Goal: Task Accomplishment & Management: Manage account settings

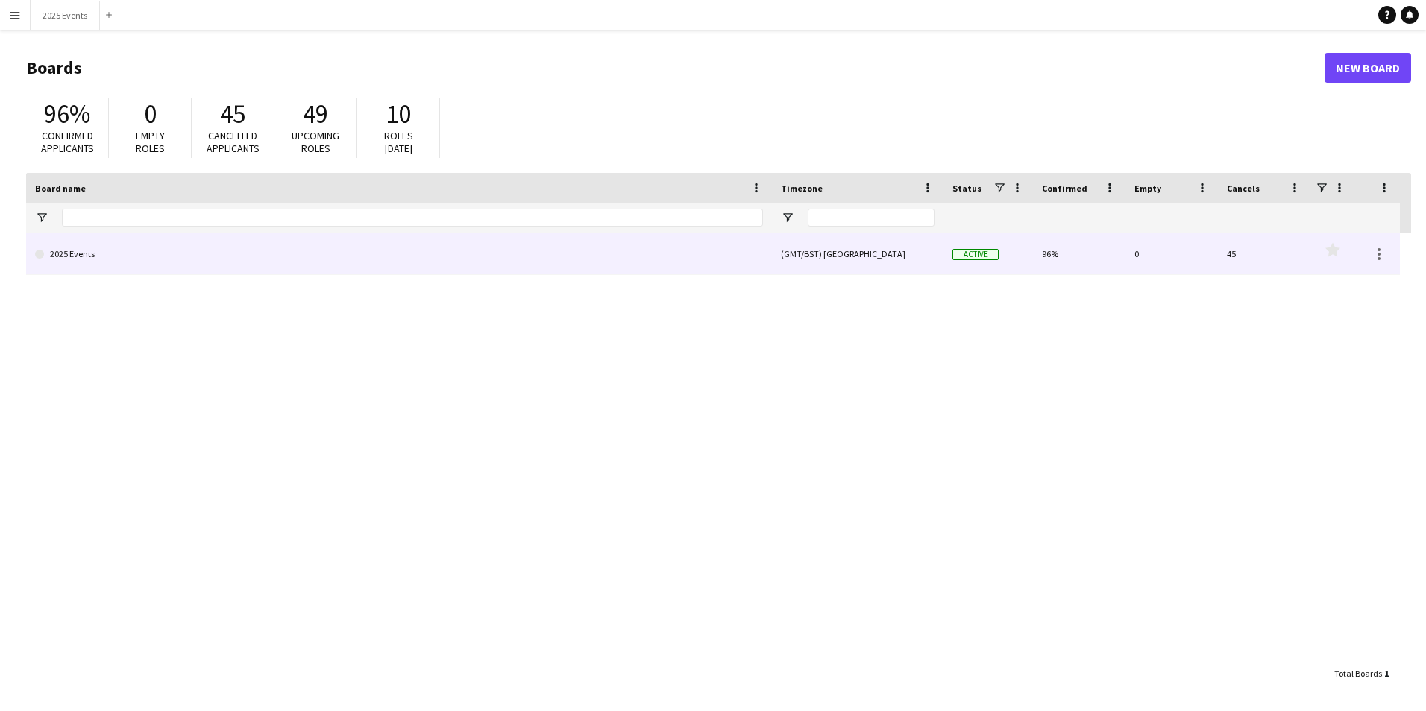
click at [60, 254] on link "2025 Events" at bounding box center [399, 254] width 728 height 42
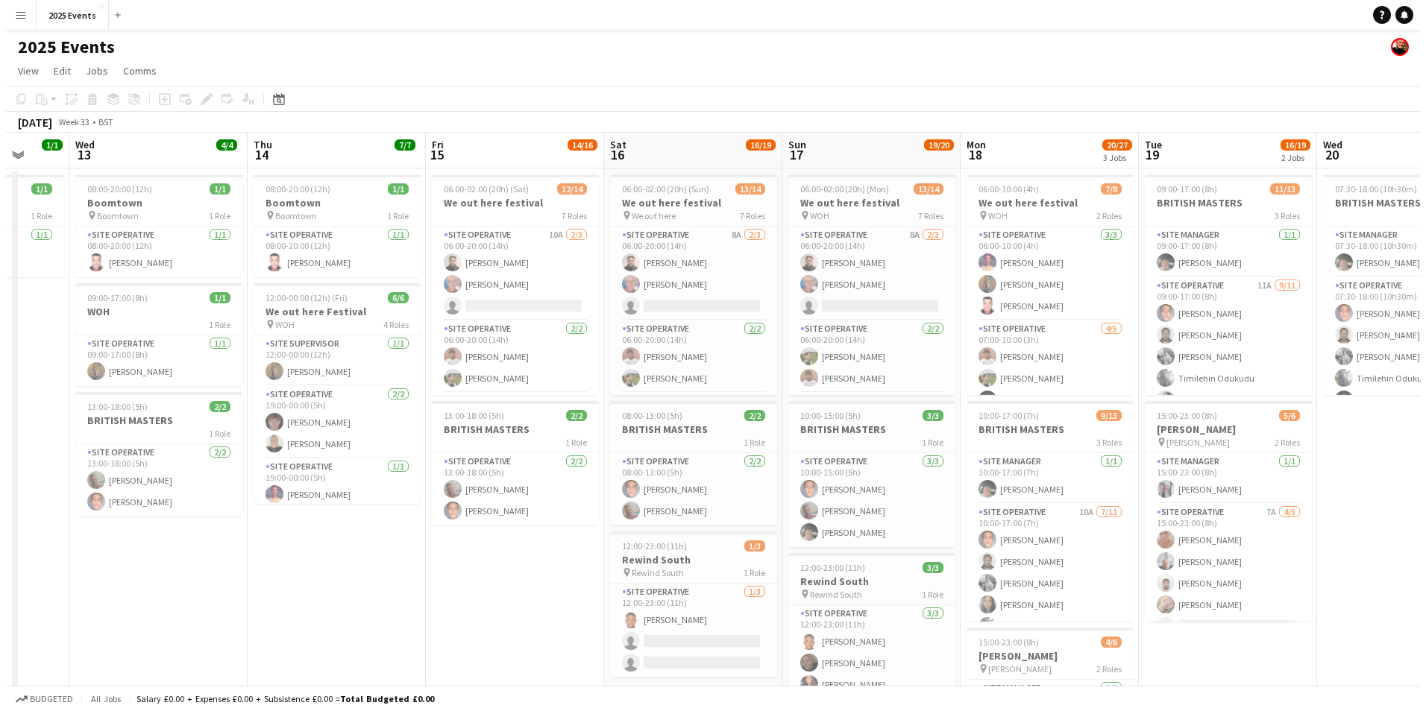
scroll to position [0, 478]
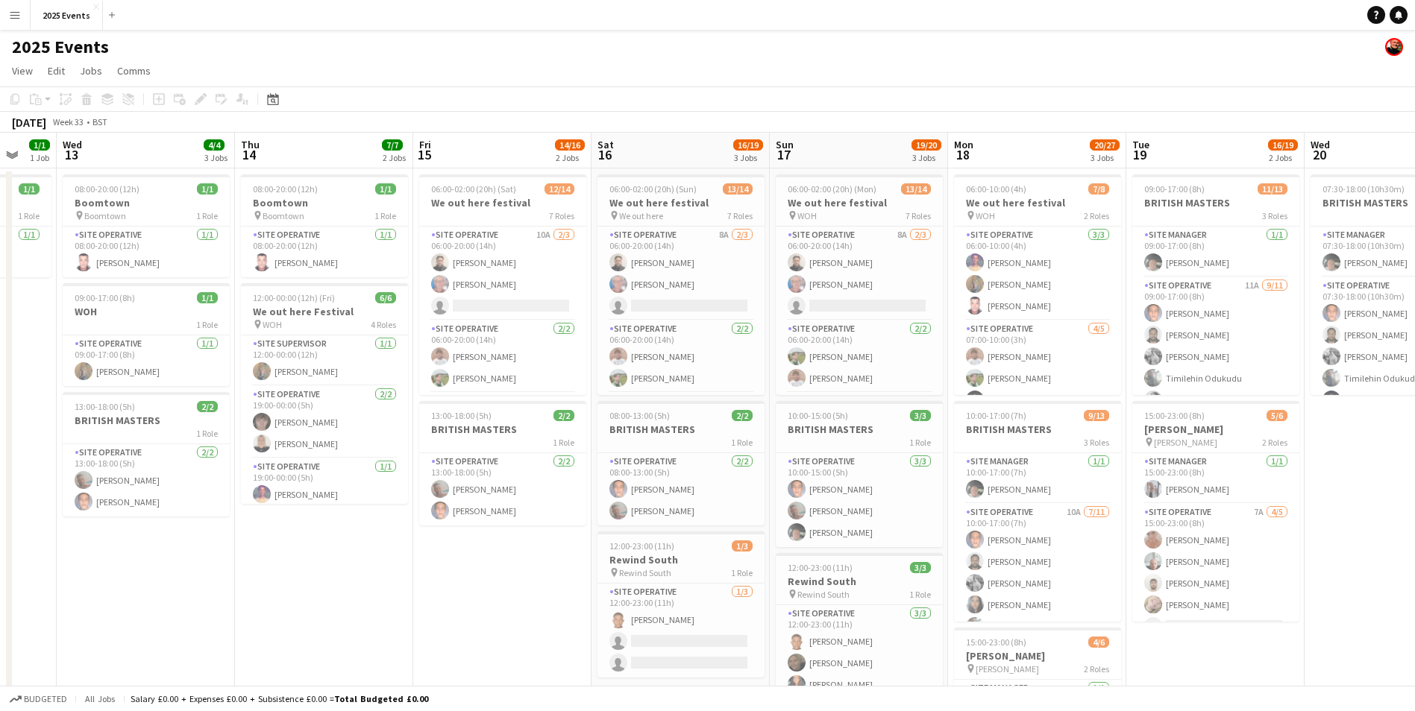
drag, startPoint x: 101, startPoint y: 474, endPoint x: 1406, endPoint y: 426, distance: 1305.3
click at [1406, 426] on app-calendar-viewport "Sun 10 Mon 11 3/3 2 Jobs Tue 12 1/1 1 Job Wed 13 4/4 3 Jobs Thu 14 7/7 2 Jobs F…" at bounding box center [707, 506] width 1415 height 746
click at [11, 19] on app-icon "Menu" at bounding box center [15, 15] width 12 height 12
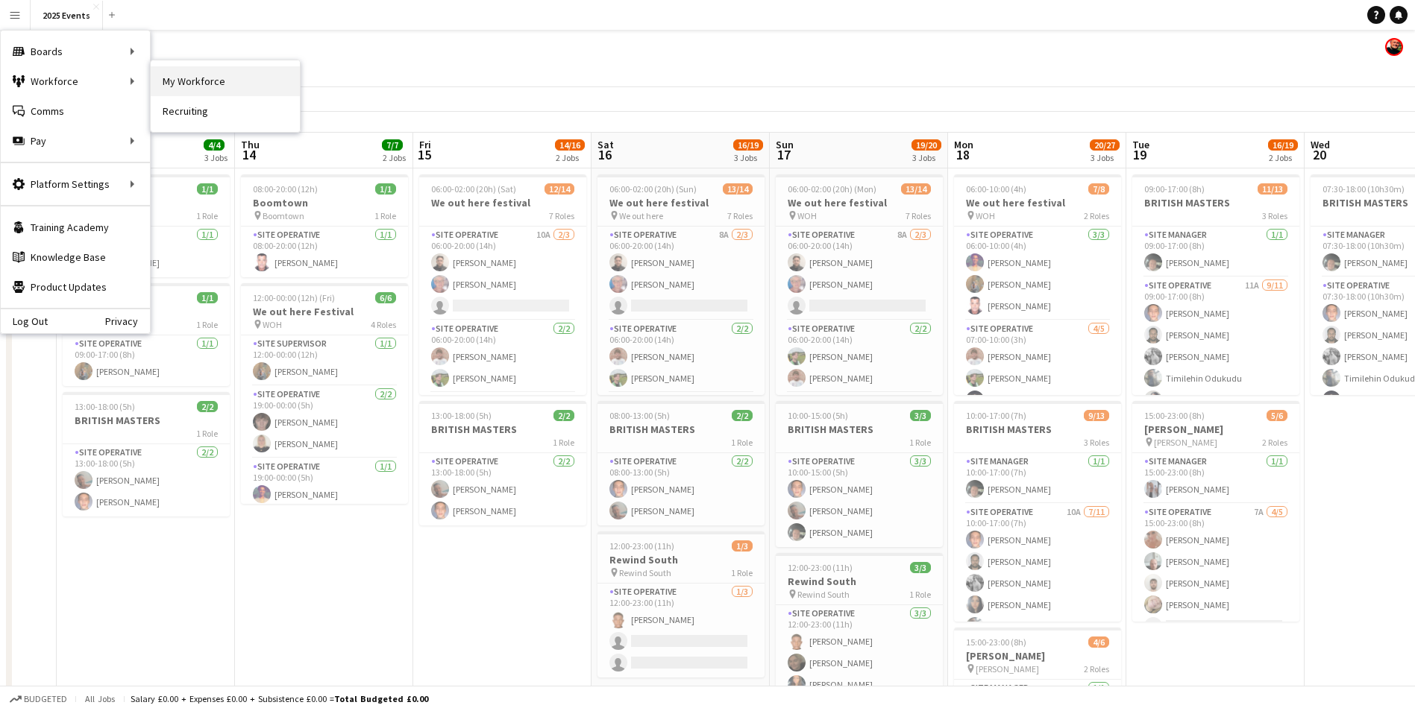
click at [238, 82] on link "My Workforce" at bounding box center [225, 81] width 149 height 30
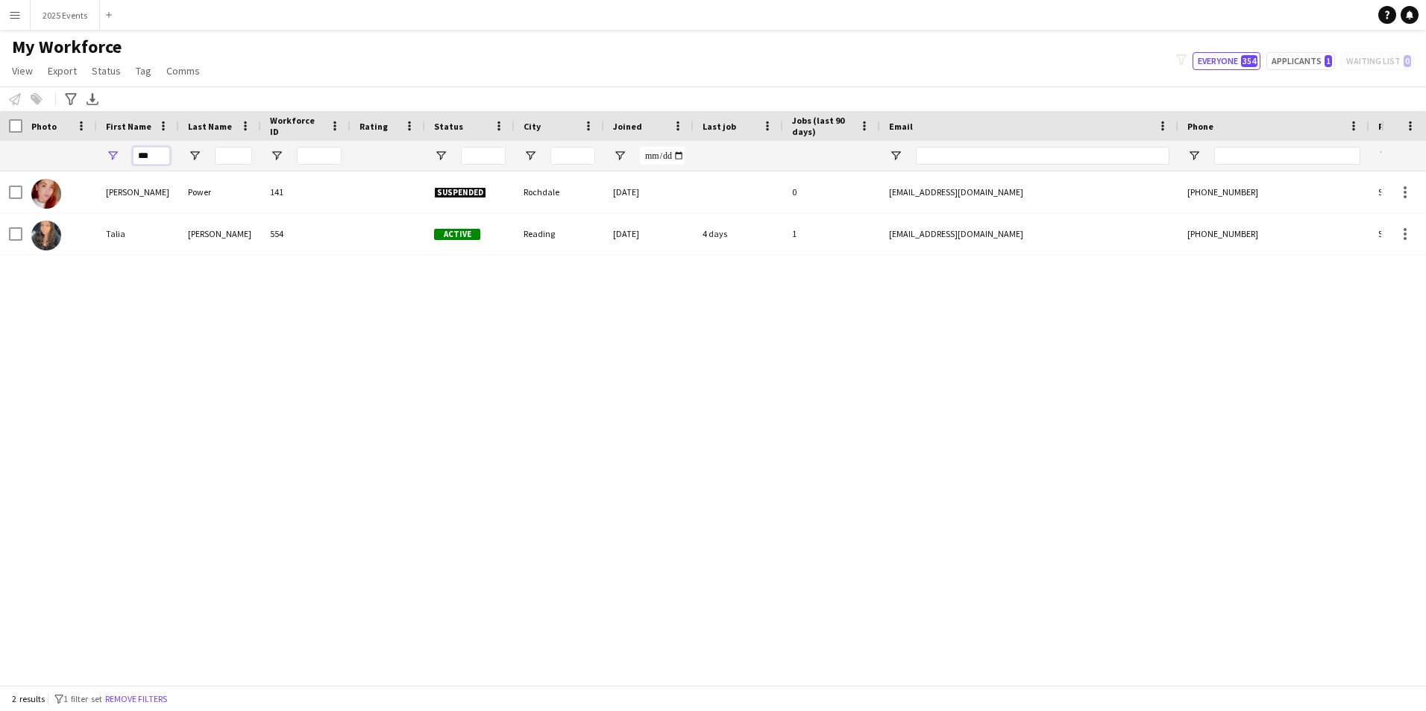
drag, startPoint x: 161, startPoint y: 158, endPoint x: 121, endPoint y: 150, distance: 41.1
click at [121, 150] on div "***" at bounding box center [138, 156] width 82 height 30
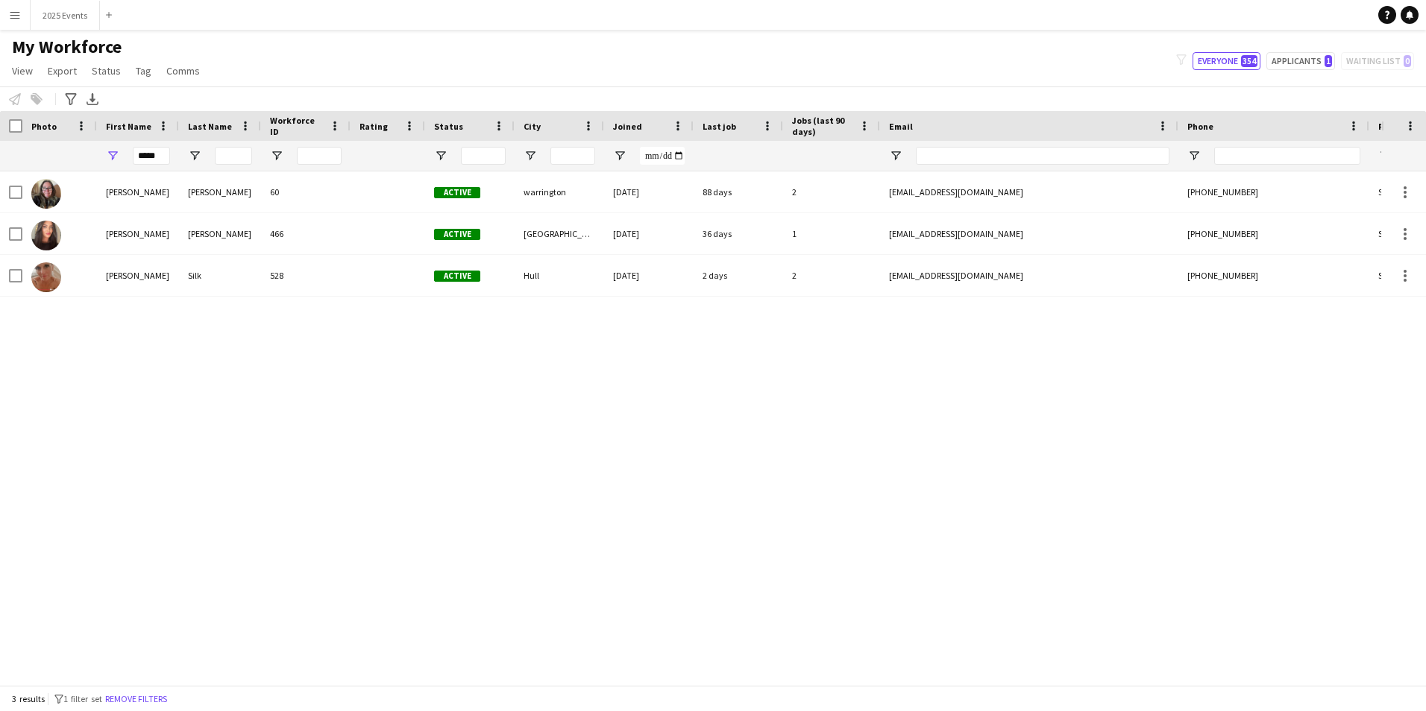
click at [151, 460] on div "[PERSON_NAME] 60 Active warrington [DATE] 88 days 2 [EMAIL_ADDRESS][DOMAIN_NAME…" at bounding box center [690, 423] width 1381 height 503
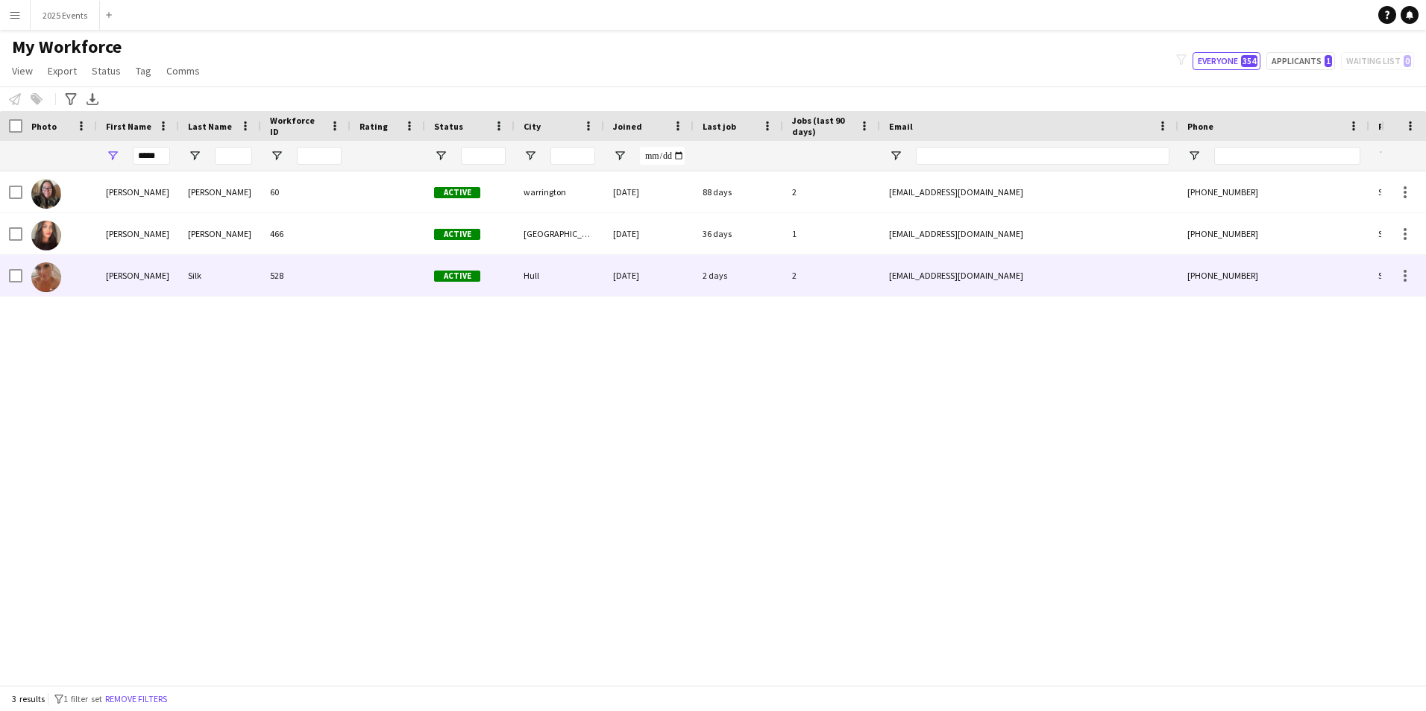
click at [194, 280] on div "Silk" at bounding box center [220, 275] width 82 height 41
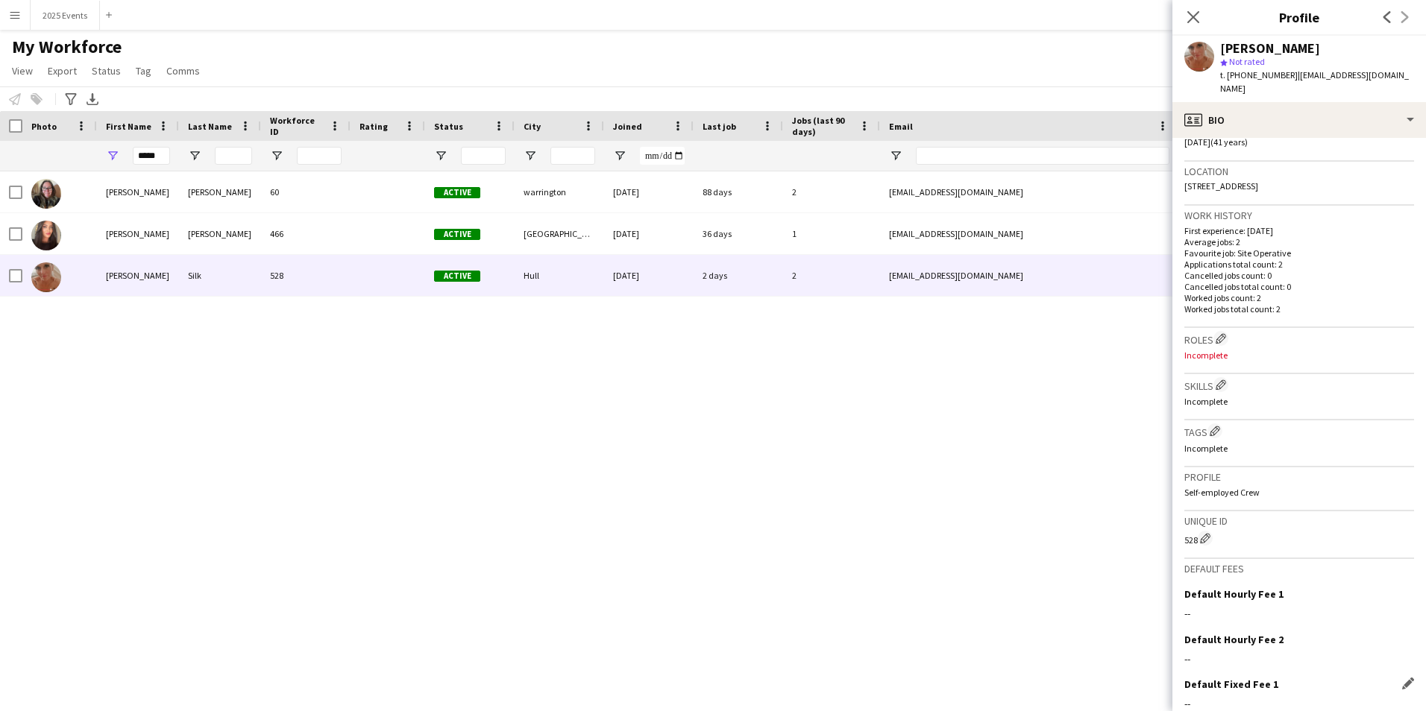
scroll to position [395, 0]
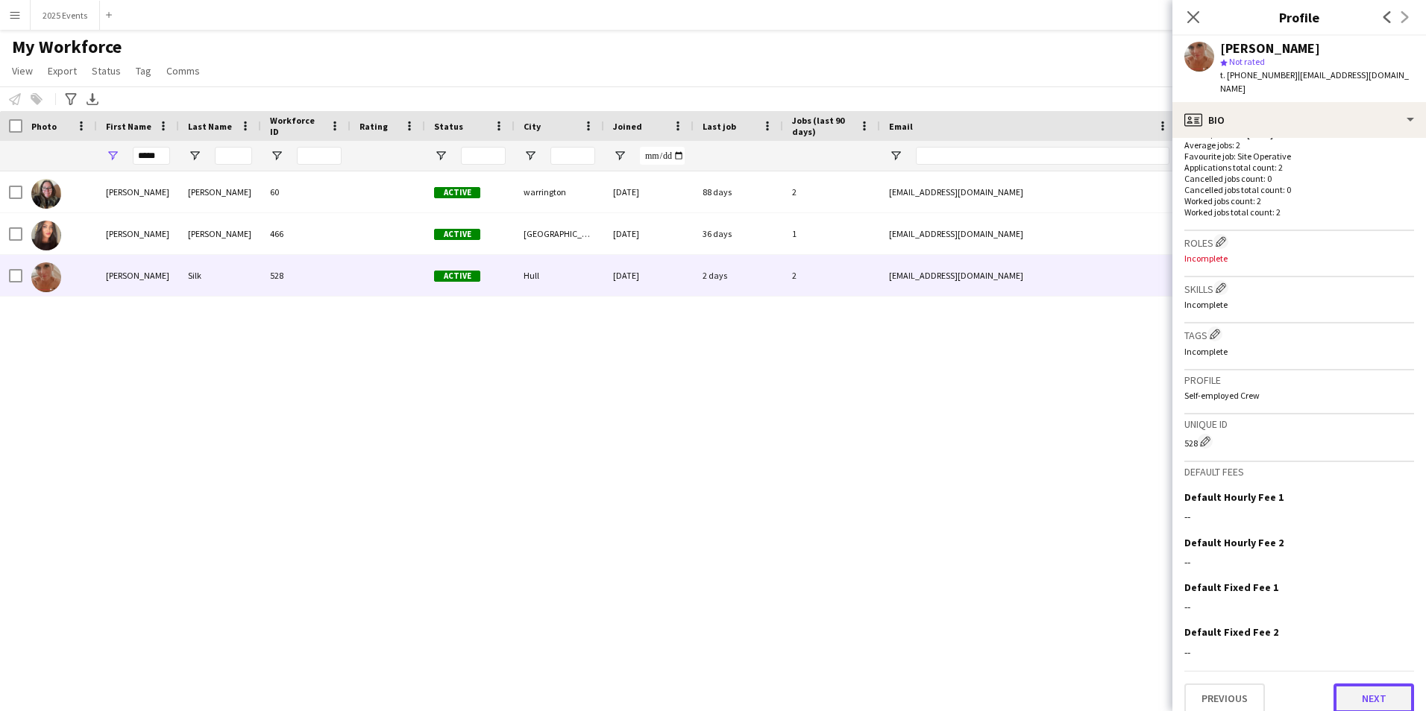
click at [1371, 684] on button "Next" at bounding box center [1373, 699] width 81 height 30
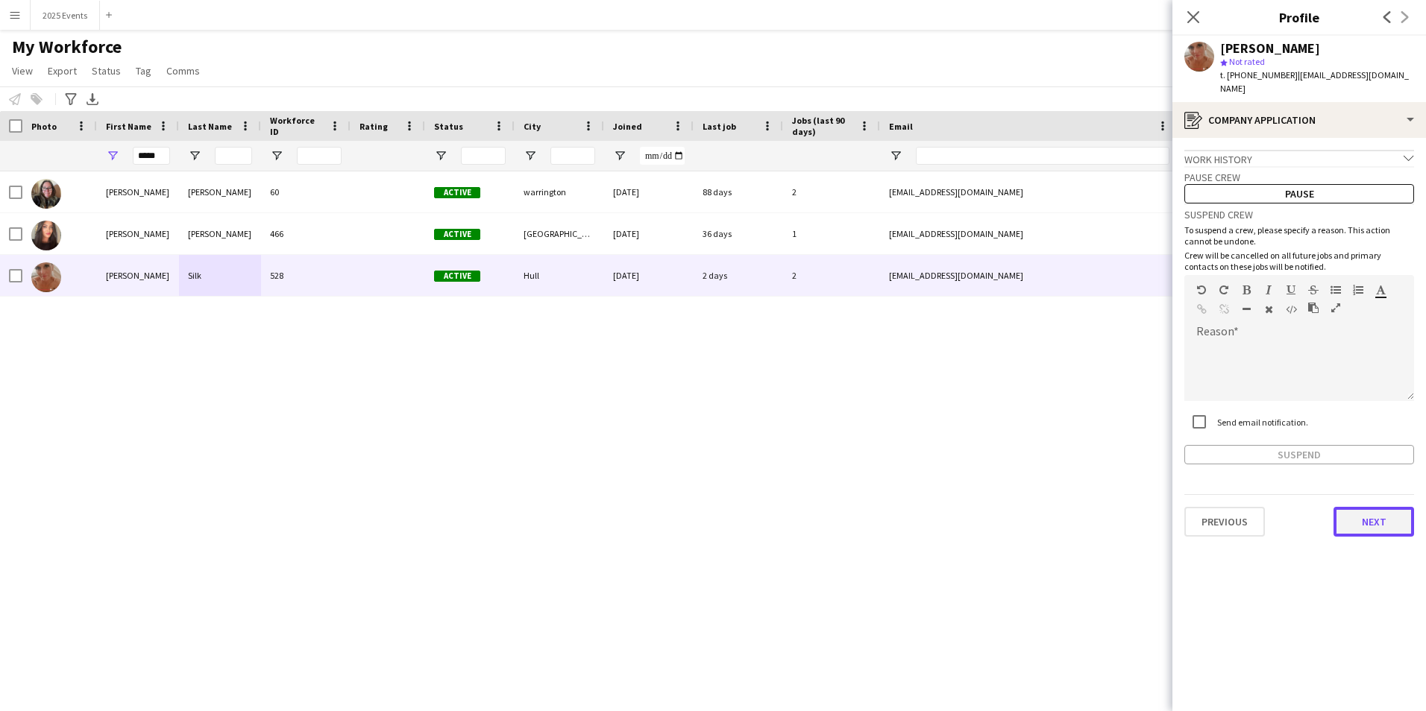
click at [1371, 507] on button "Next" at bounding box center [1373, 522] width 81 height 30
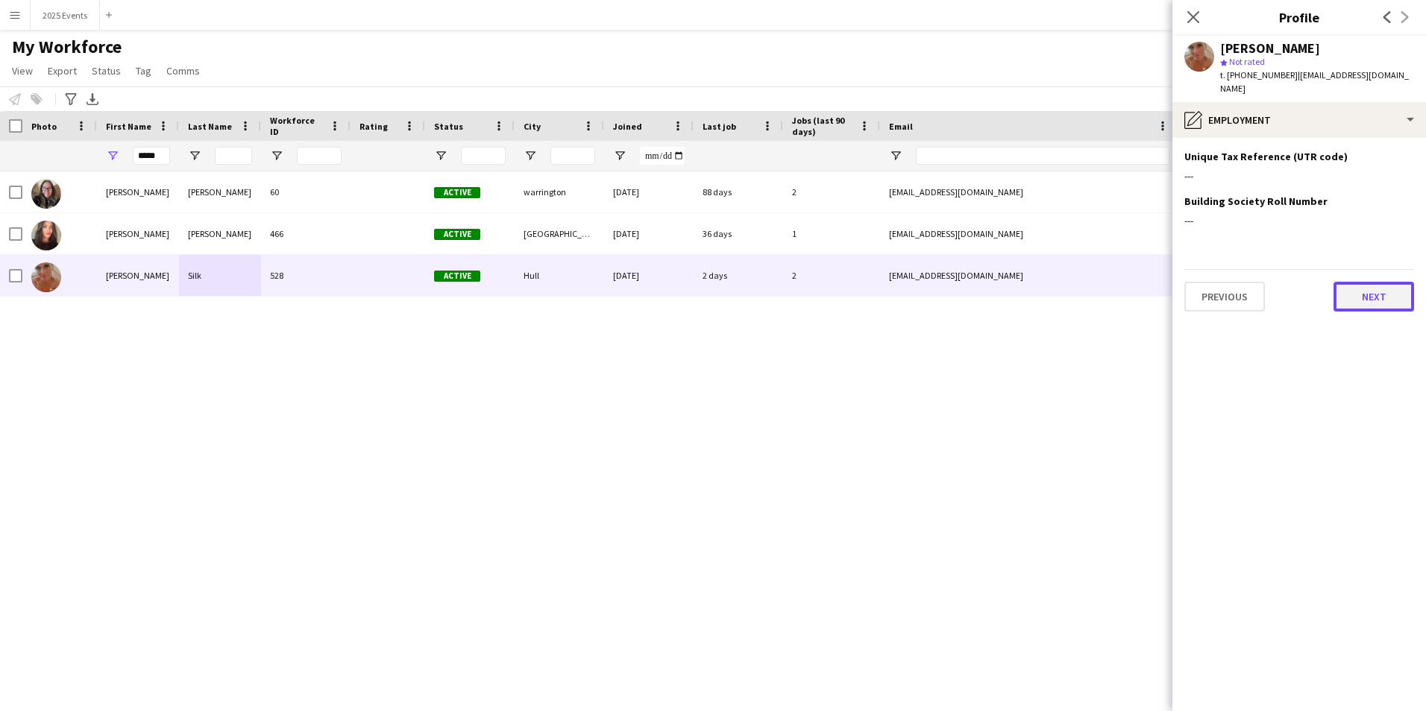
click at [1383, 290] on button "Next" at bounding box center [1373, 297] width 81 height 30
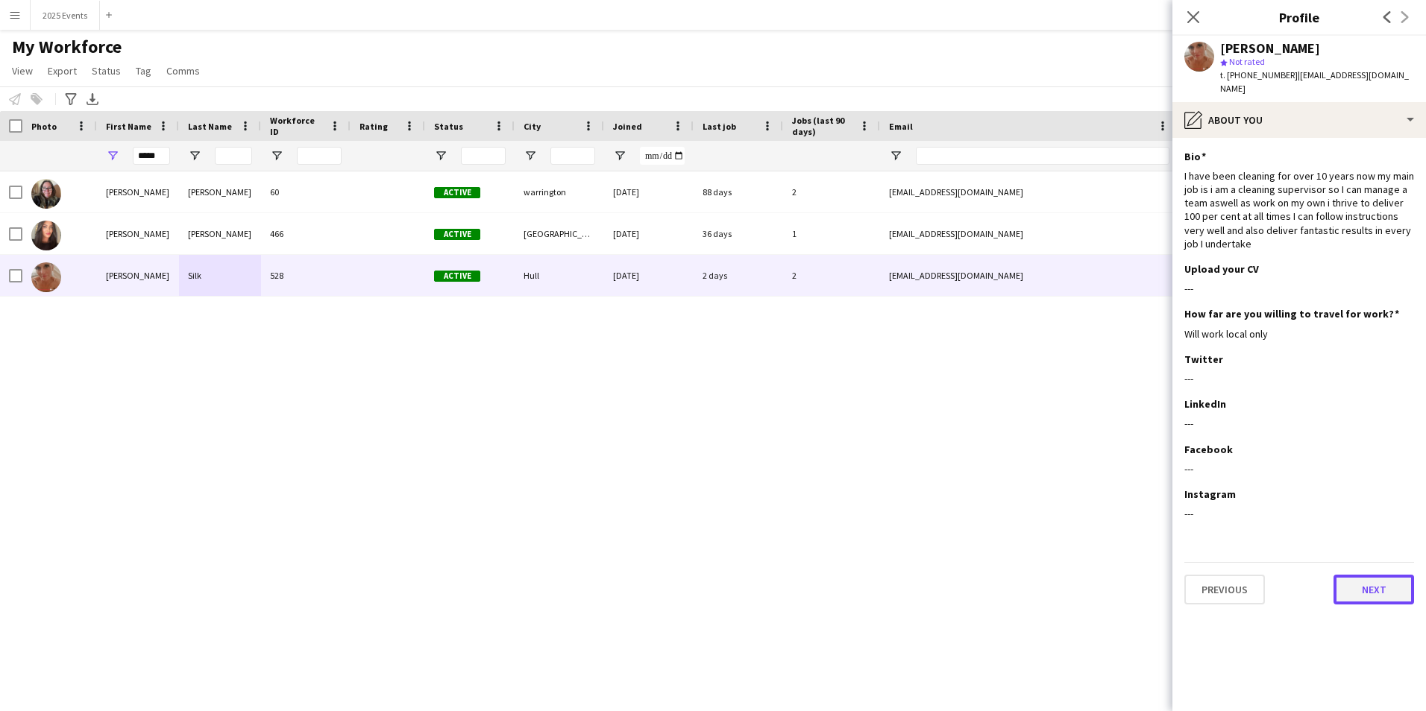
click at [1371, 585] on button "Next" at bounding box center [1373, 590] width 81 height 30
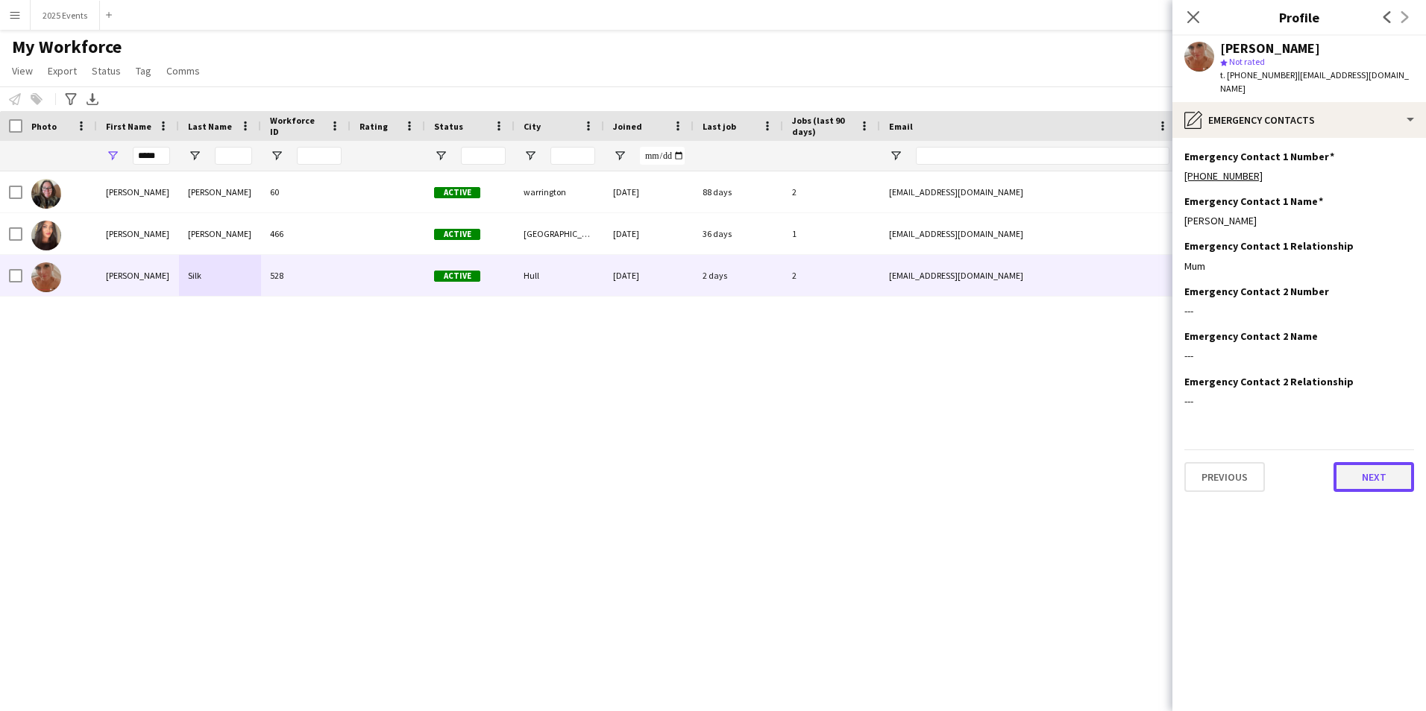
click at [1382, 471] on button "Next" at bounding box center [1373, 477] width 81 height 30
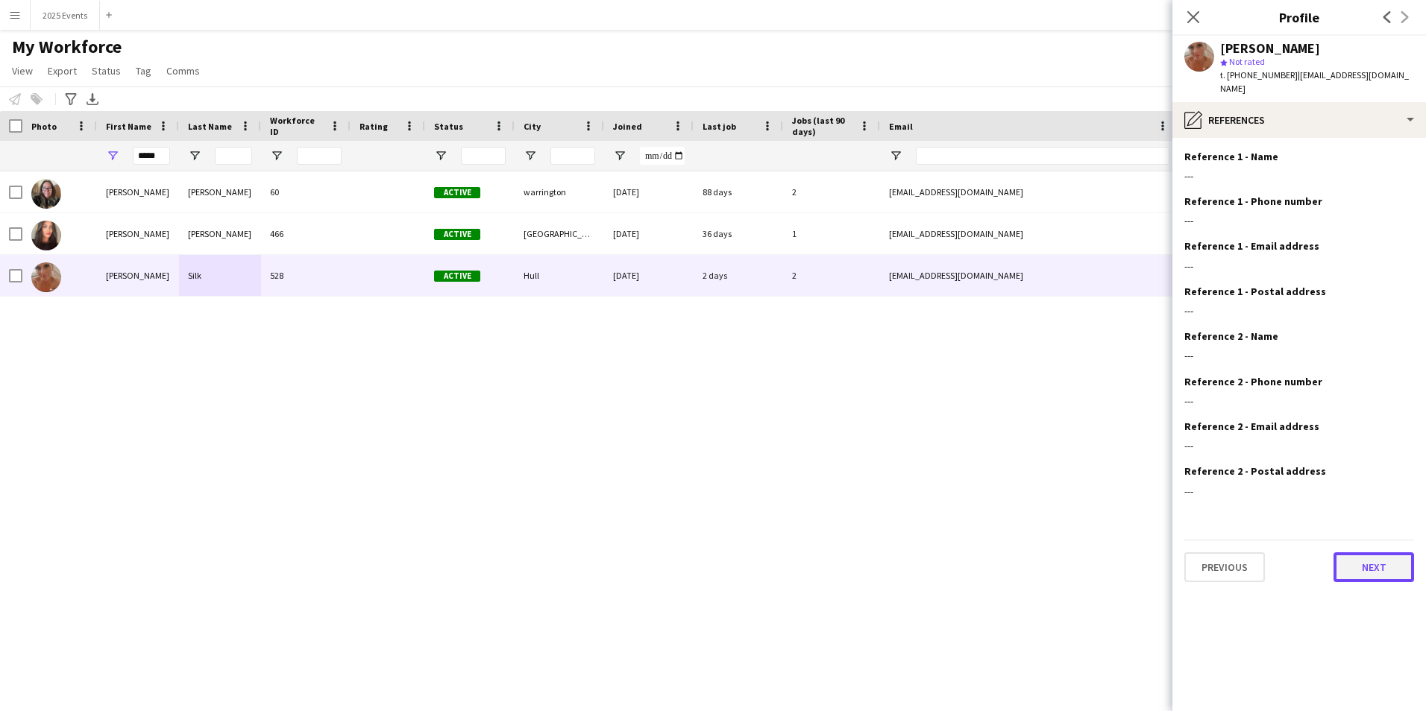
click at [1375, 553] on button "Next" at bounding box center [1373, 568] width 81 height 30
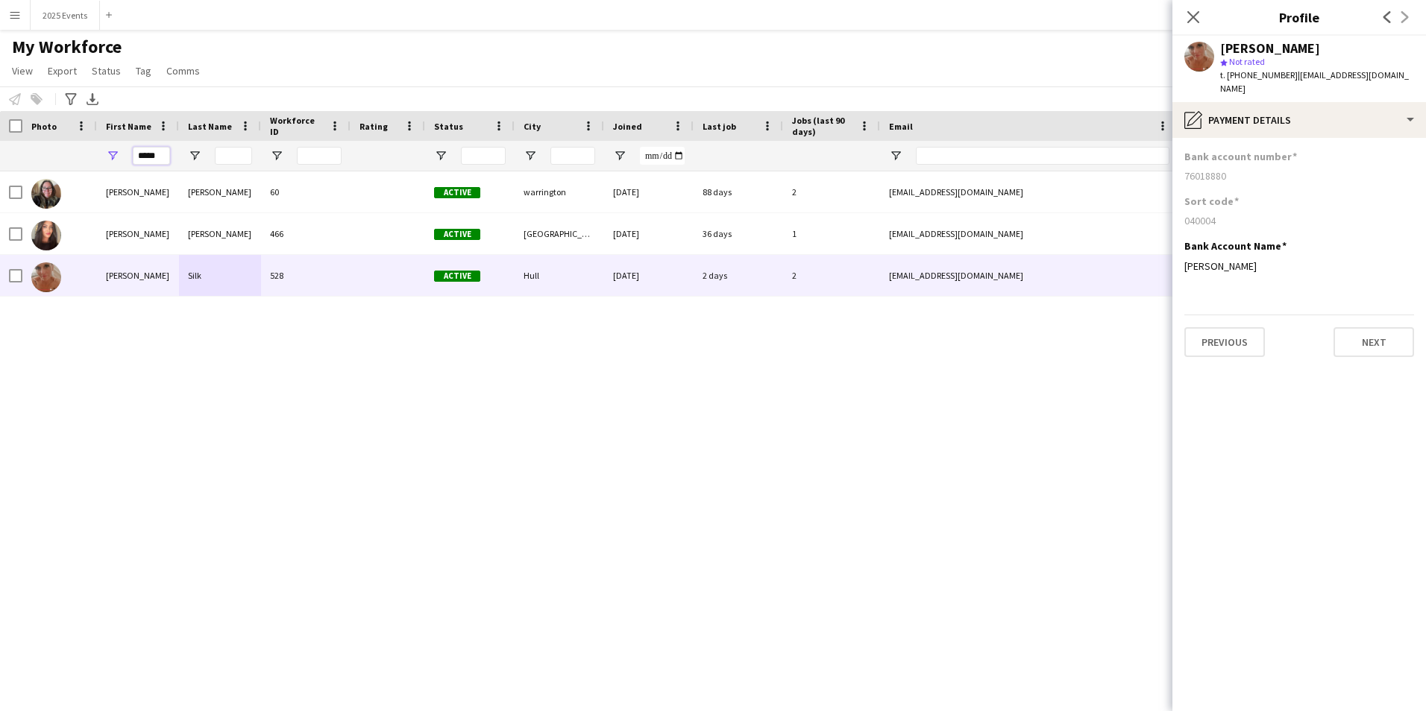
drag, startPoint x: 161, startPoint y: 157, endPoint x: 125, endPoint y: 154, distance: 36.7
click at [125, 154] on div "*****" at bounding box center [138, 156] width 82 height 30
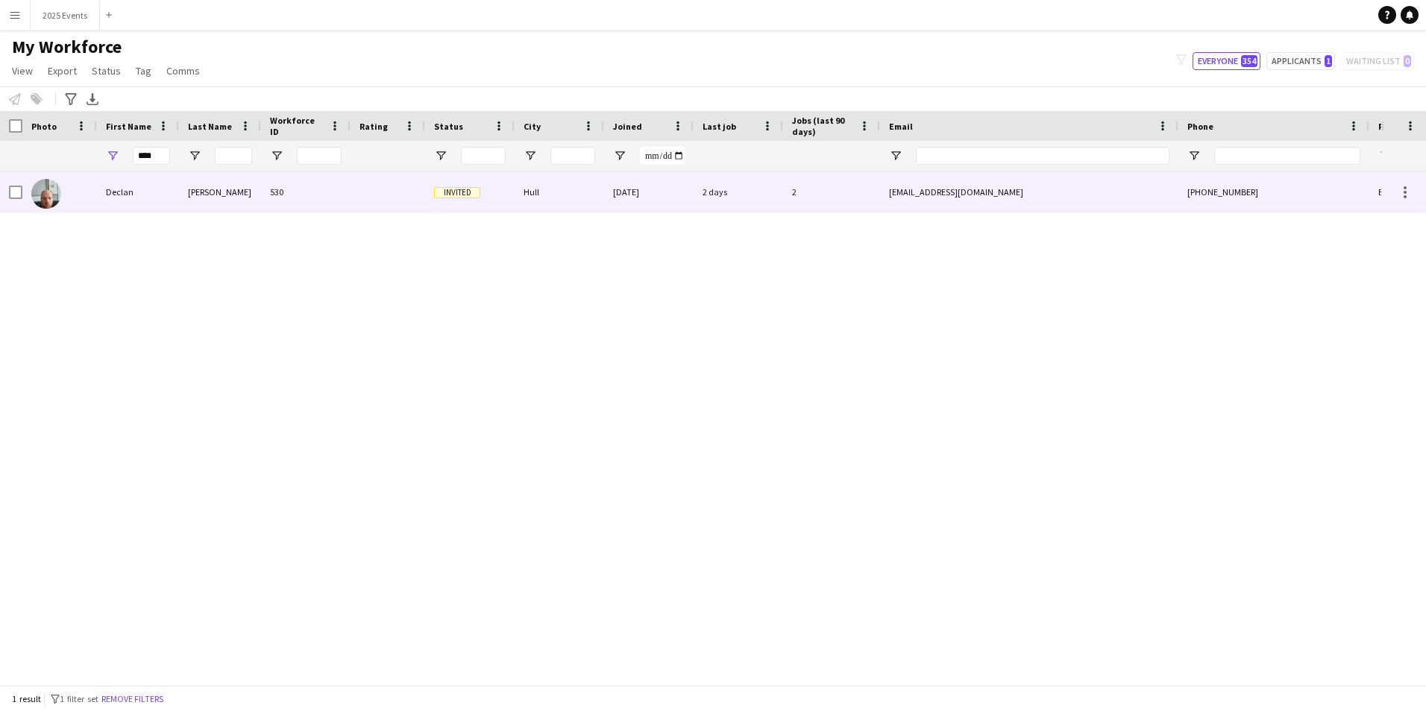
click at [188, 198] on div "[PERSON_NAME]" at bounding box center [220, 192] width 82 height 41
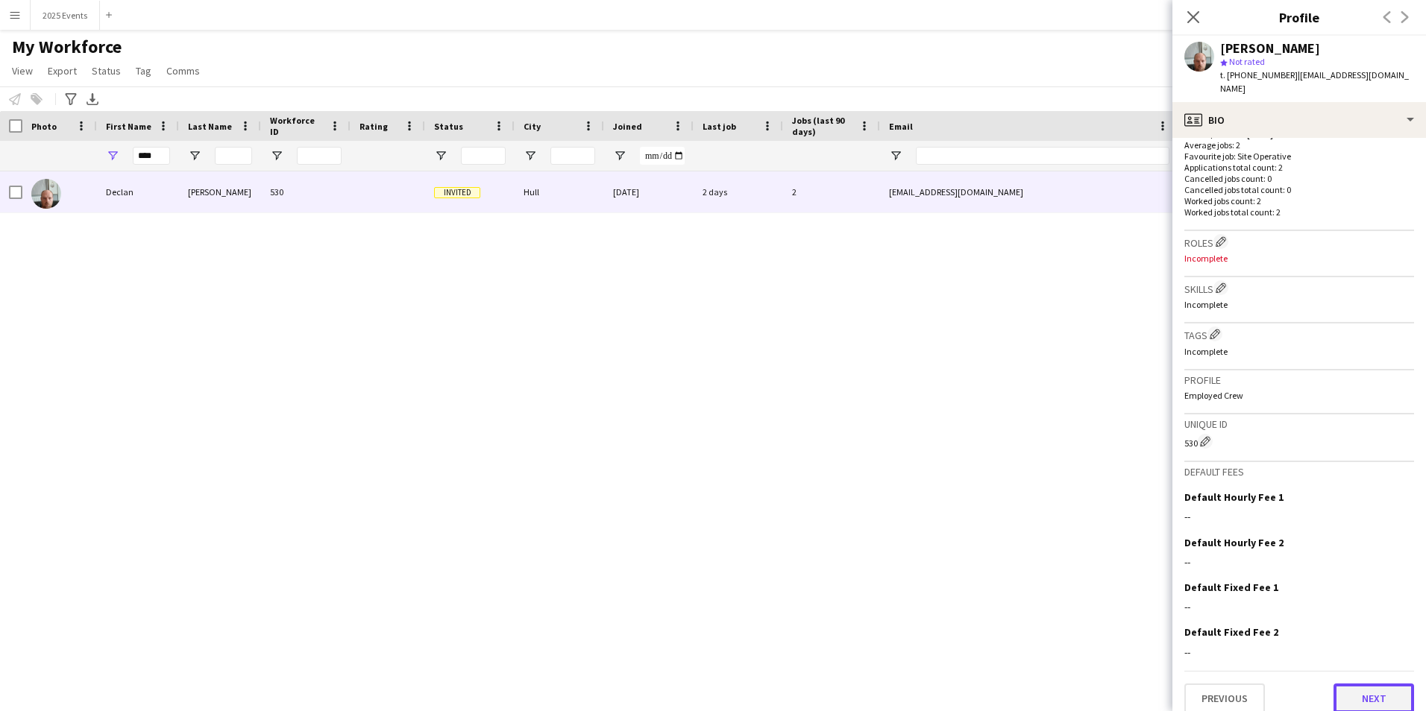
click at [1360, 686] on button "Next" at bounding box center [1373, 699] width 81 height 30
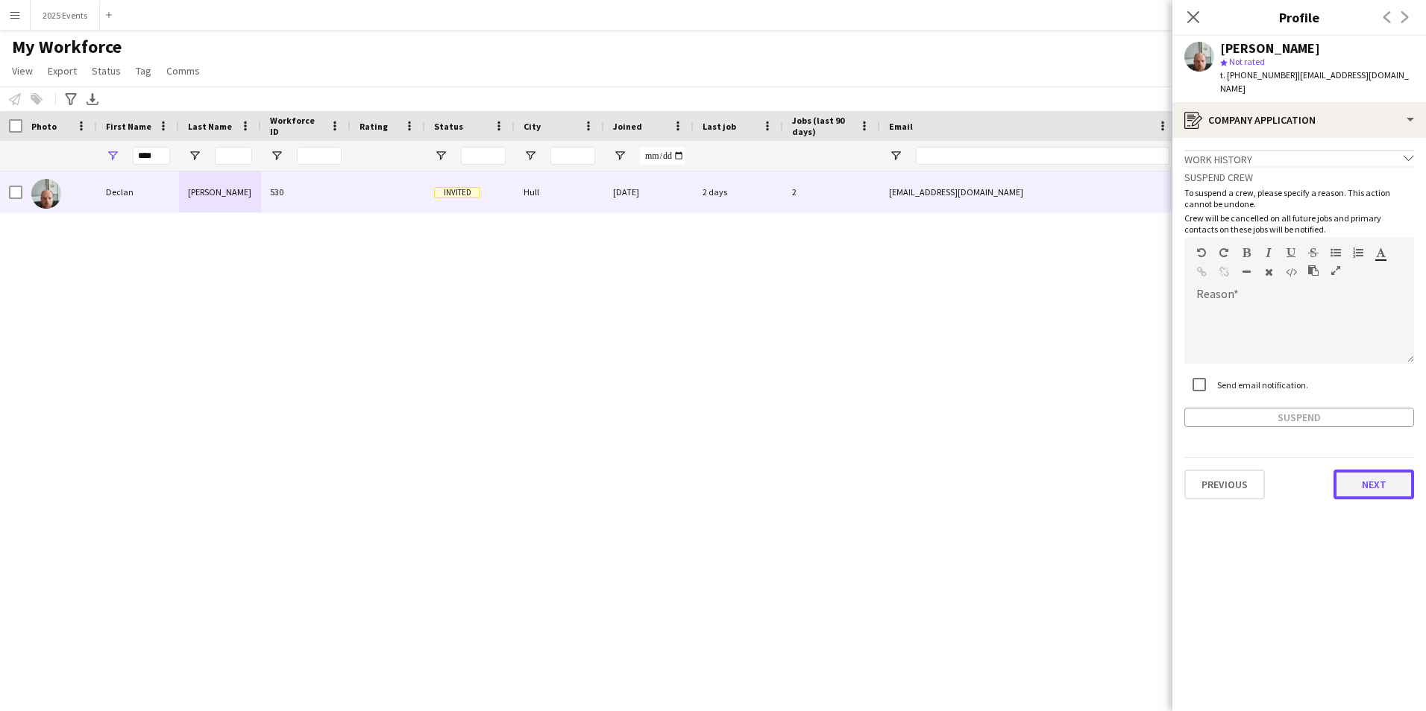
click at [1378, 470] on button "Next" at bounding box center [1373, 485] width 81 height 30
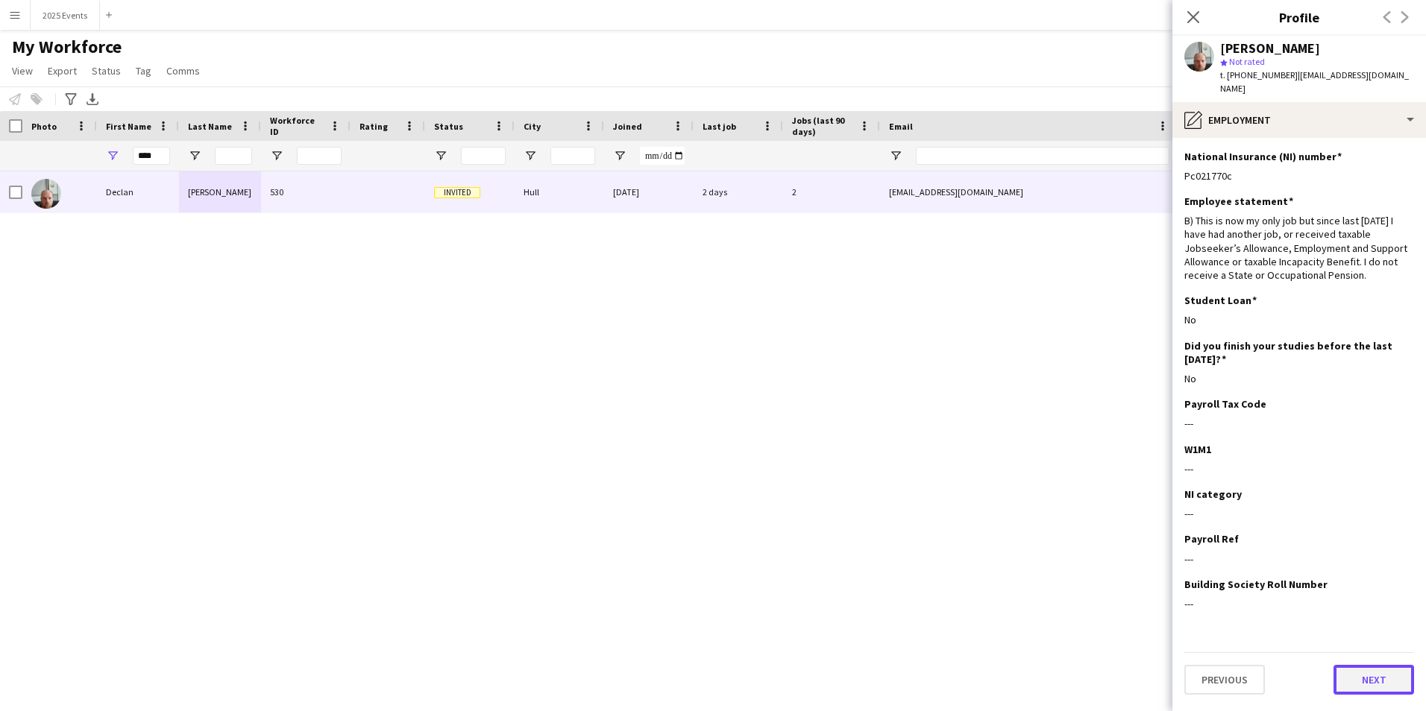
click at [1383, 676] on button "Next" at bounding box center [1373, 680] width 81 height 30
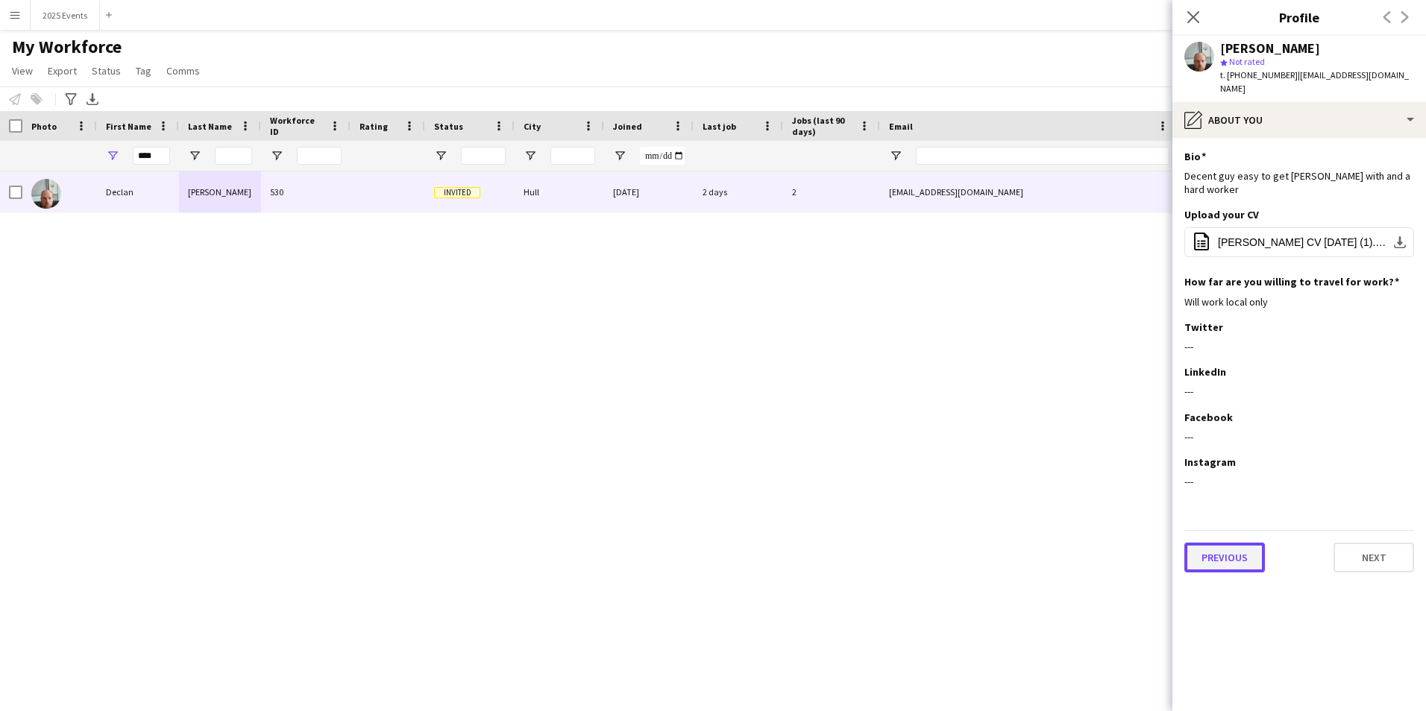
click at [1215, 543] on button "Previous" at bounding box center [1224, 558] width 81 height 30
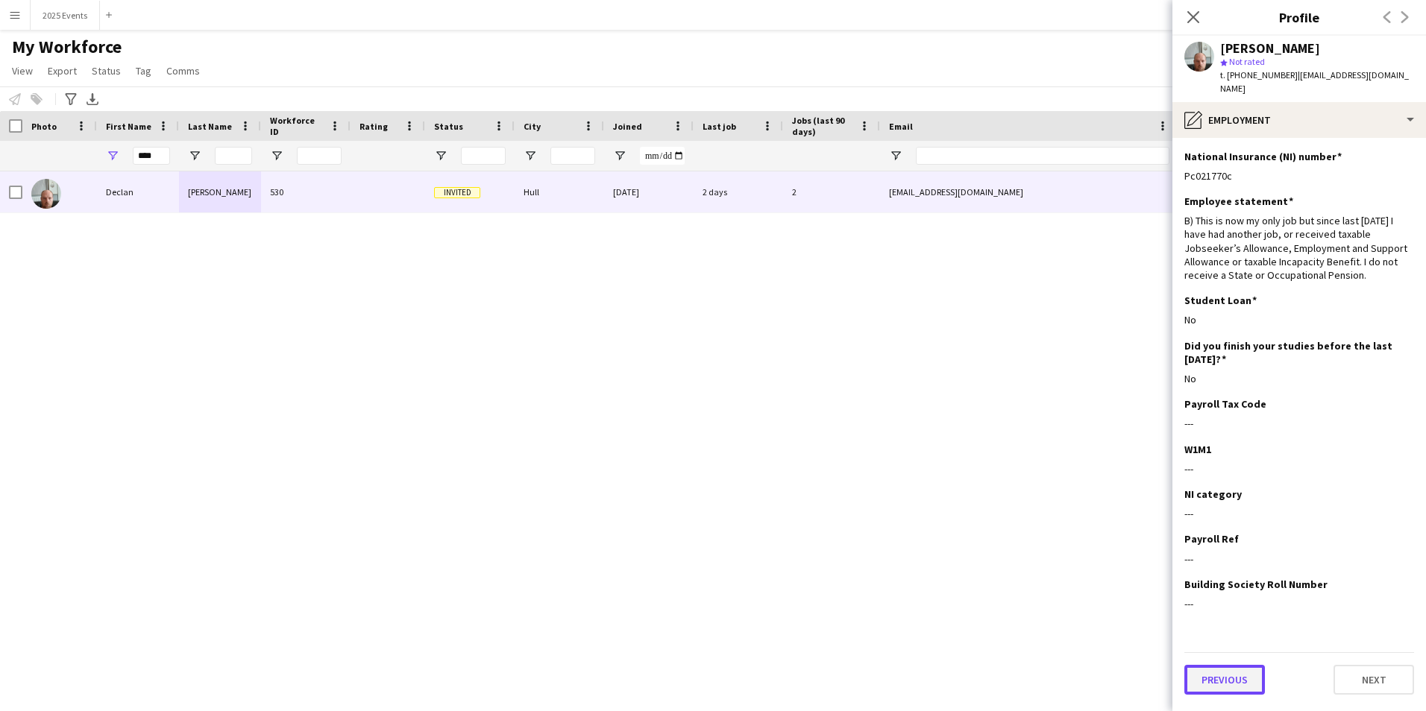
click at [1214, 668] on button "Previous" at bounding box center [1224, 680] width 81 height 30
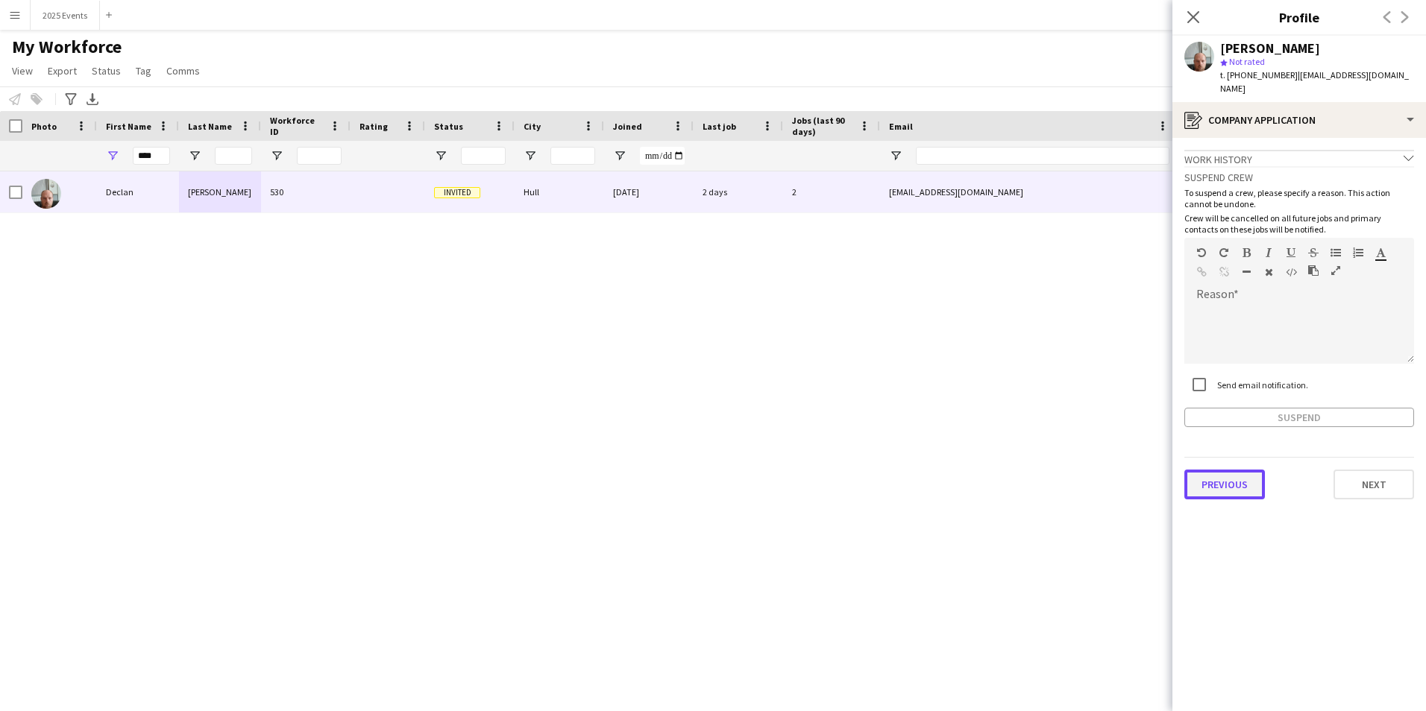
click at [1201, 473] on button "Previous" at bounding box center [1224, 485] width 81 height 30
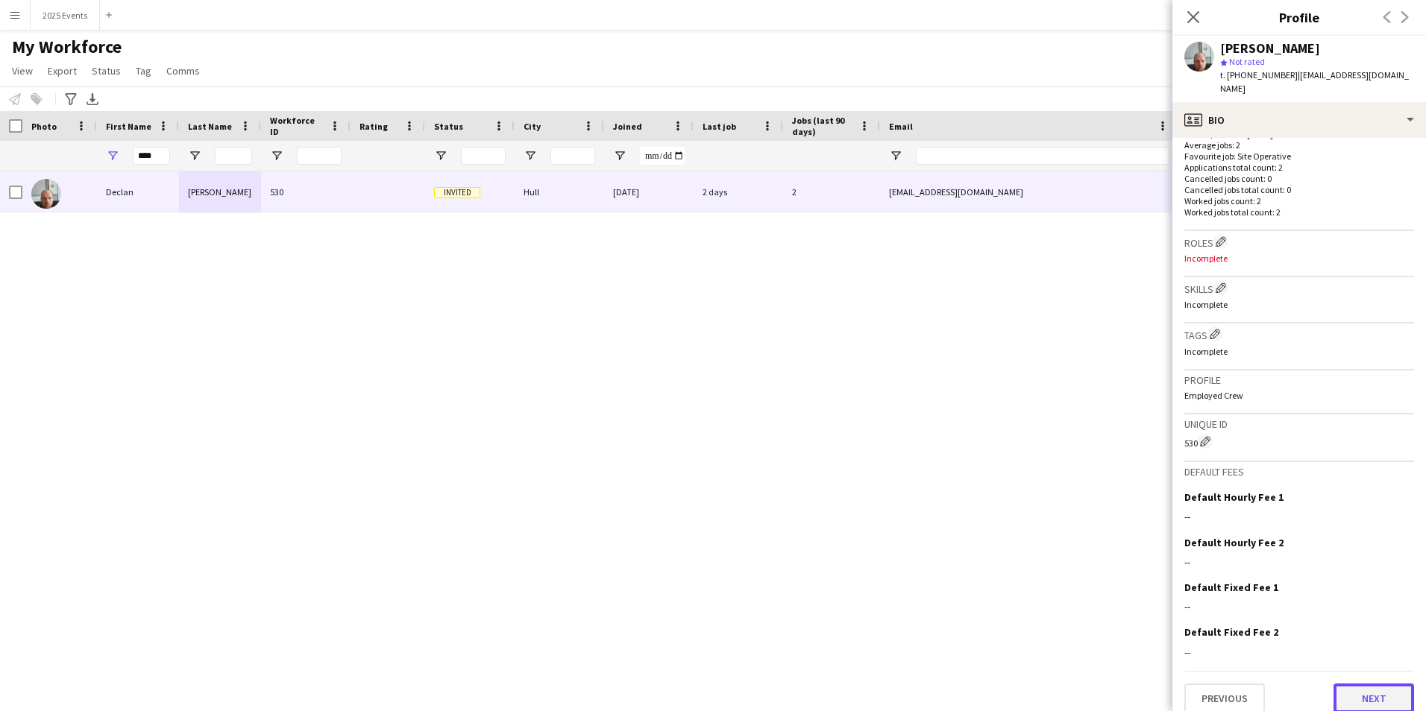
click at [1368, 688] on button "Next" at bounding box center [1373, 699] width 81 height 30
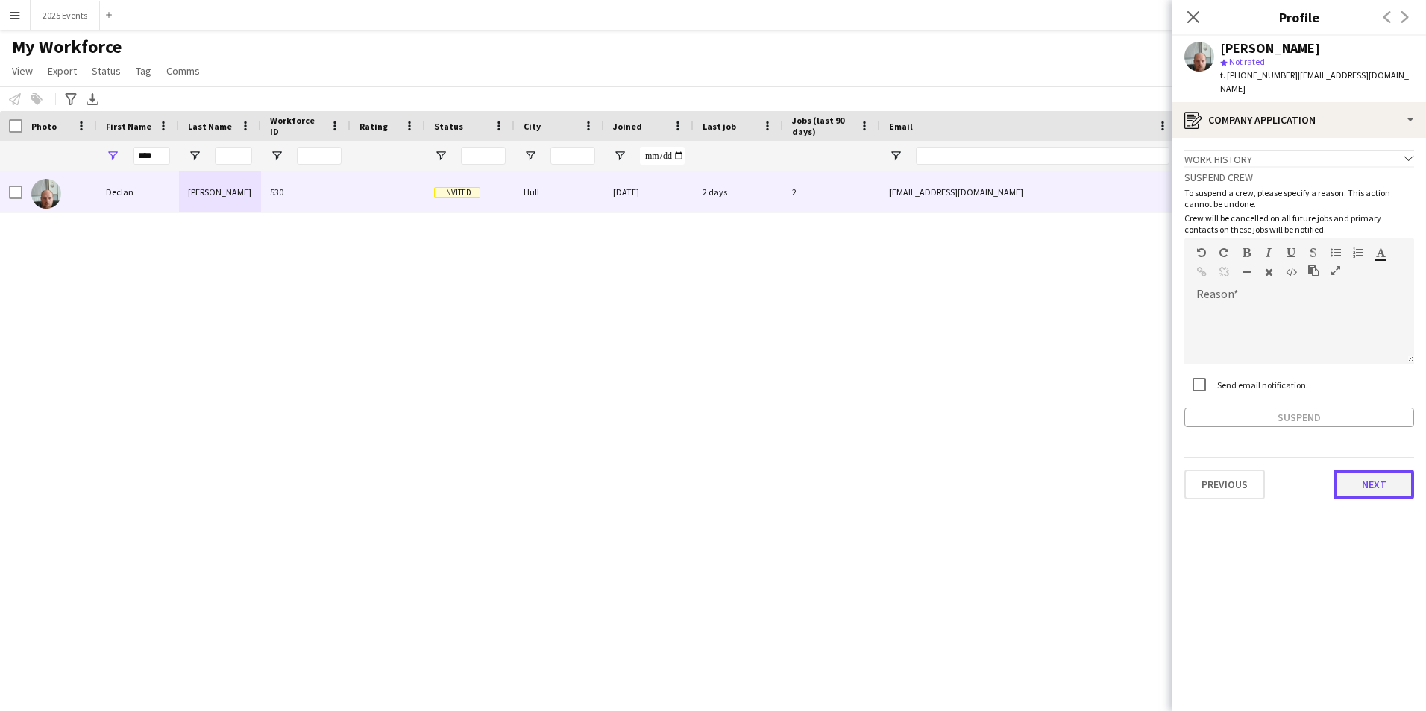
click at [1364, 471] on button "Next" at bounding box center [1373, 485] width 81 height 30
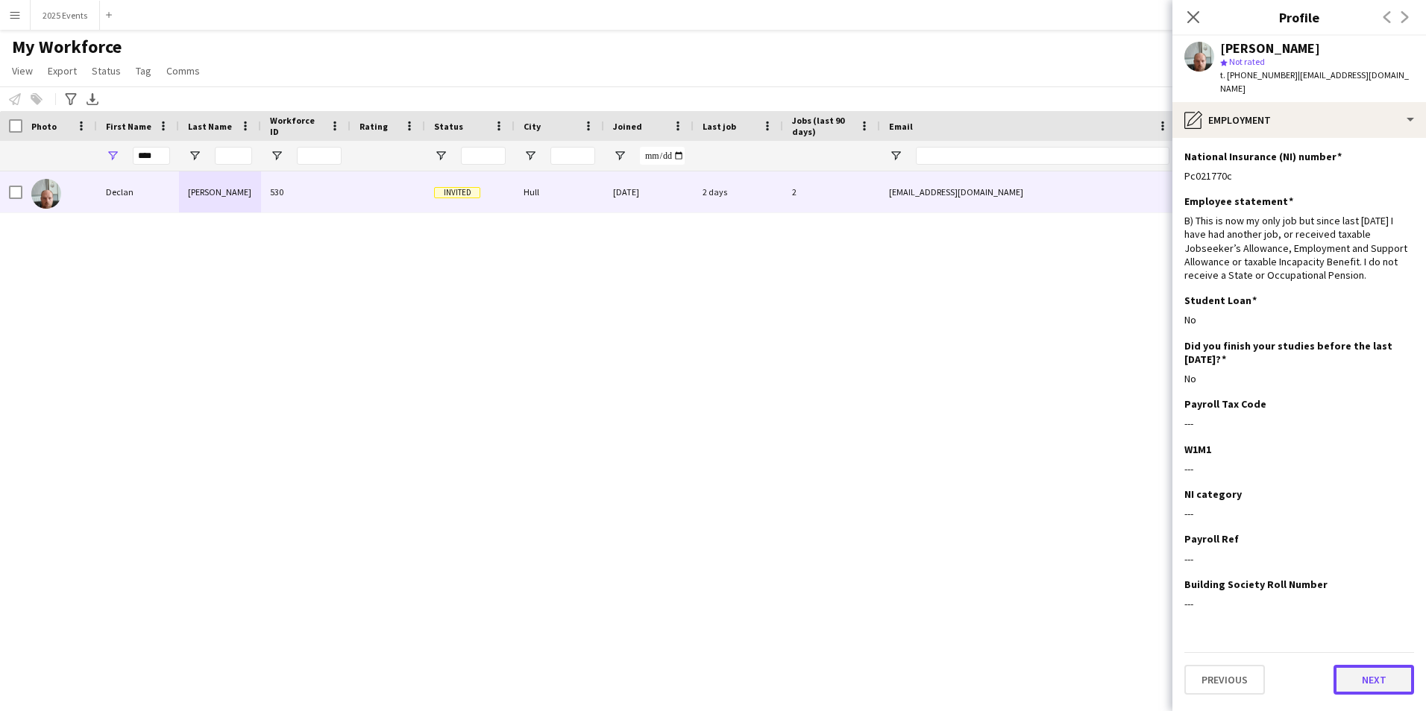
click at [1381, 671] on button "Next" at bounding box center [1373, 680] width 81 height 30
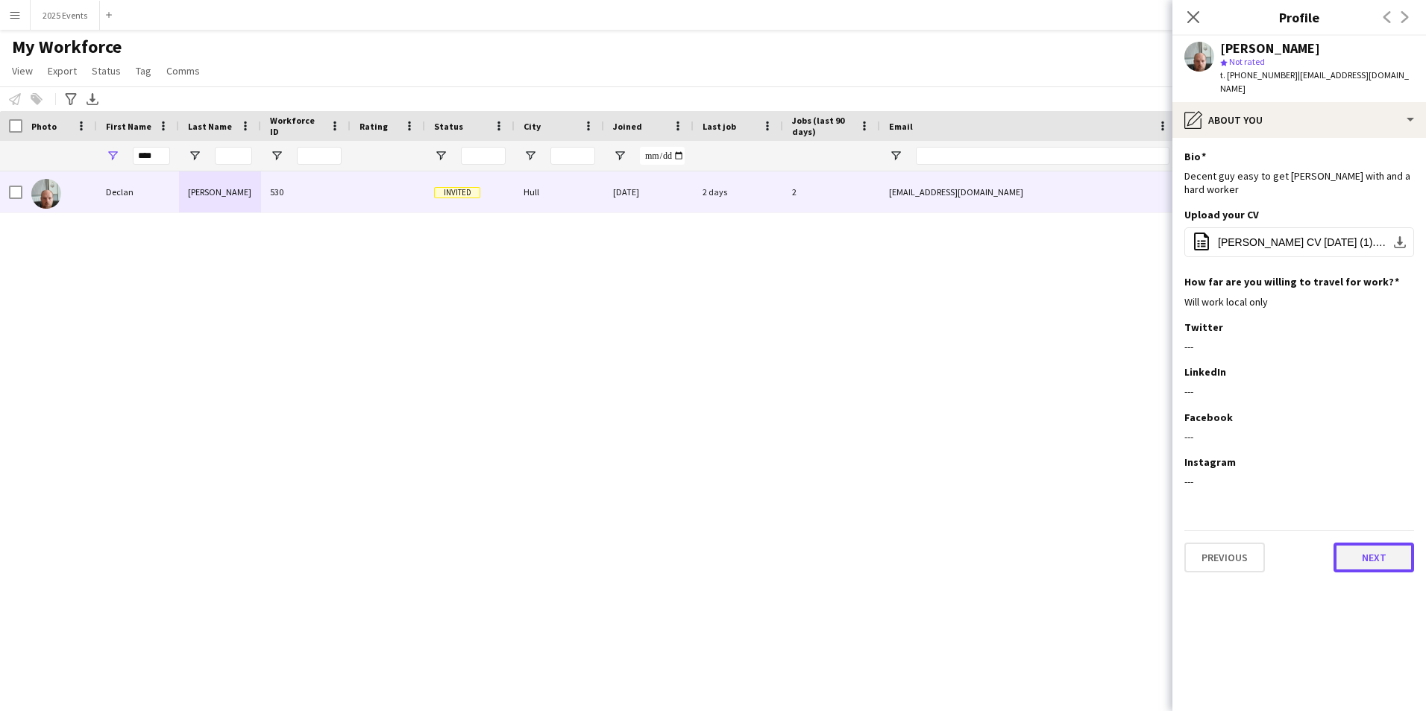
click at [1369, 543] on button "Next" at bounding box center [1373, 558] width 81 height 30
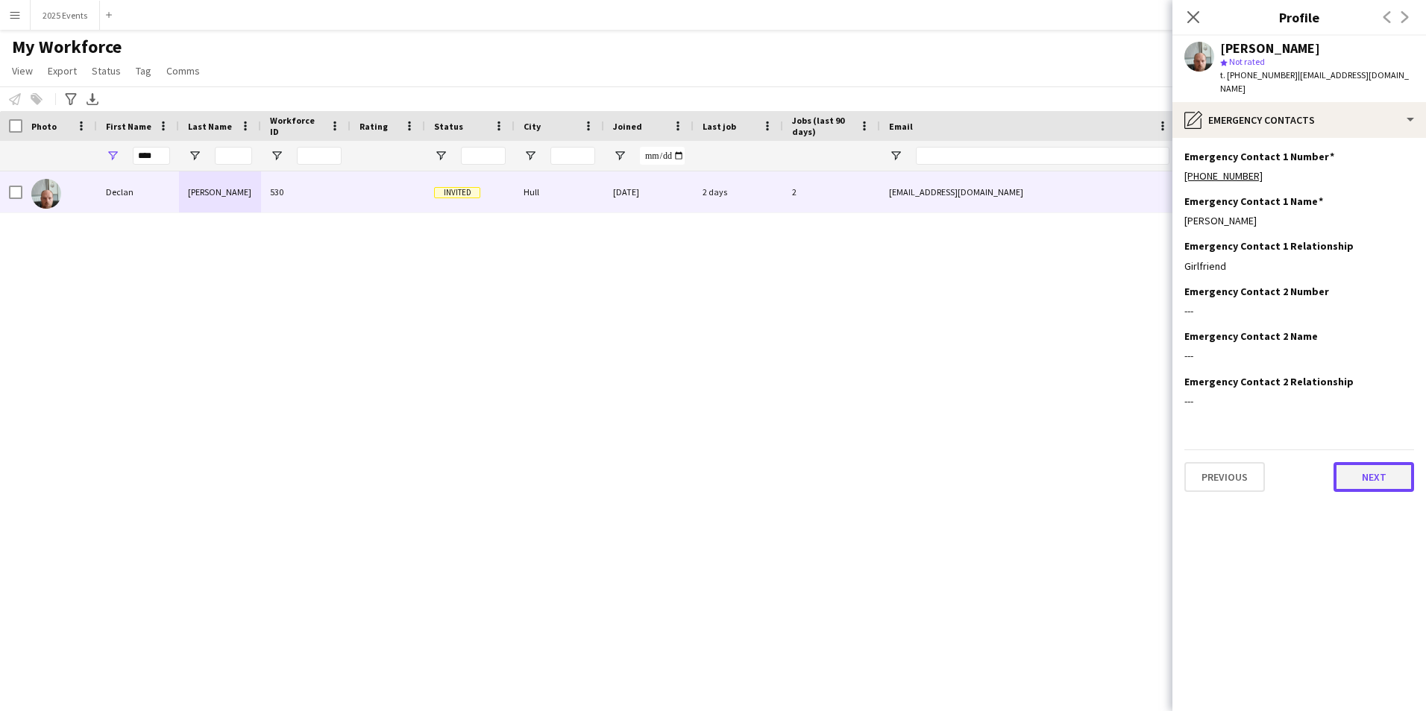
click at [1366, 462] on button "Next" at bounding box center [1373, 477] width 81 height 30
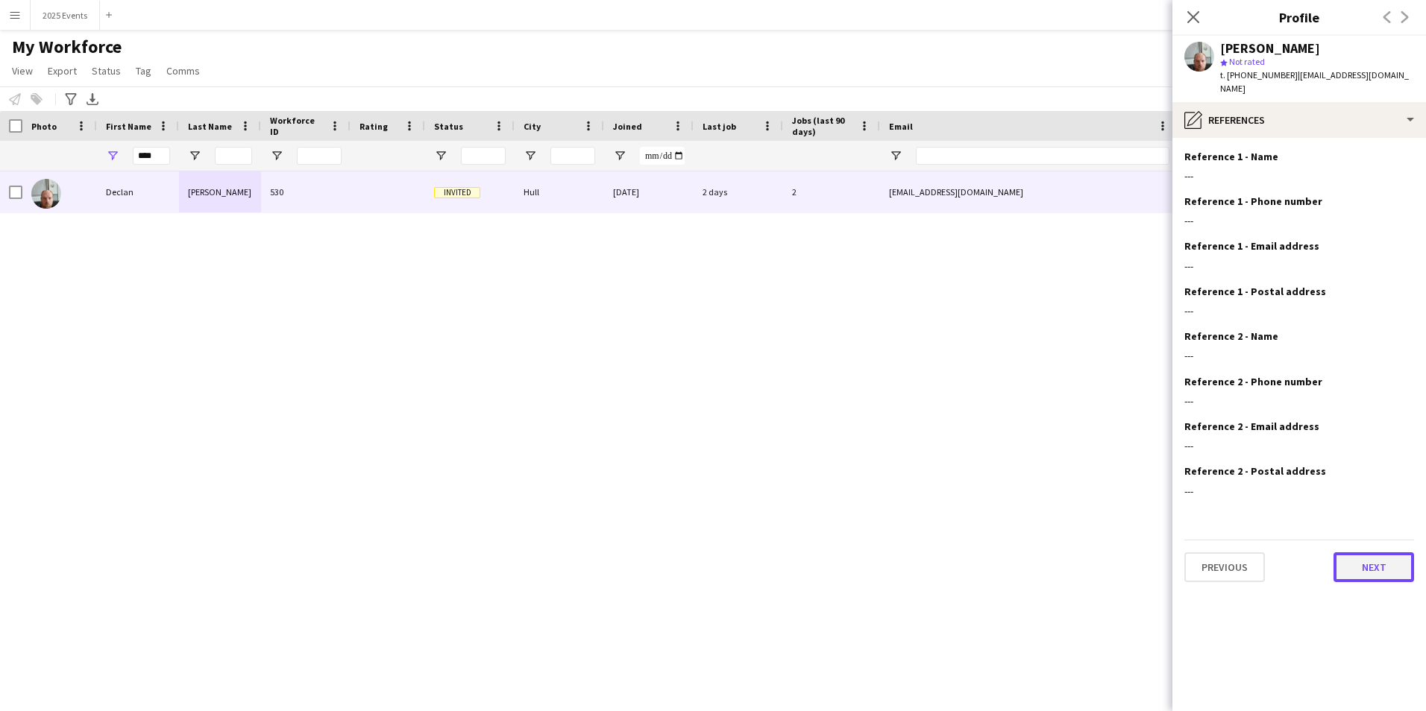
click at [1375, 565] on button "Next" at bounding box center [1373, 568] width 81 height 30
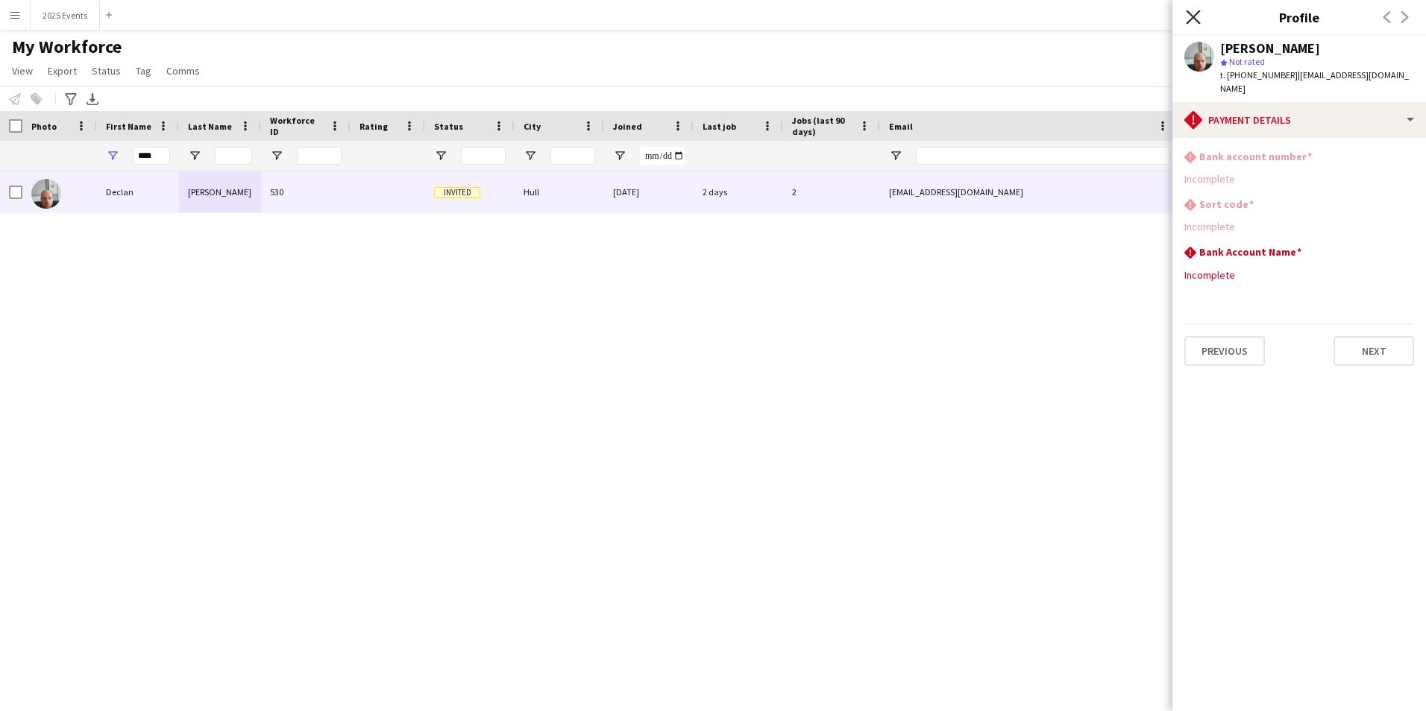
click at [1189, 16] on icon "Close pop-in" at bounding box center [1193, 17] width 14 height 14
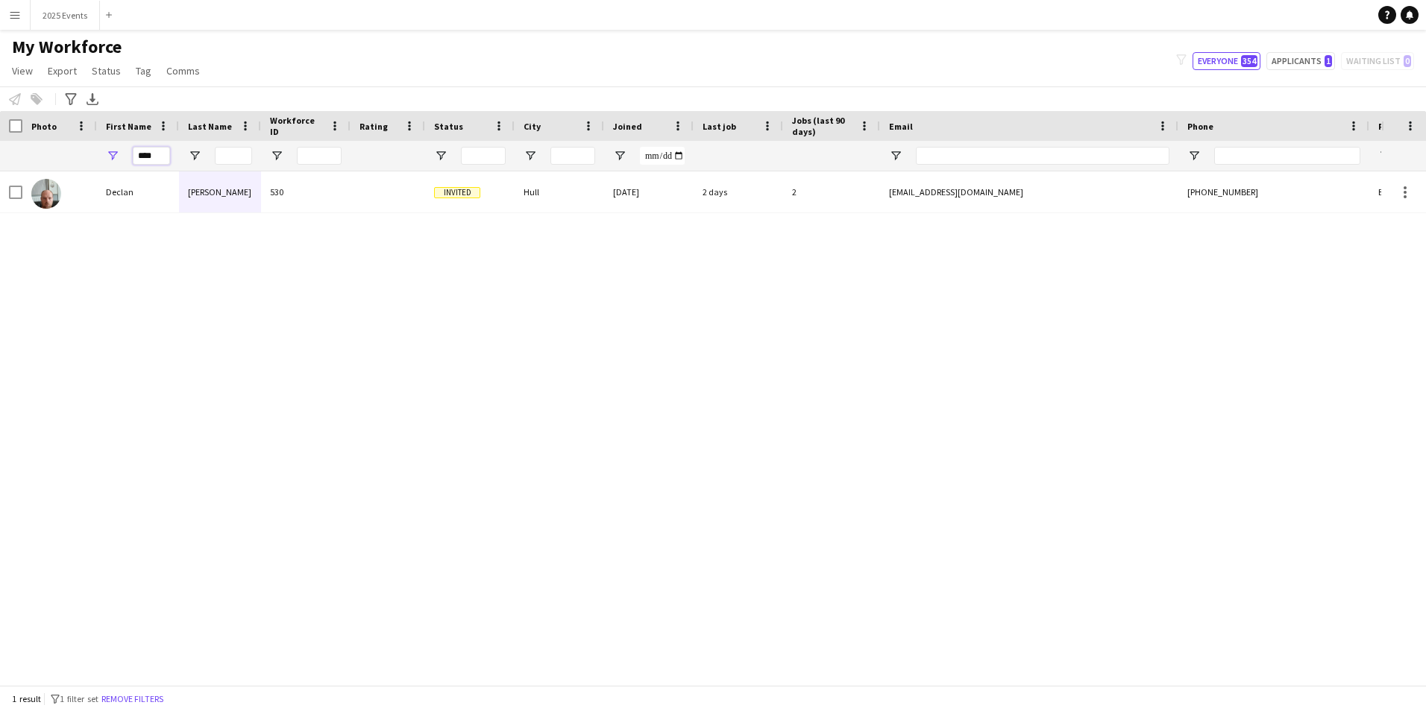
drag, startPoint x: 163, startPoint y: 154, endPoint x: 127, endPoint y: 157, distance: 35.9
click at [127, 157] on div "****" at bounding box center [138, 156] width 82 height 30
drag, startPoint x: 81, startPoint y: 289, endPoint x: 85, endPoint y: 277, distance: 11.8
click at [81, 289] on div "[PERSON_NAME] 532 Active Hull [DATE] 2 days 2 [EMAIL_ADDRESS][DOMAIN_NAME] [PHO…" at bounding box center [690, 423] width 1381 height 503
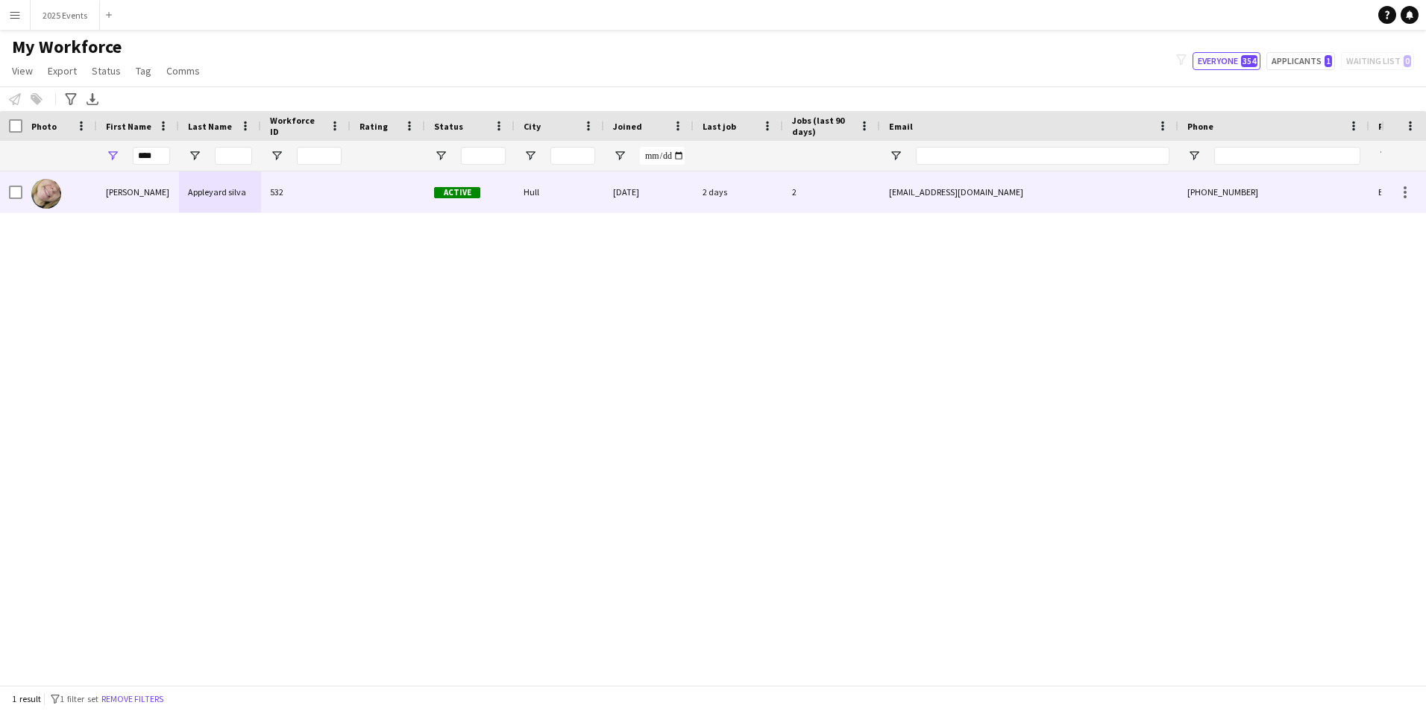
click at [98, 201] on div "[PERSON_NAME]" at bounding box center [138, 192] width 82 height 41
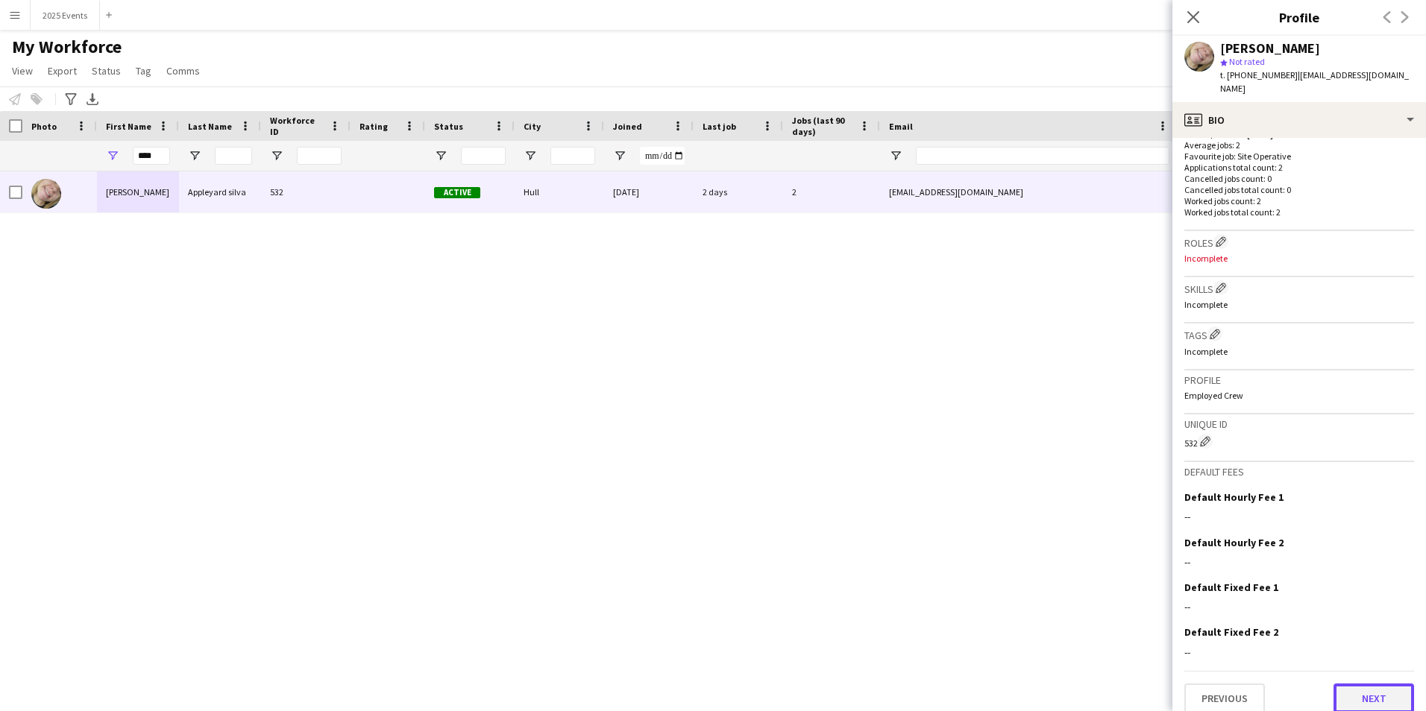
click at [1383, 694] on button "Next" at bounding box center [1373, 699] width 81 height 30
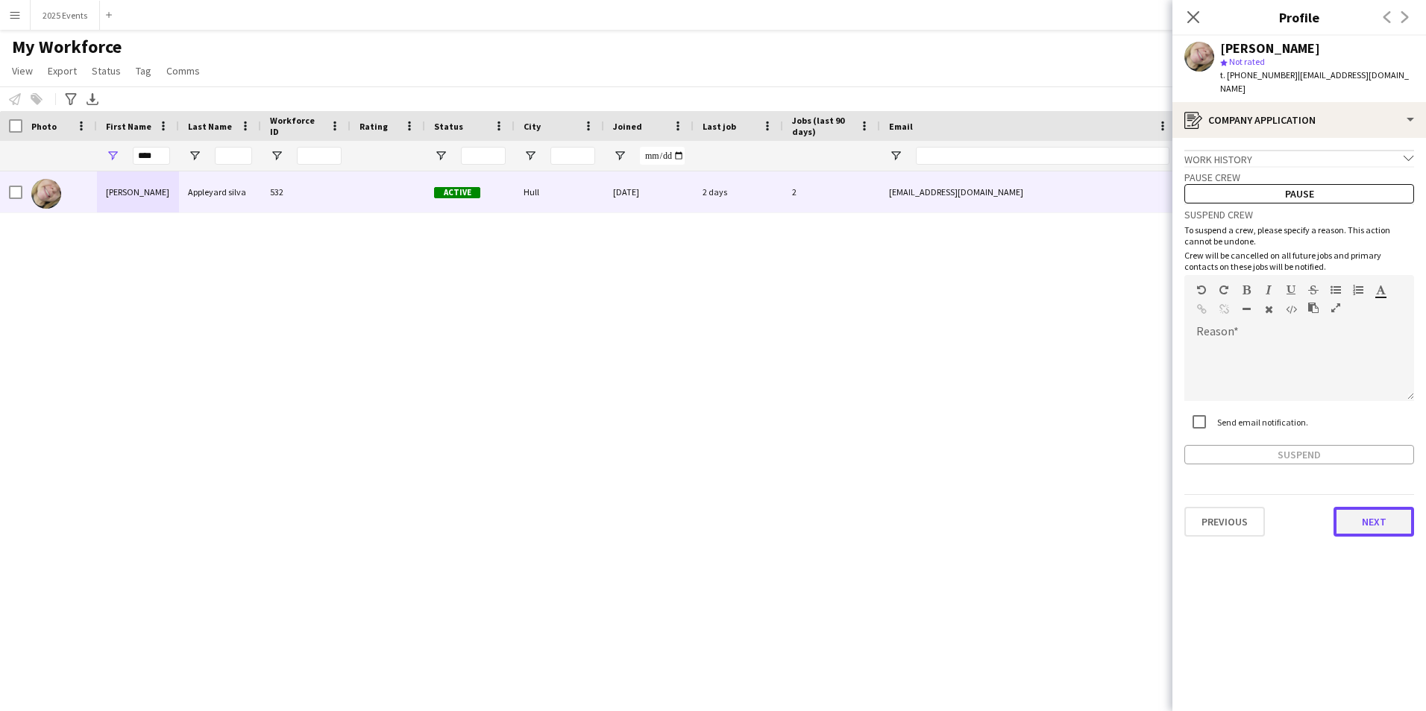
click at [1349, 514] on button "Next" at bounding box center [1373, 522] width 81 height 30
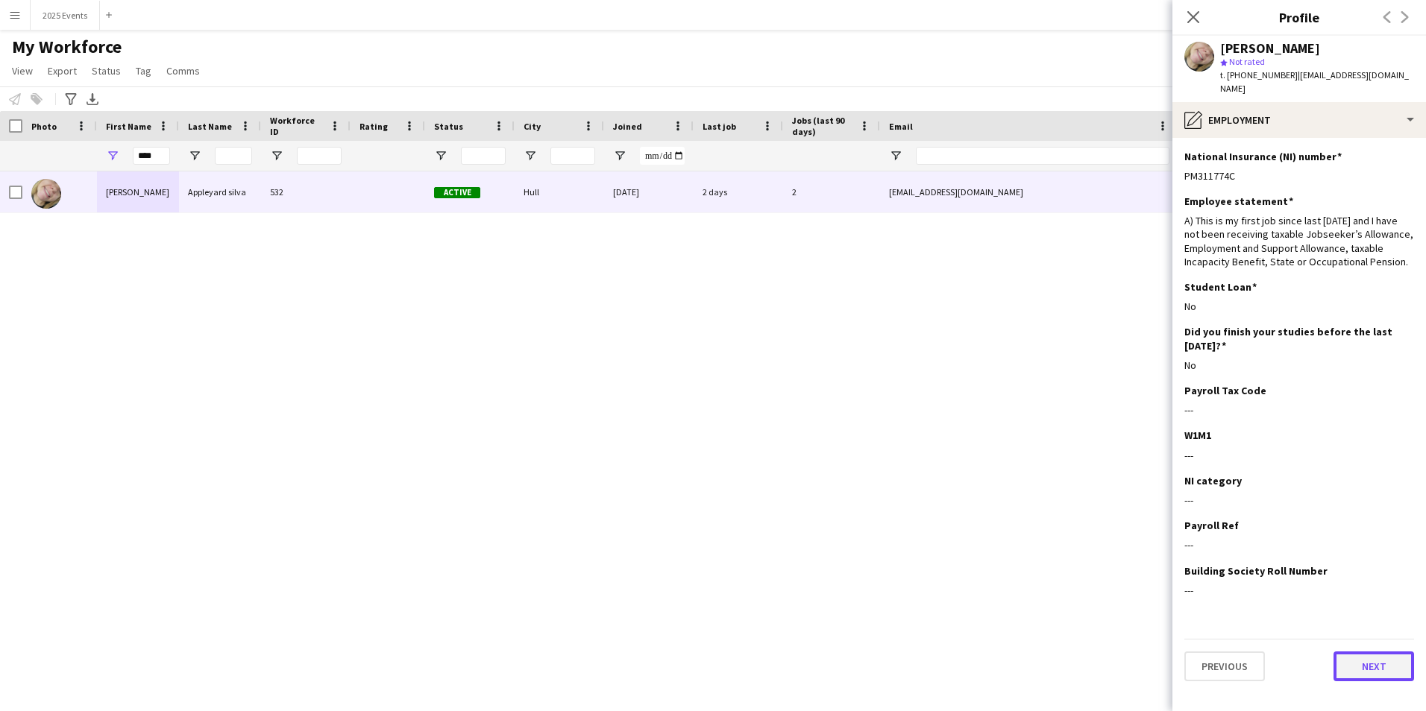
click at [1379, 660] on button "Next" at bounding box center [1373, 667] width 81 height 30
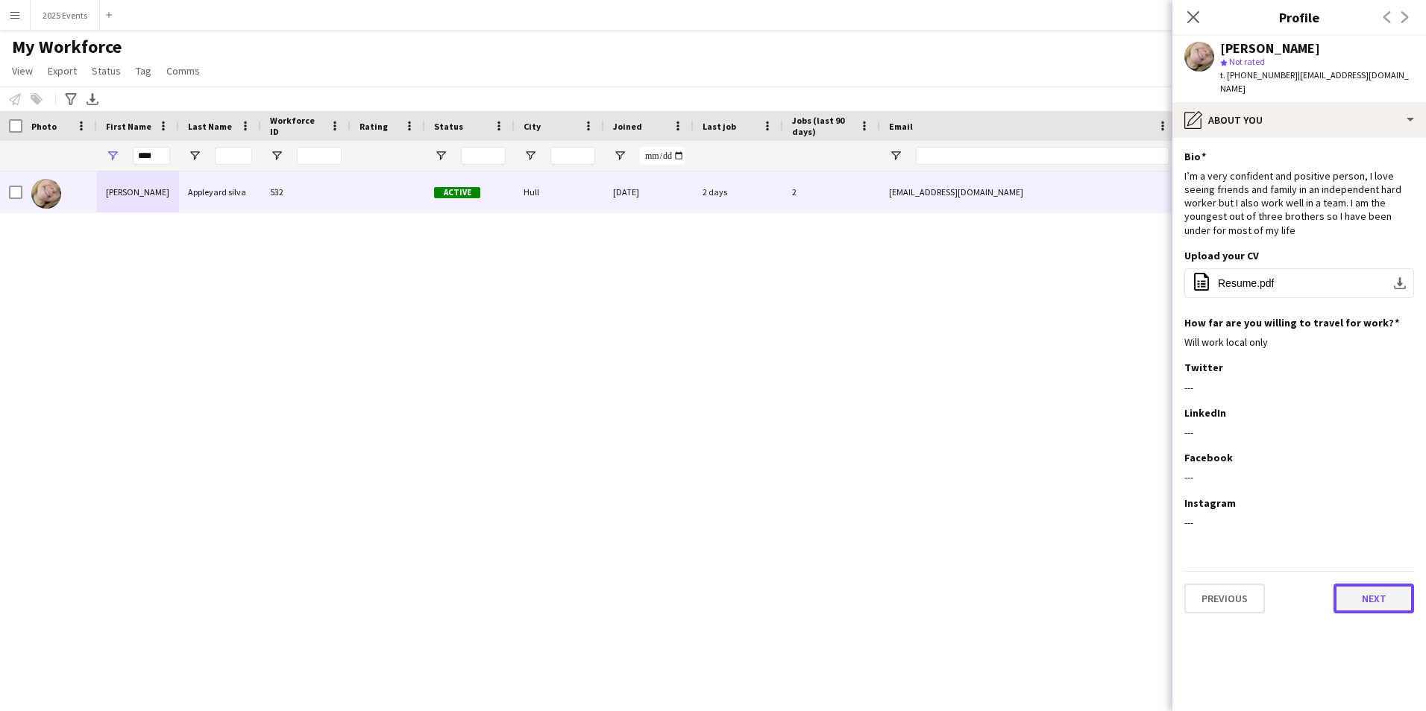
click at [1389, 587] on button "Next" at bounding box center [1373, 599] width 81 height 30
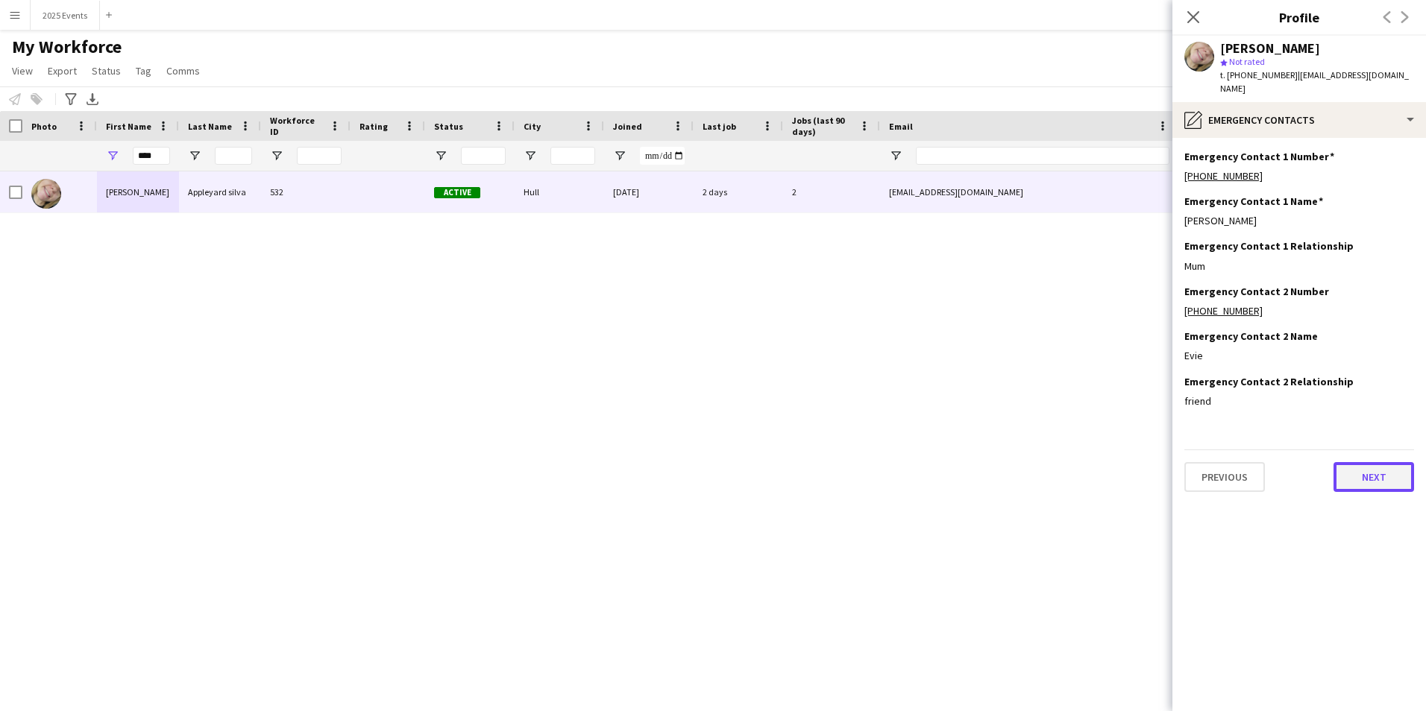
click at [1380, 465] on button "Next" at bounding box center [1373, 477] width 81 height 30
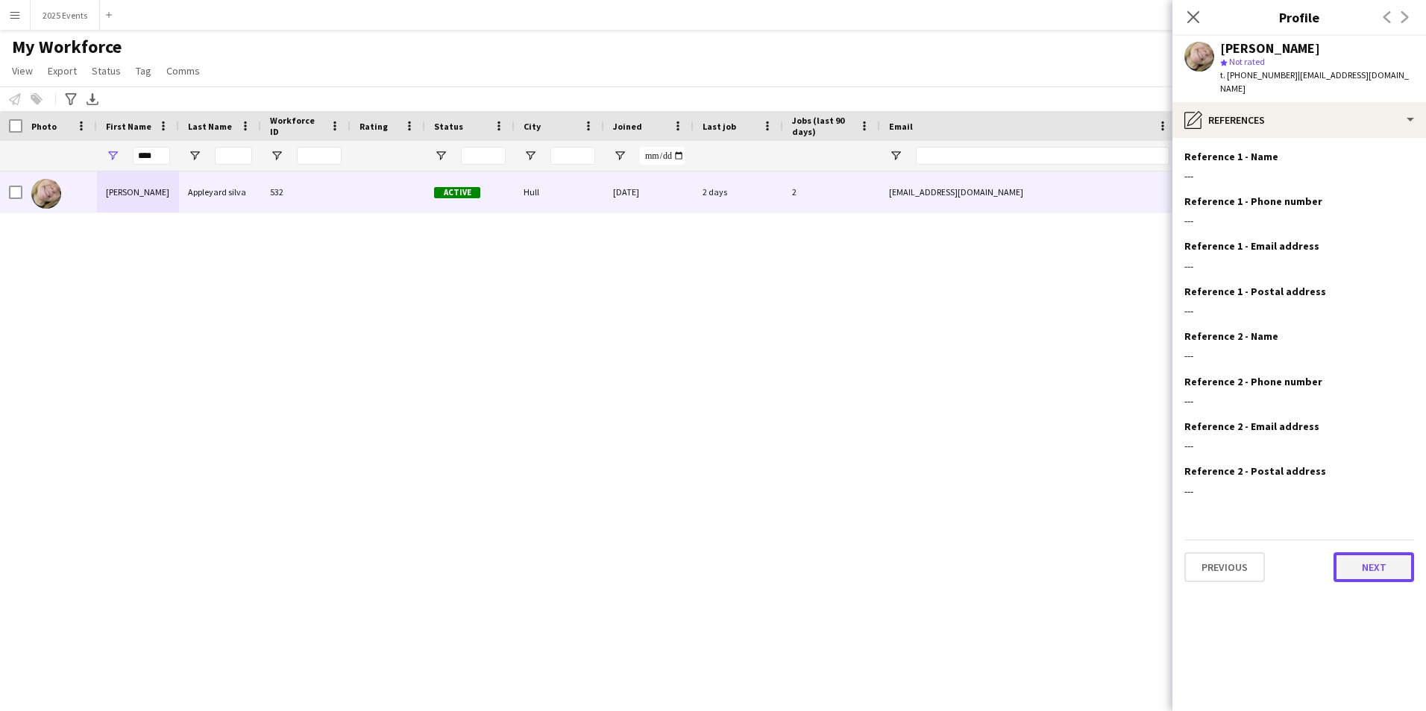
click at [1378, 561] on button "Next" at bounding box center [1373, 568] width 81 height 30
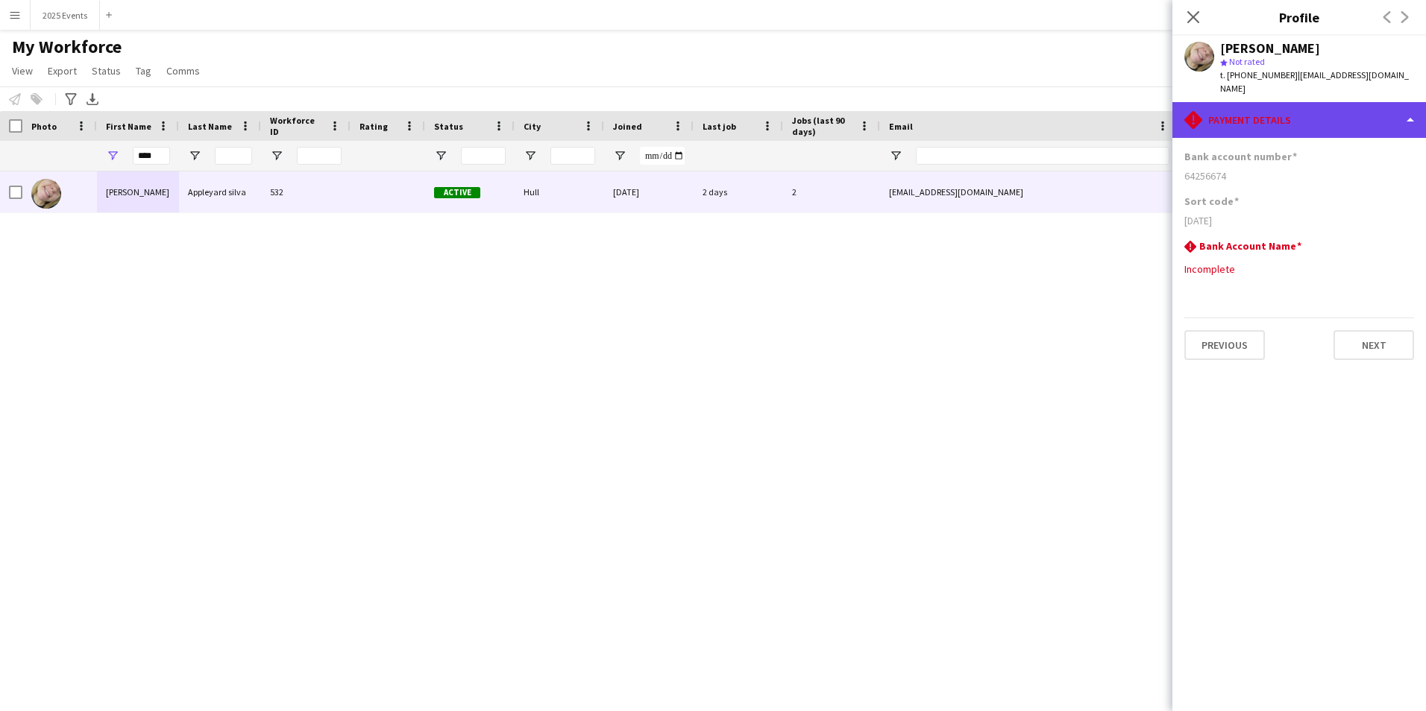
click at [1409, 104] on div "rhombus-alert Payment details" at bounding box center [1299, 120] width 254 height 36
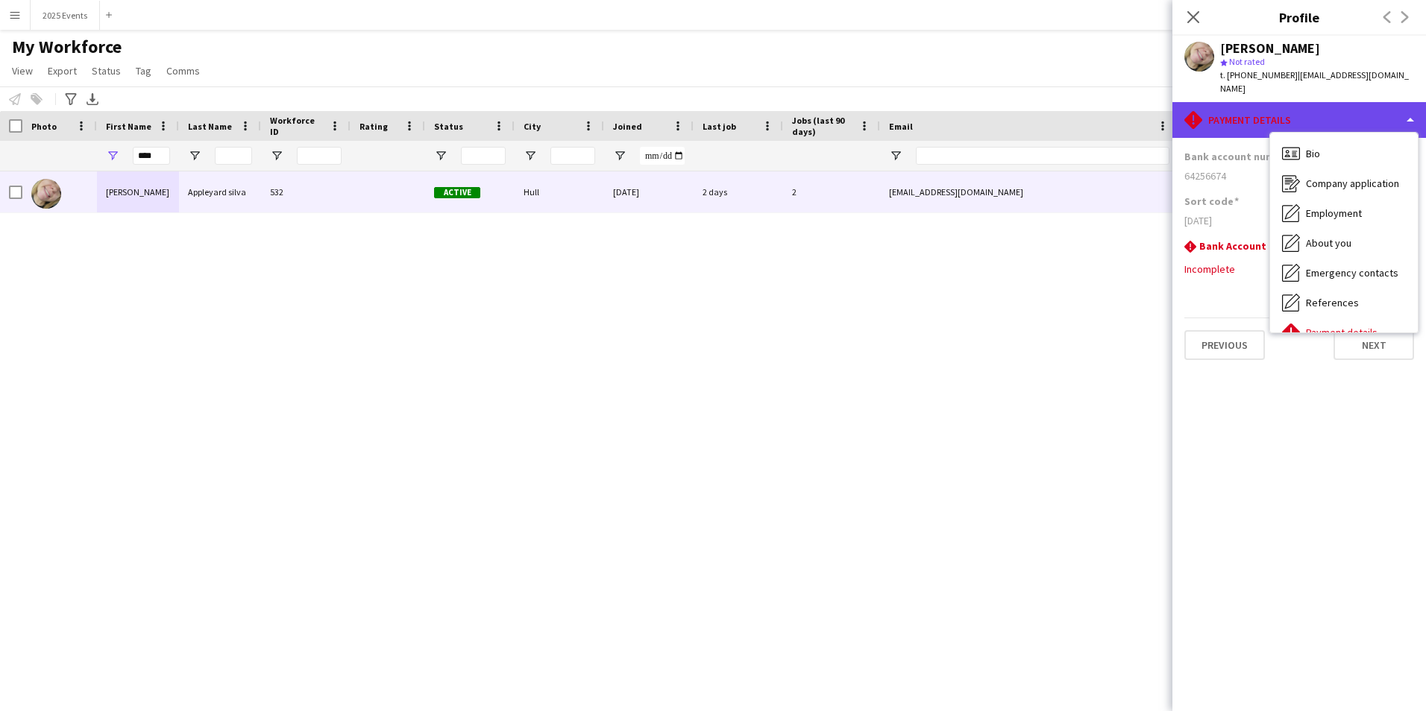
click at [1409, 104] on div "rhombus-alert Payment details" at bounding box center [1299, 120] width 254 height 36
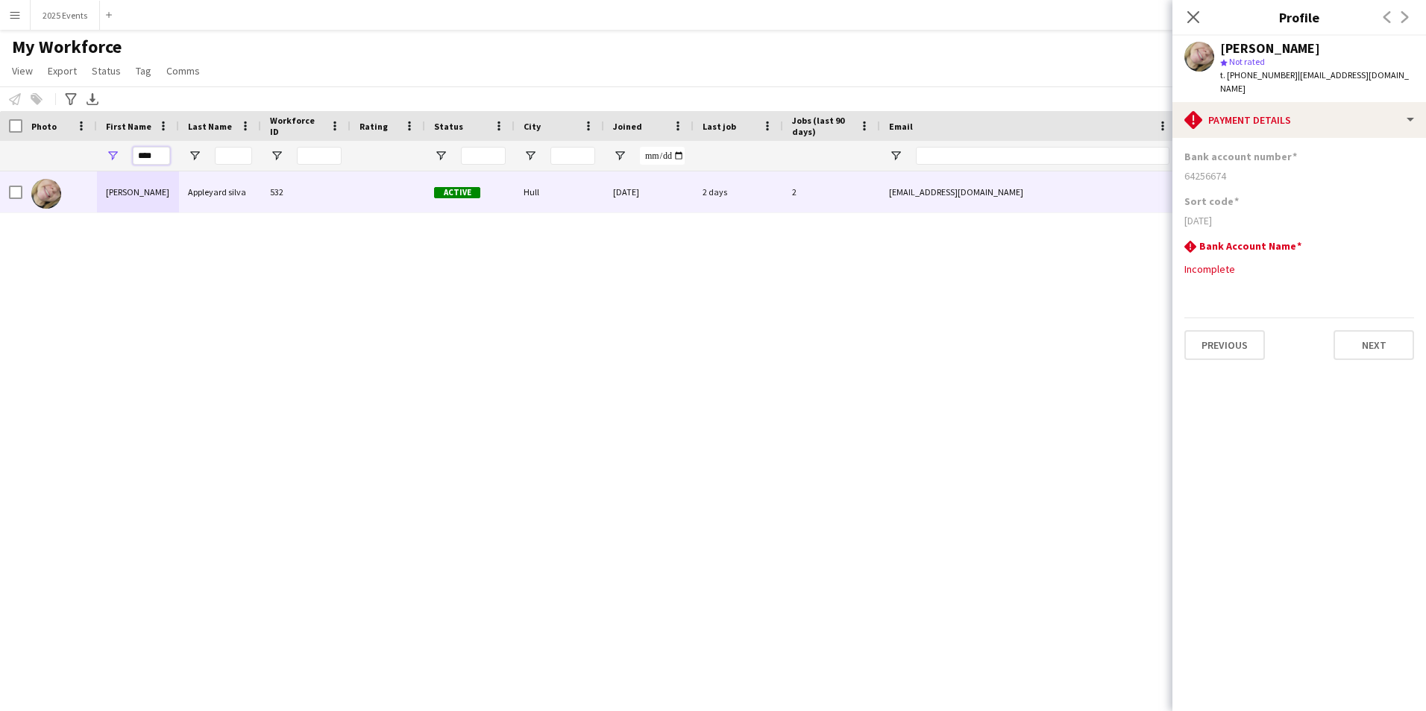
drag, startPoint x: 157, startPoint y: 155, endPoint x: 102, endPoint y: 155, distance: 55.2
click at [102, 155] on div "****" at bounding box center [138, 156] width 82 height 30
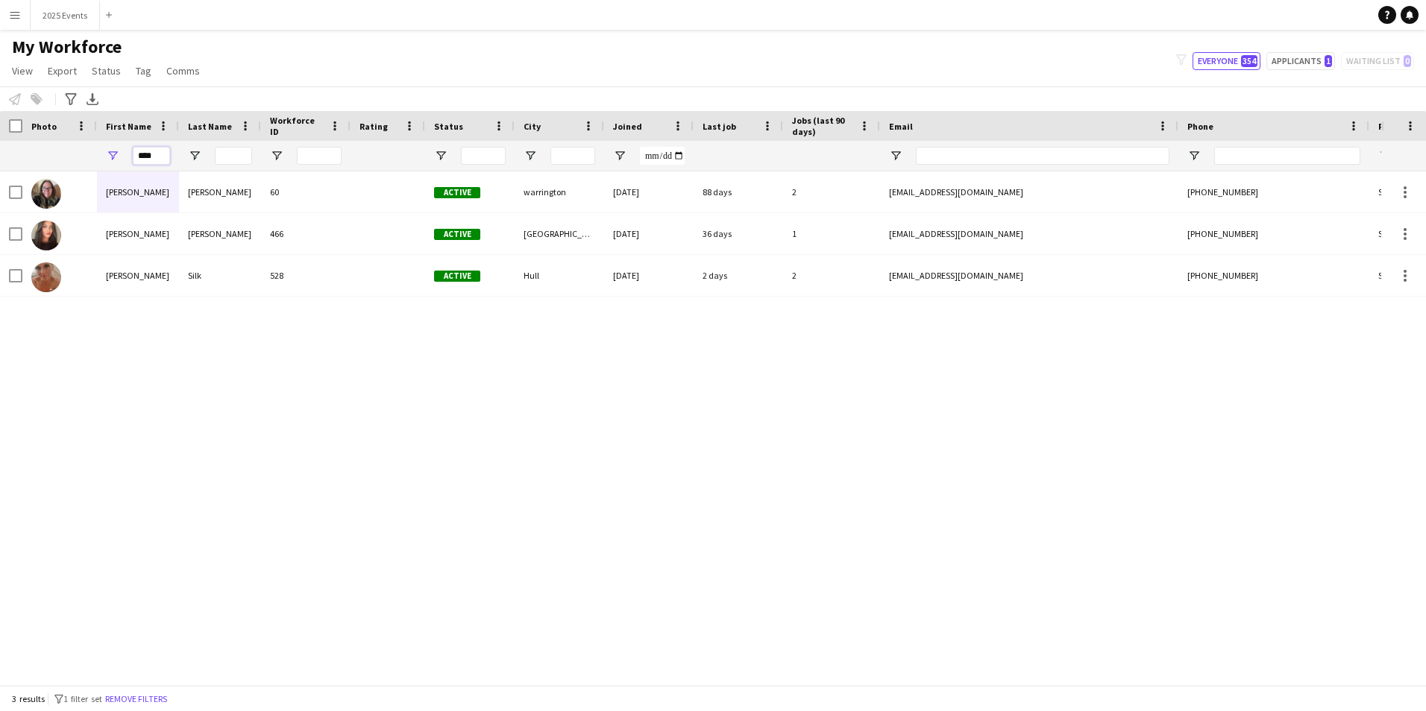
type input "****"
click at [254, 570] on div "[PERSON_NAME] 60 Active warrington [DATE] 88 days 2 [EMAIL_ADDRESS][DOMAIN_NAME…" at bounding box center [690, 423] width 1381 height 503
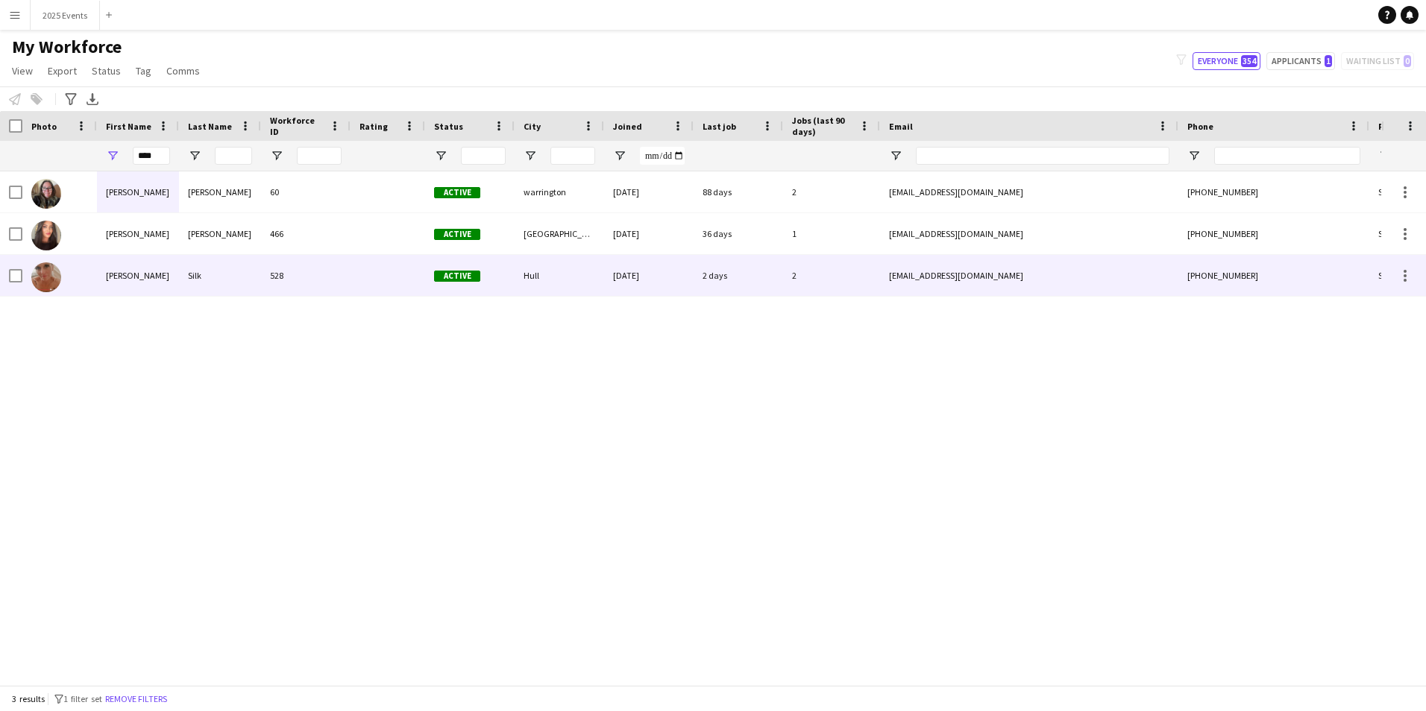
click at [204, 276] on div "Silk" at bounding box center [220, 275] width 82 height 41
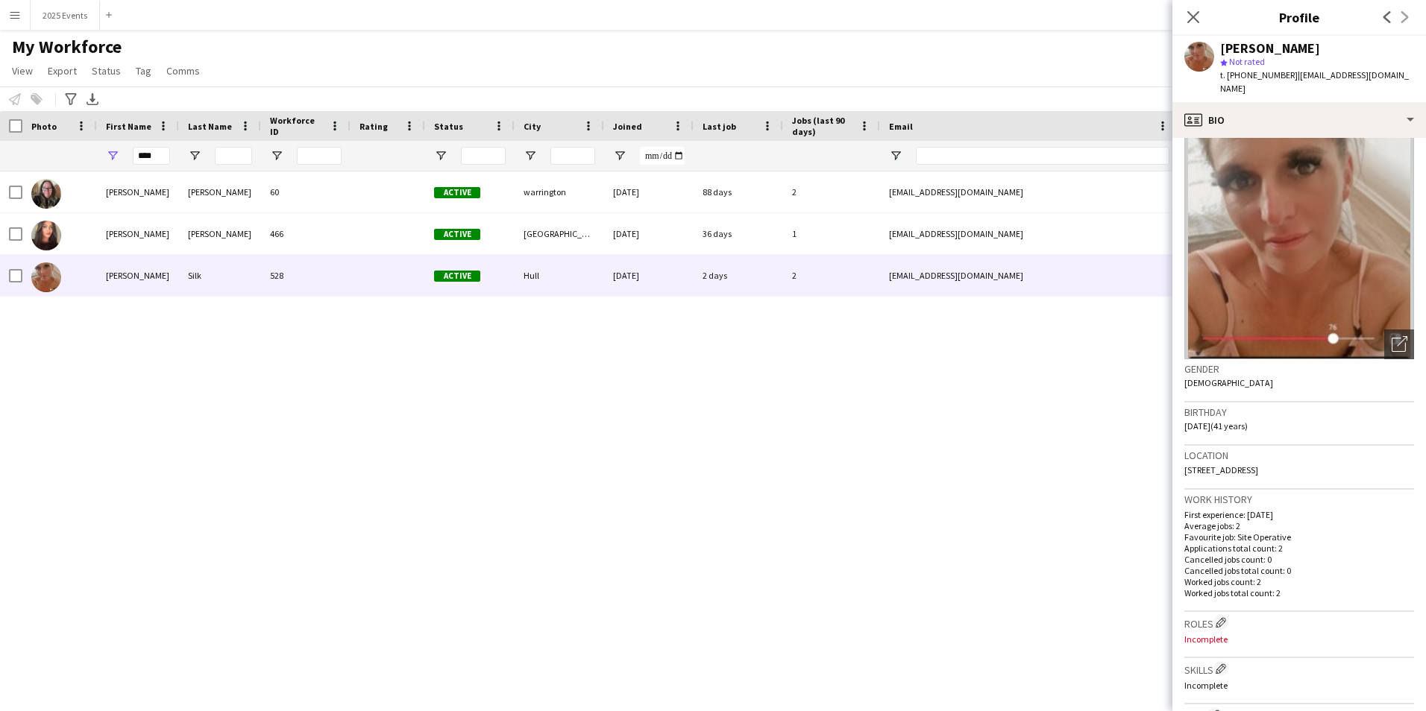
scroll to position [0, 0]
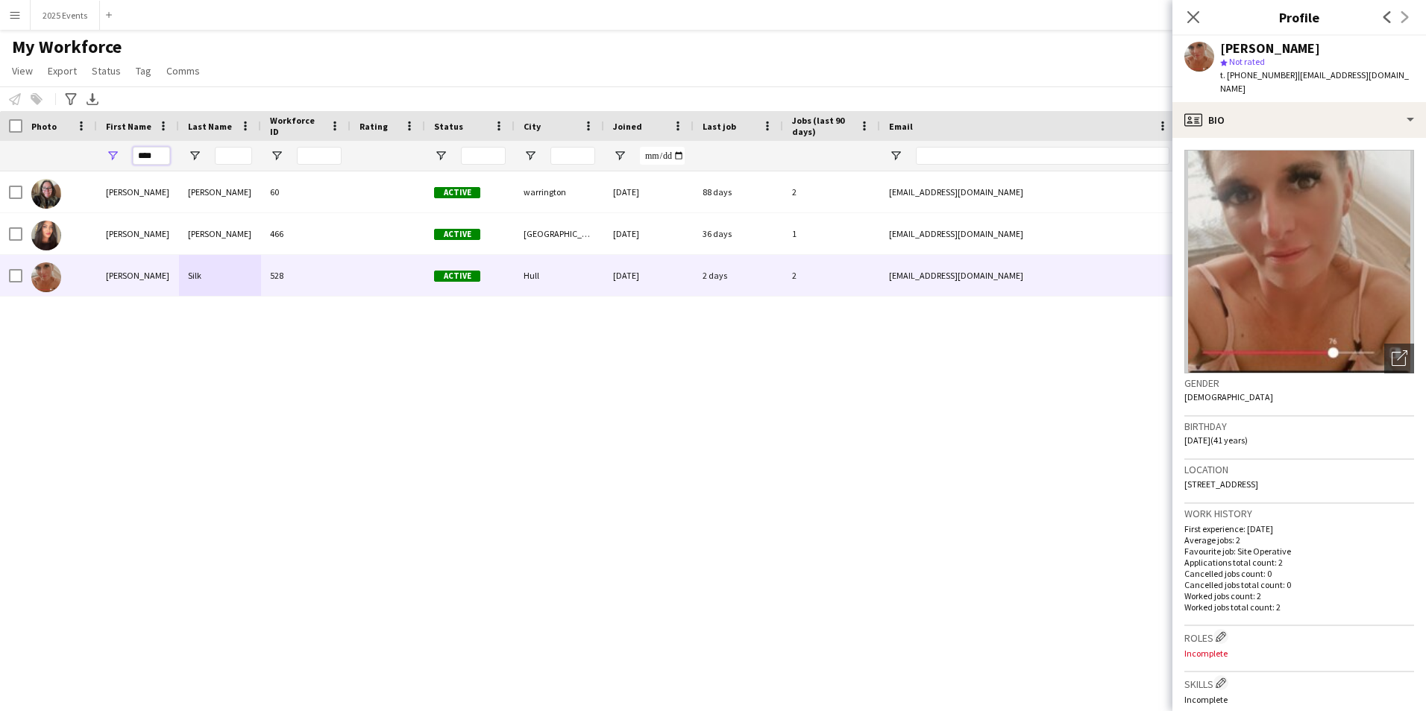
drag, startPoint x: 154, startPoint y: 155, endPoint x: 104, endPoint y: 152, distance: 50.1
click at [104, 152] on div "****" at bounding box center [138, 156] width 82 height 30
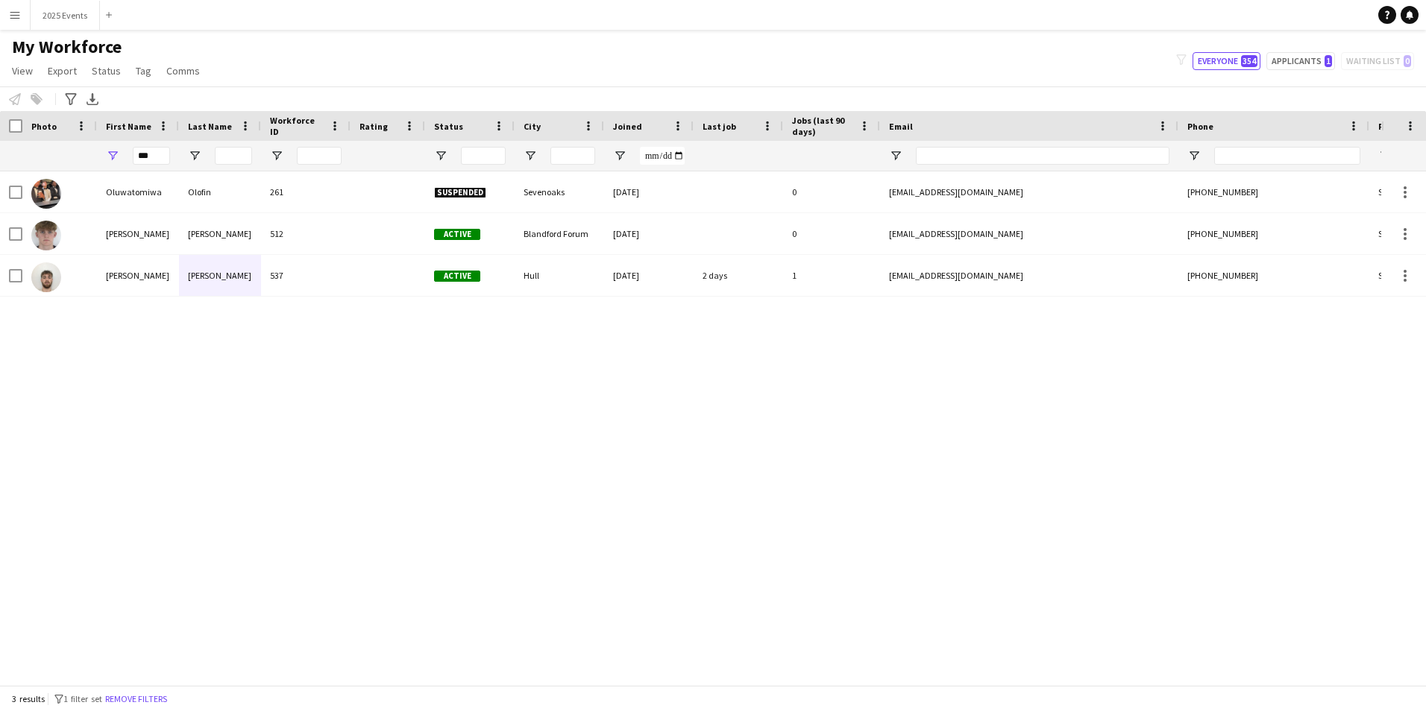
click at [259, 403] on div "[PERSON_NAME] 261 Suspended Sevenoaks [DATE] 0 [EMAIL_ADDRESS][DOMAIN_NAME] [PH…" at bounding box center [690, 423] width 1381 height 503
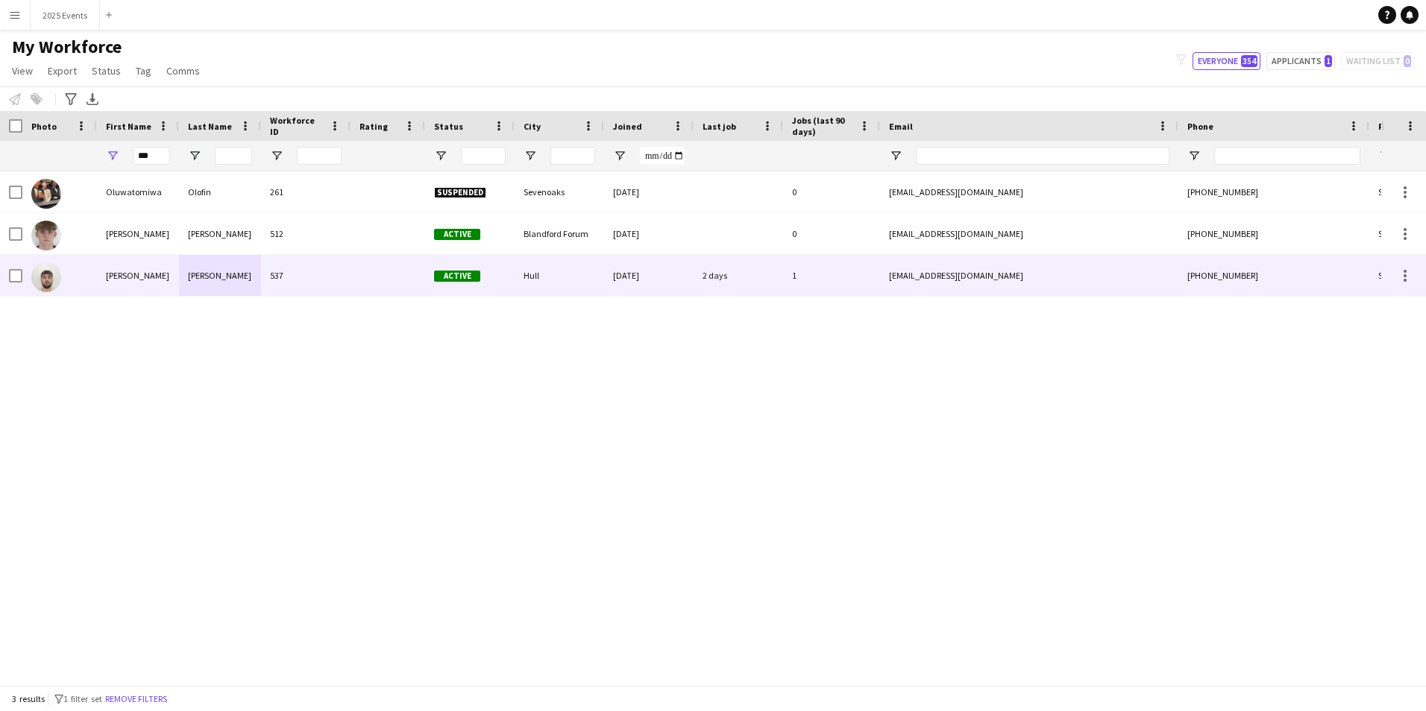
click at [150, 273] on div "[PERSON_NAME]" at bounding box center [138, 275] width 82 height 41
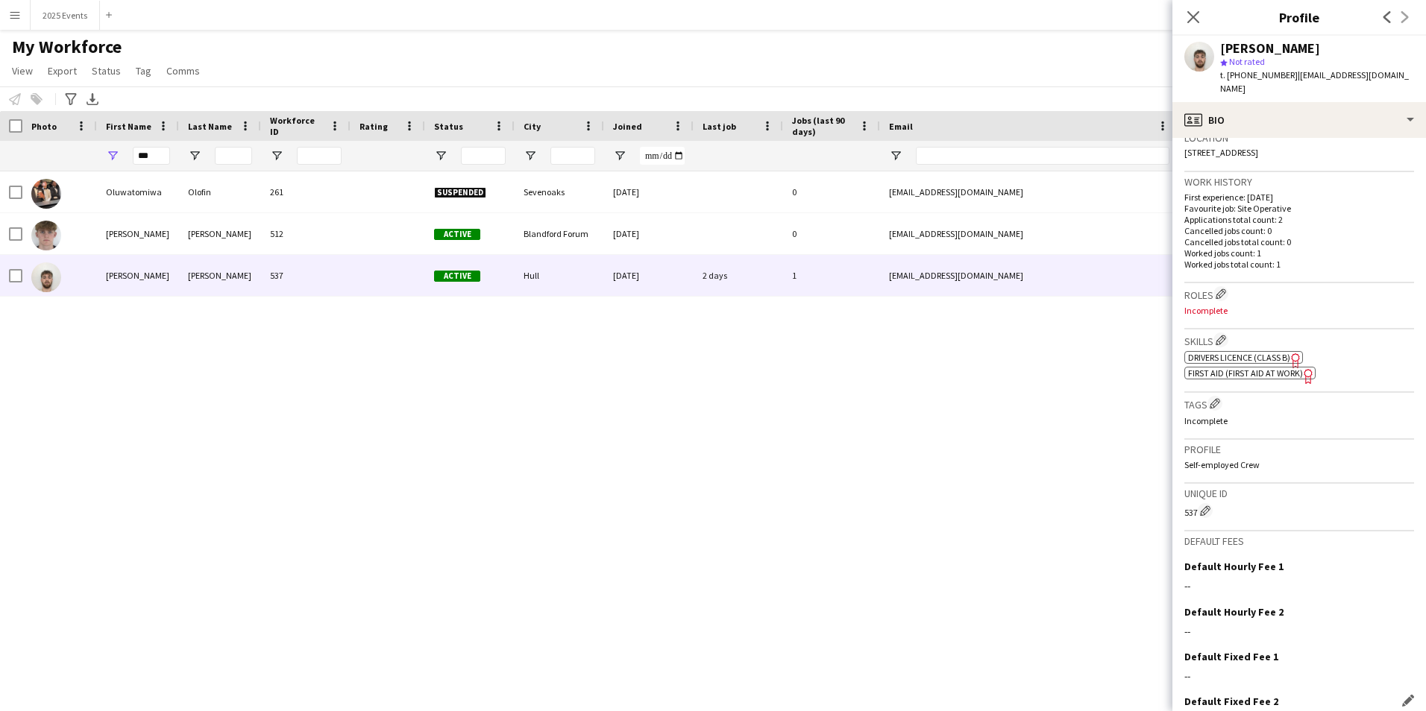
scroll to position [415, 0]
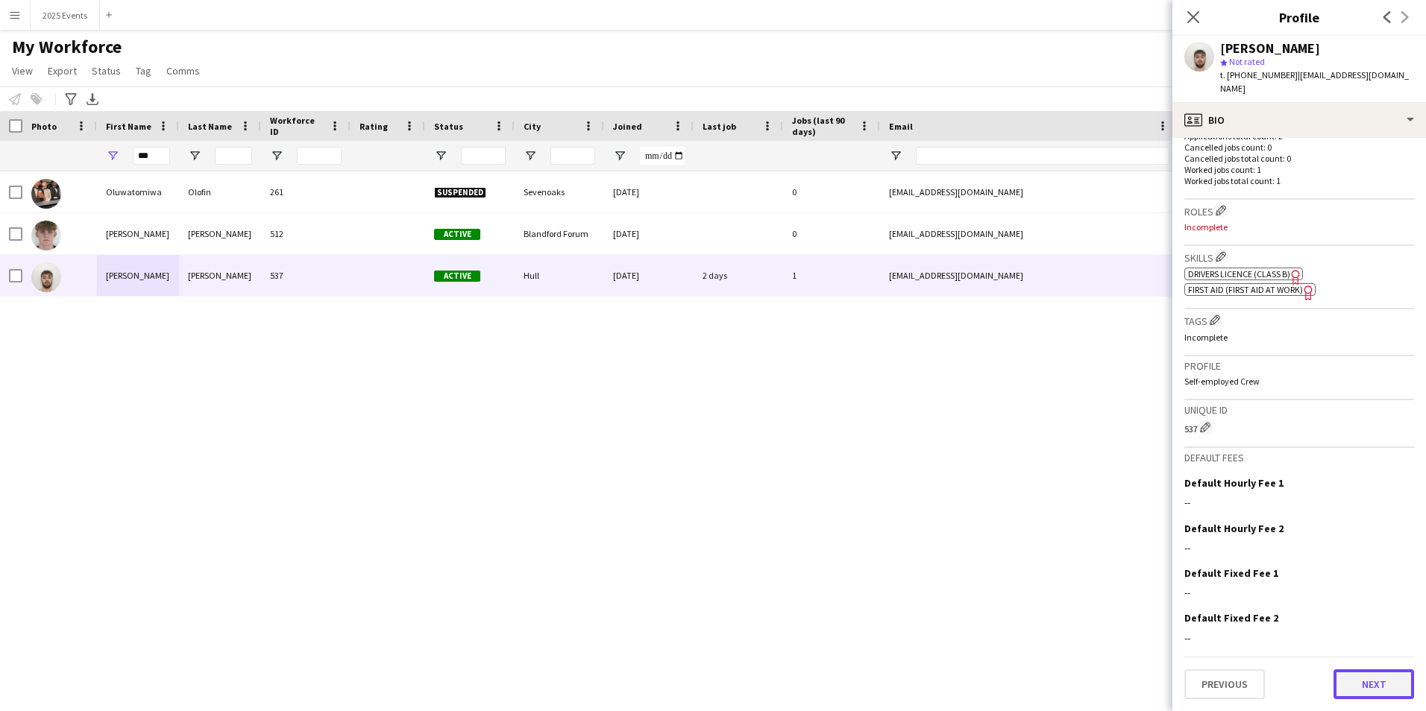
click at [1378, 684] on button "Next" at bounding box center [1373, 685] width 81 height 30
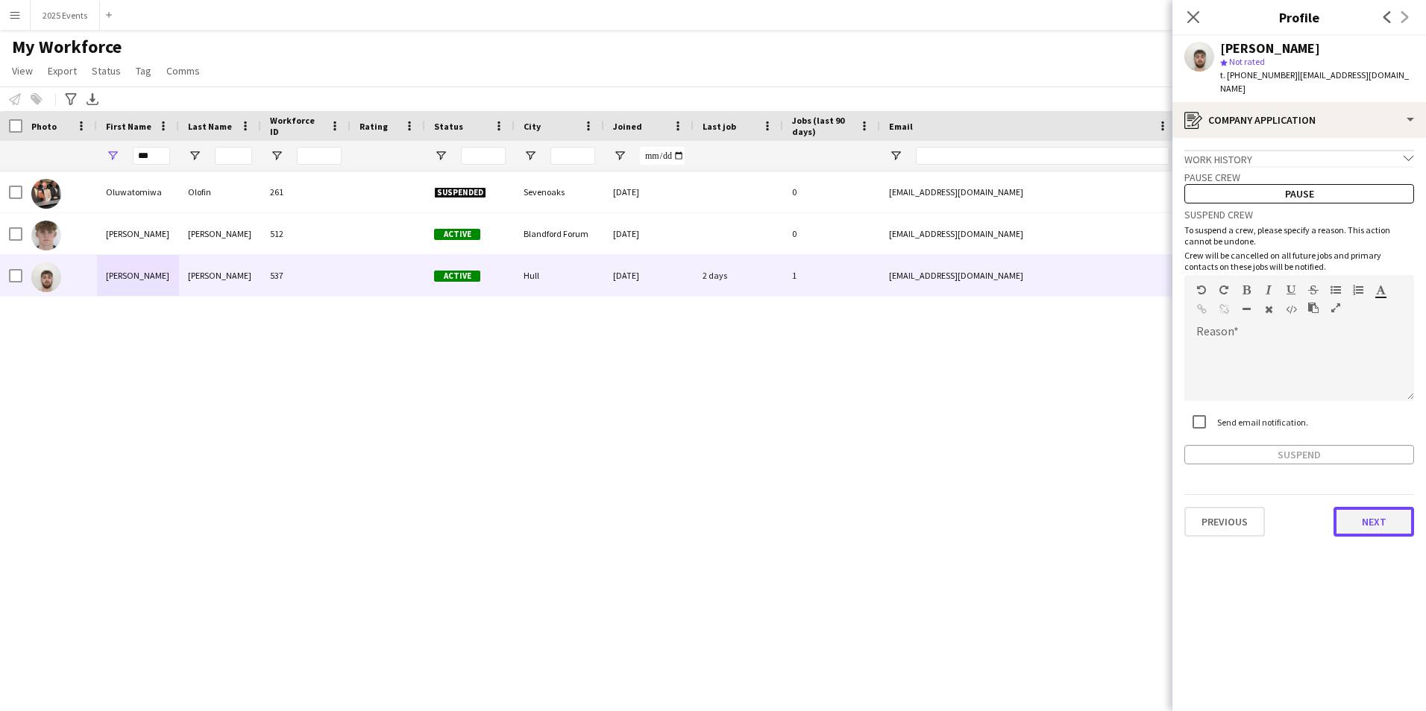
click at [1374, 521] on button "Next" at bounding box center [1373, 522] width 81 height 30
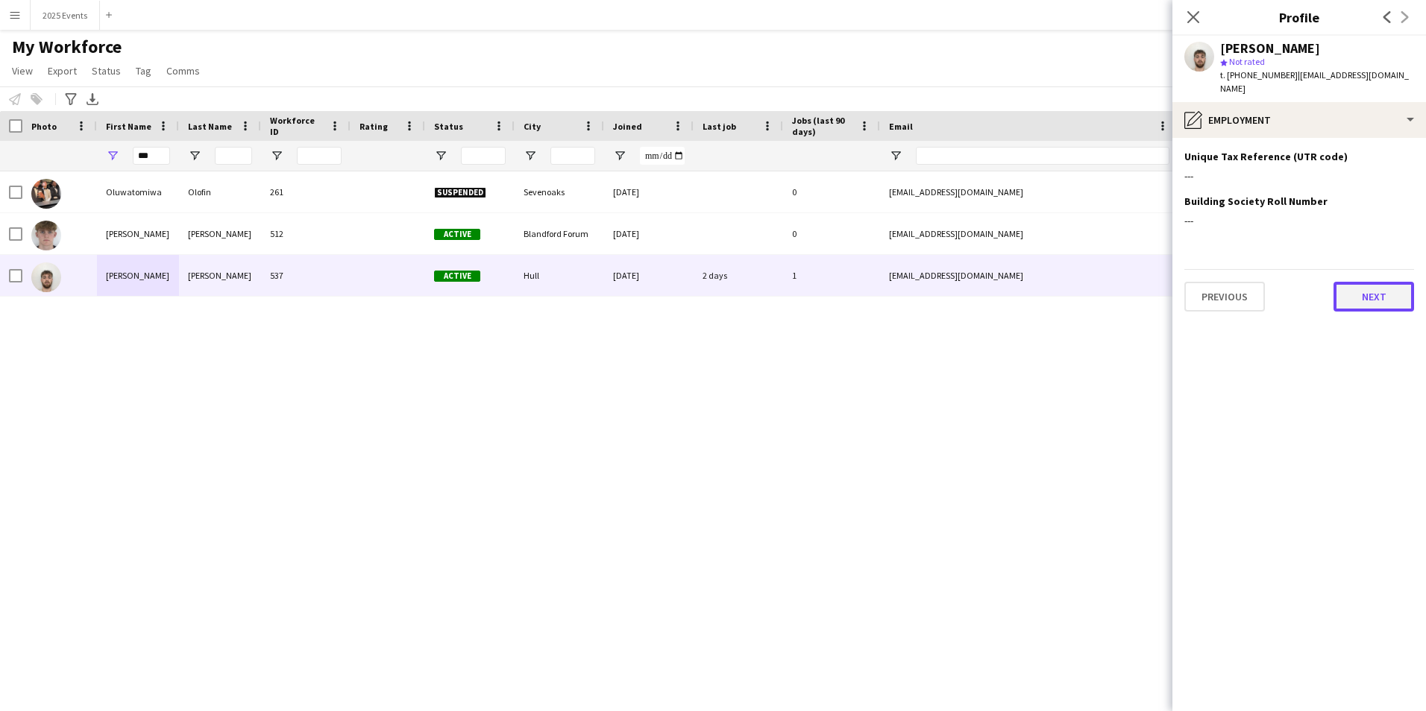
click at [1381, 292] on button "Next" at bounding box center [1373, 297] width 81 height 30
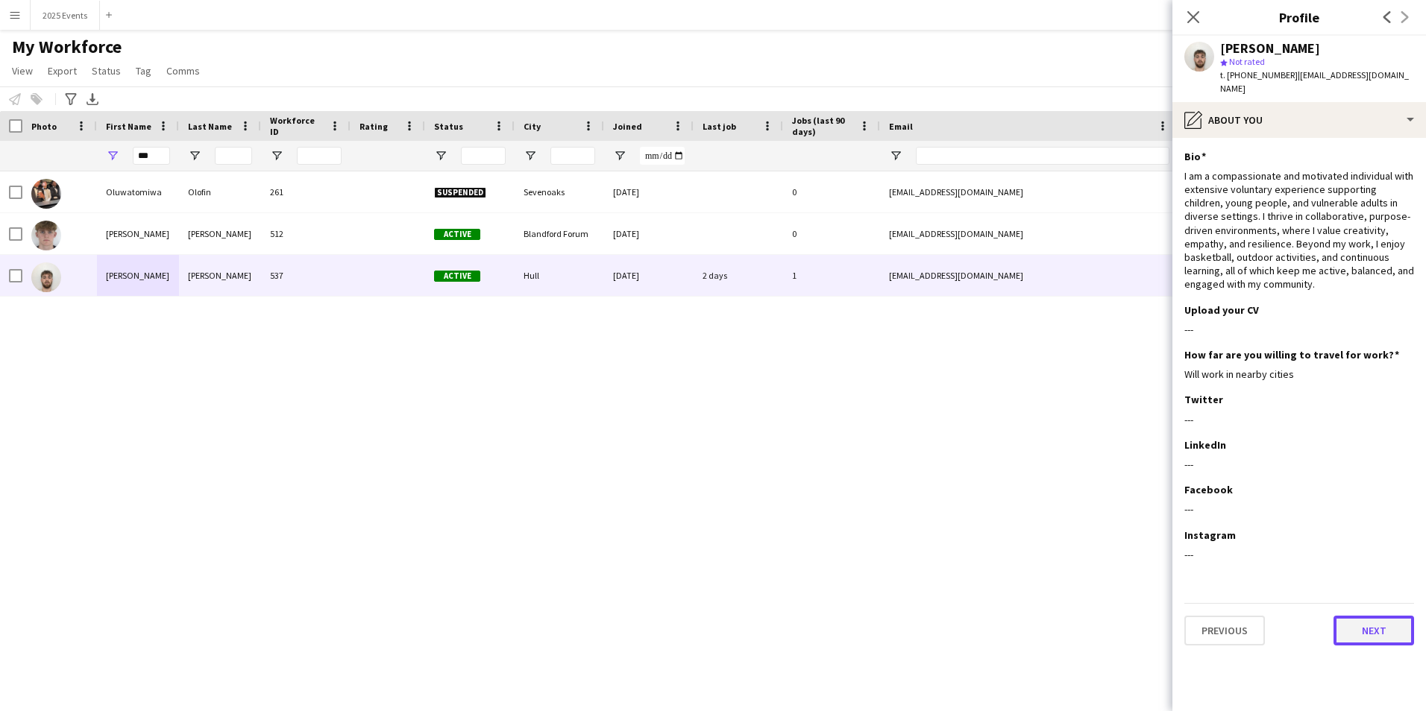
click at [1388, 623] on button "Next" at bounding box center [1373, 631] width 81 height 30
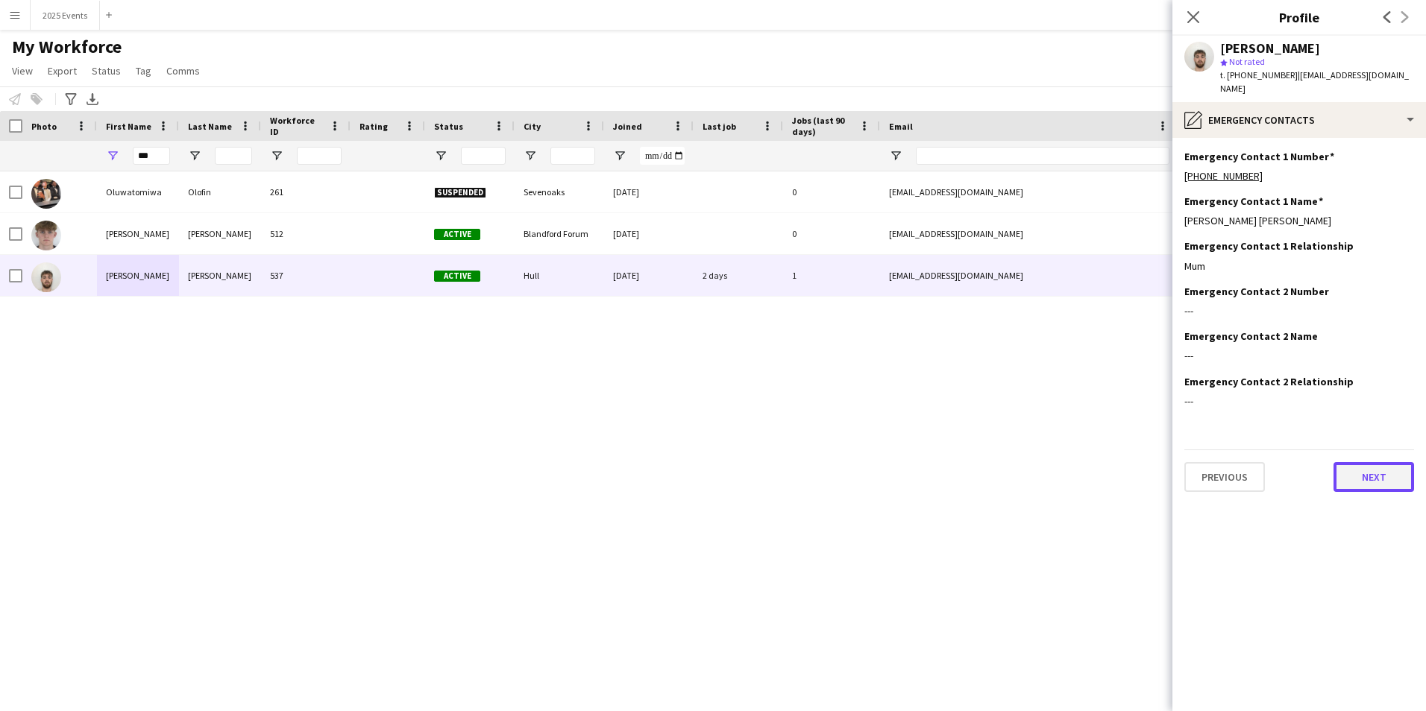
click at [1373, 472] on button "Next" at bounding box center [1373, 477] width 81 height 30
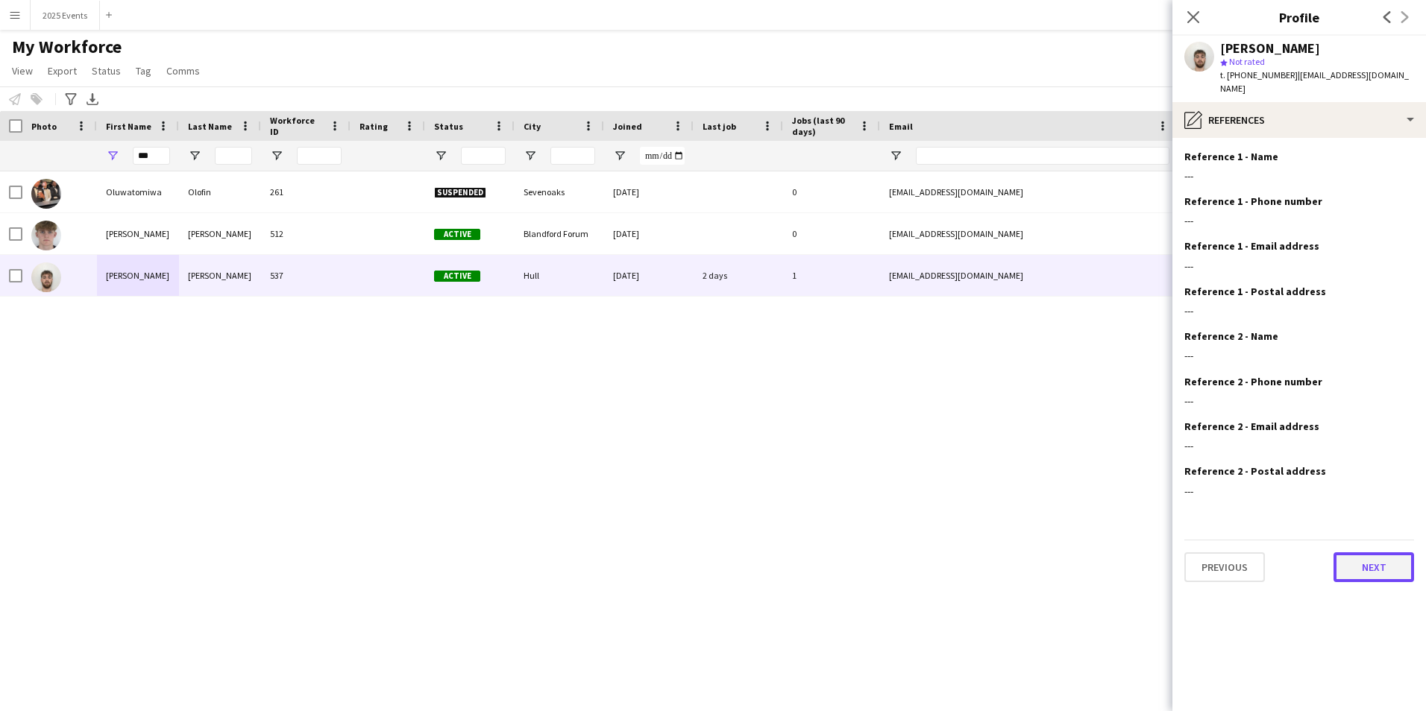
click at [1382, 565] on button "Next" at bounding box center [1373, 568] width 81 height 30
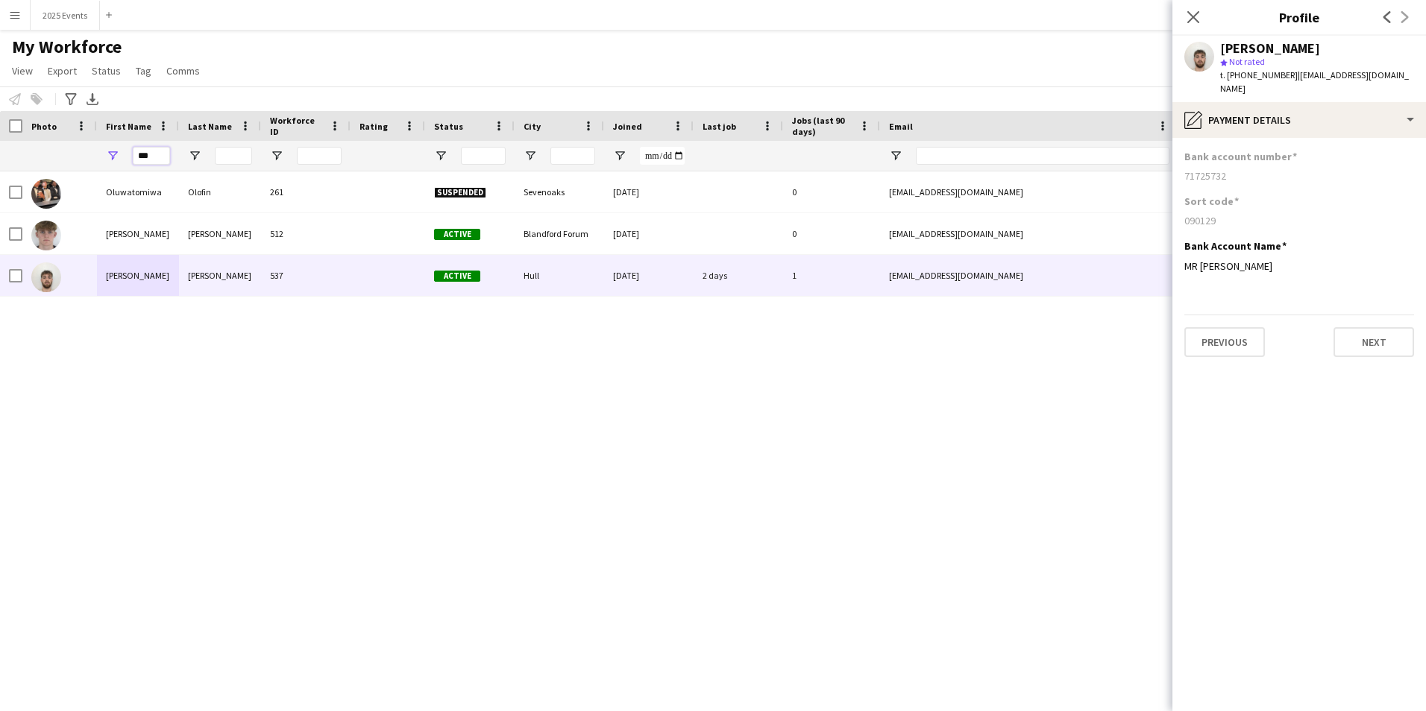
drag, startPoint x: 154, startPoint y: 157, endPoint x: 107, endPoint y: 154, distance: 47.1
click at [107, 154] on div "***" at bounding box center [138, 156] width 82 height 30
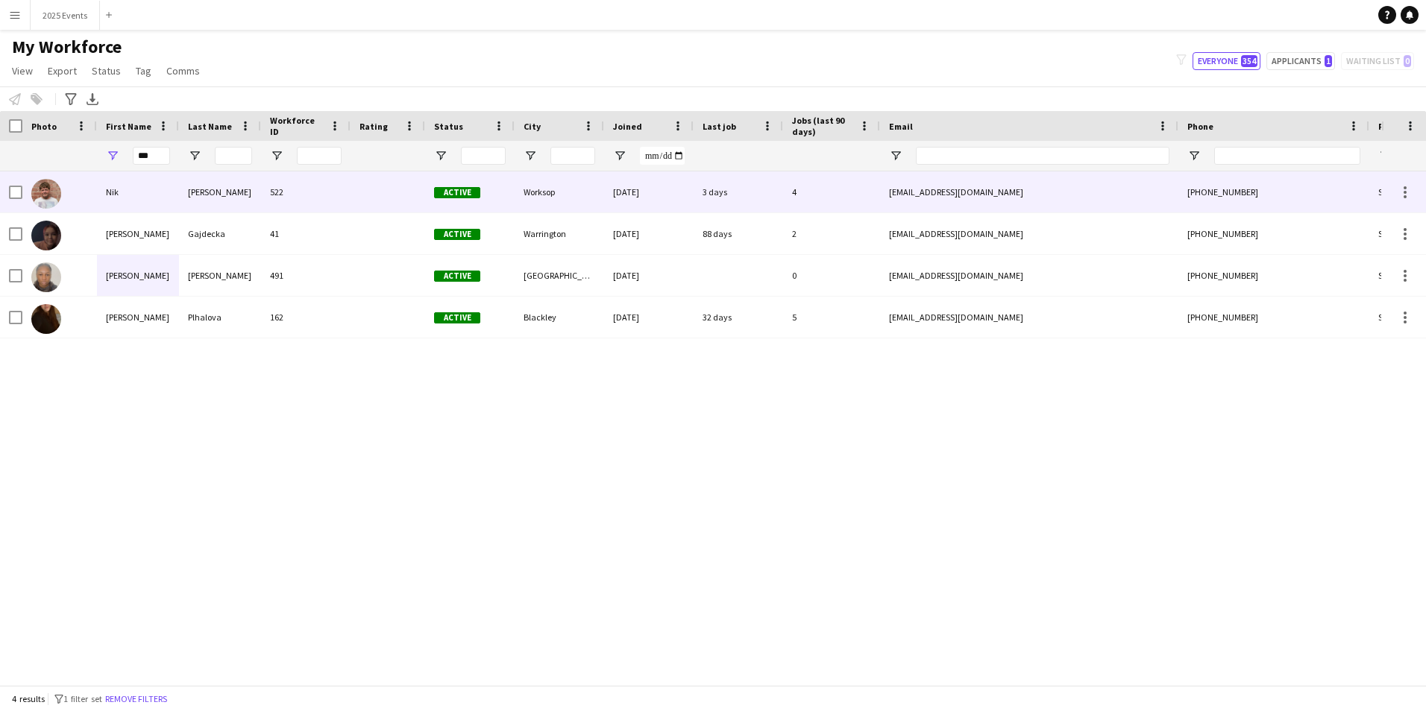
click at [210, 194] on div "[PERSON_NAME]" at bounding box center [220, 192] width 82 height 41
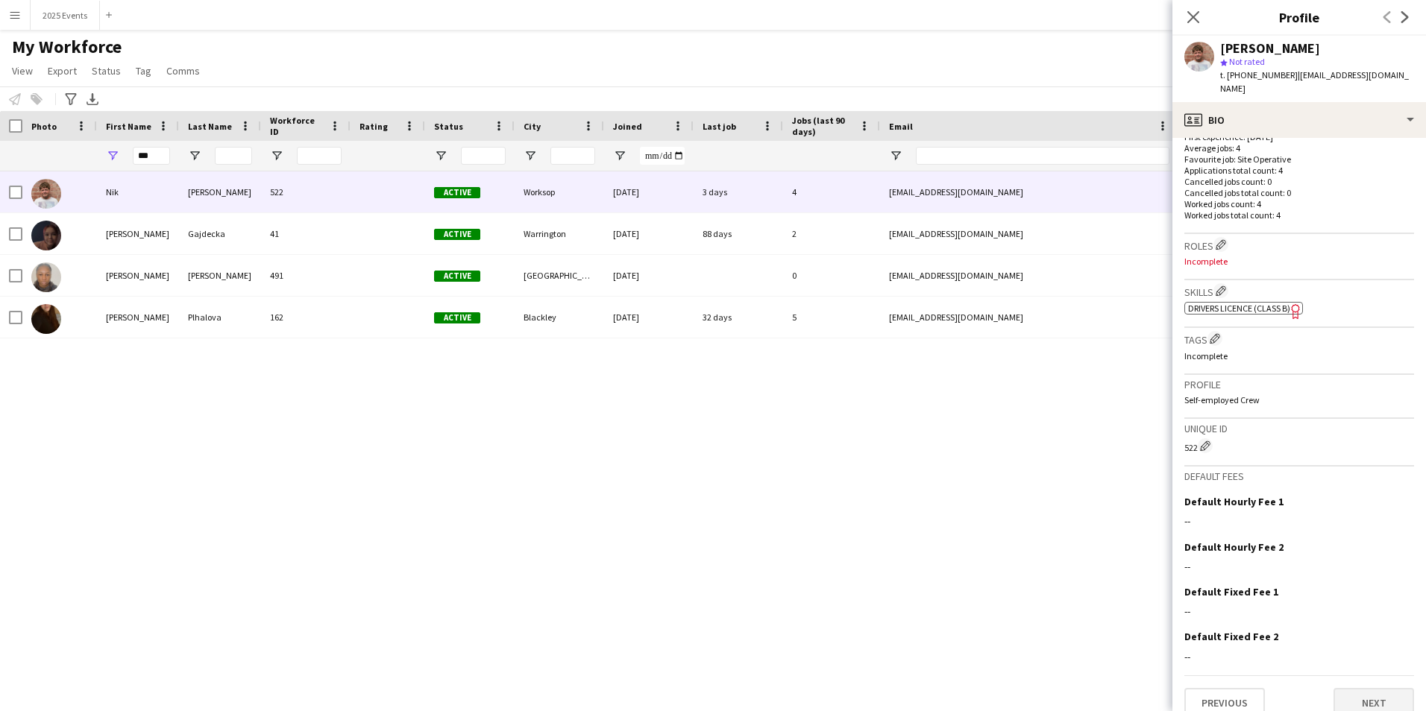
scroll to position [397, 0]
click at [1367, 685] on button "Next" at bounding box center [1373, 699] width 81 height 30
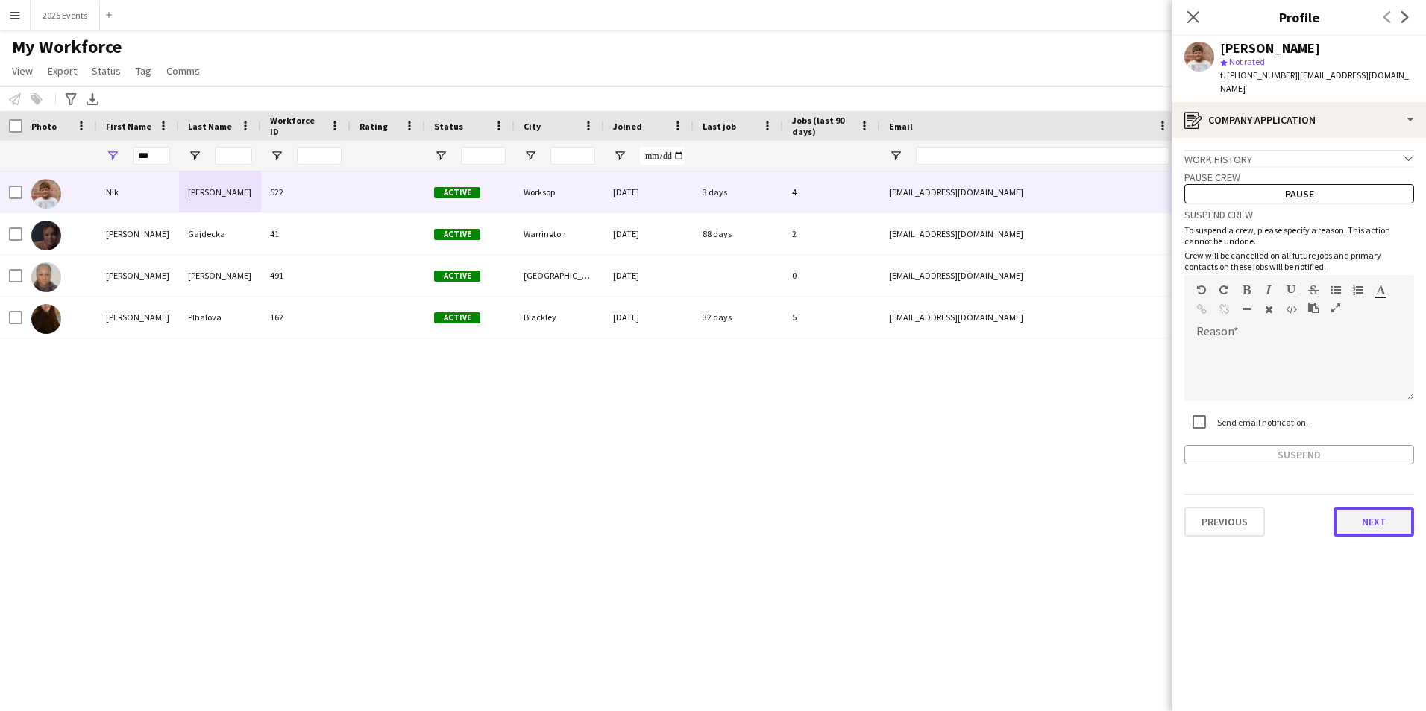
click at [1383, 507] on button "Next" at bounding box center [1373, 522] width 81 height 30
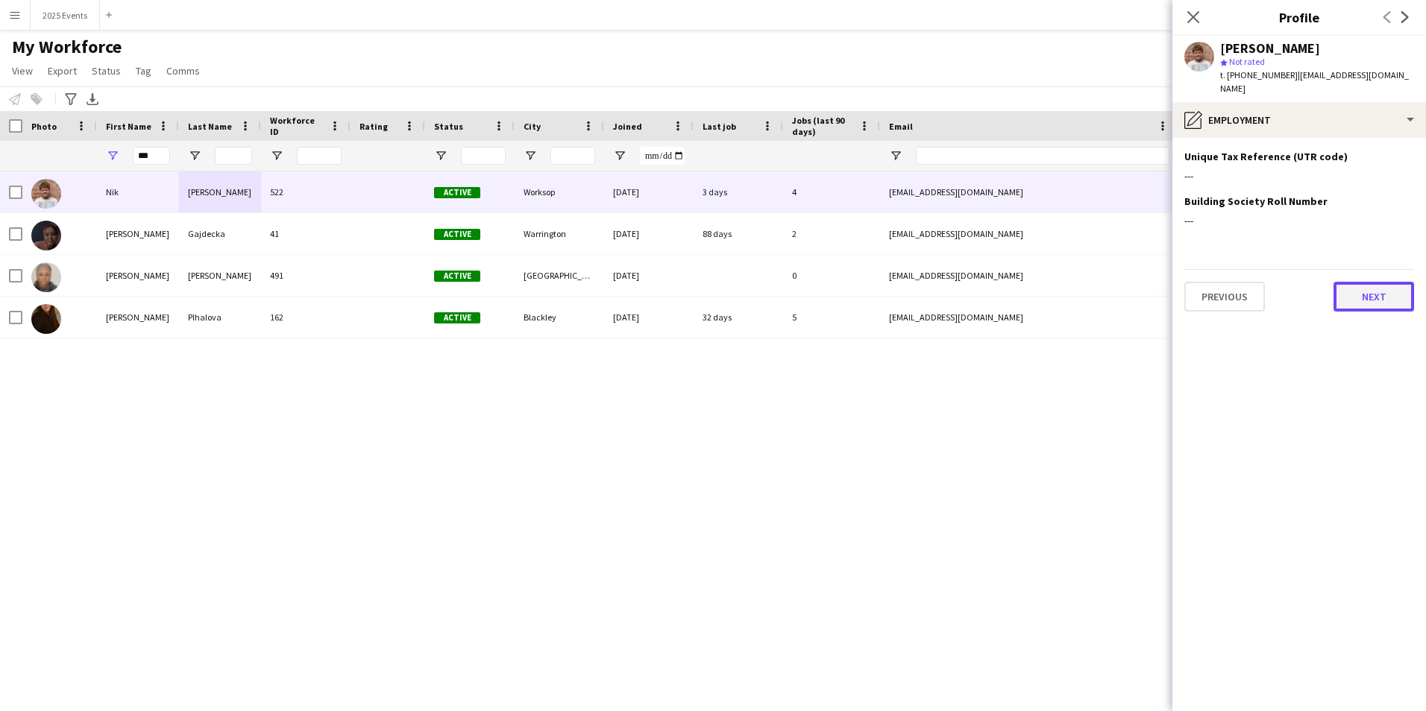
click at [1364, 282] on button "Next" at bounding box center [1373, 297] width 81 height 30
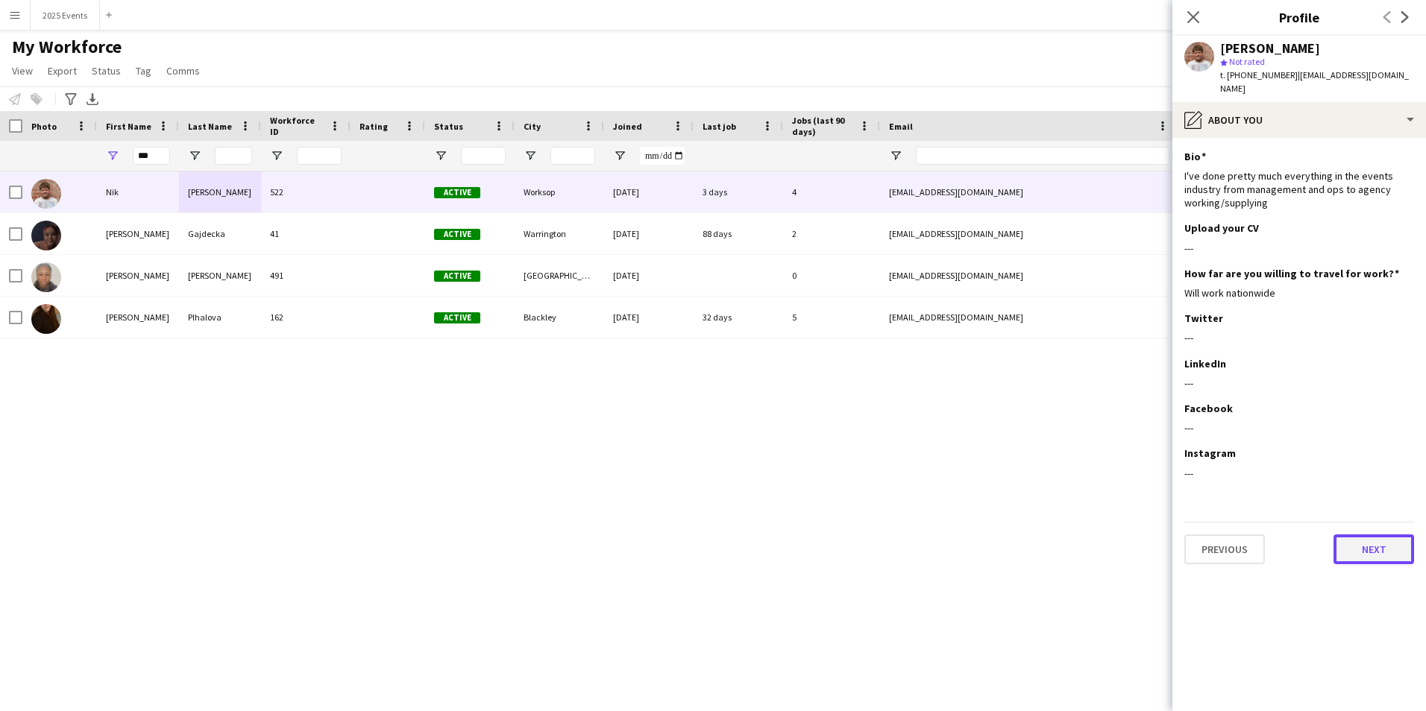
click at [1386, 535] on button "Next" at bounding box center [1373, 550] width 81 height 30
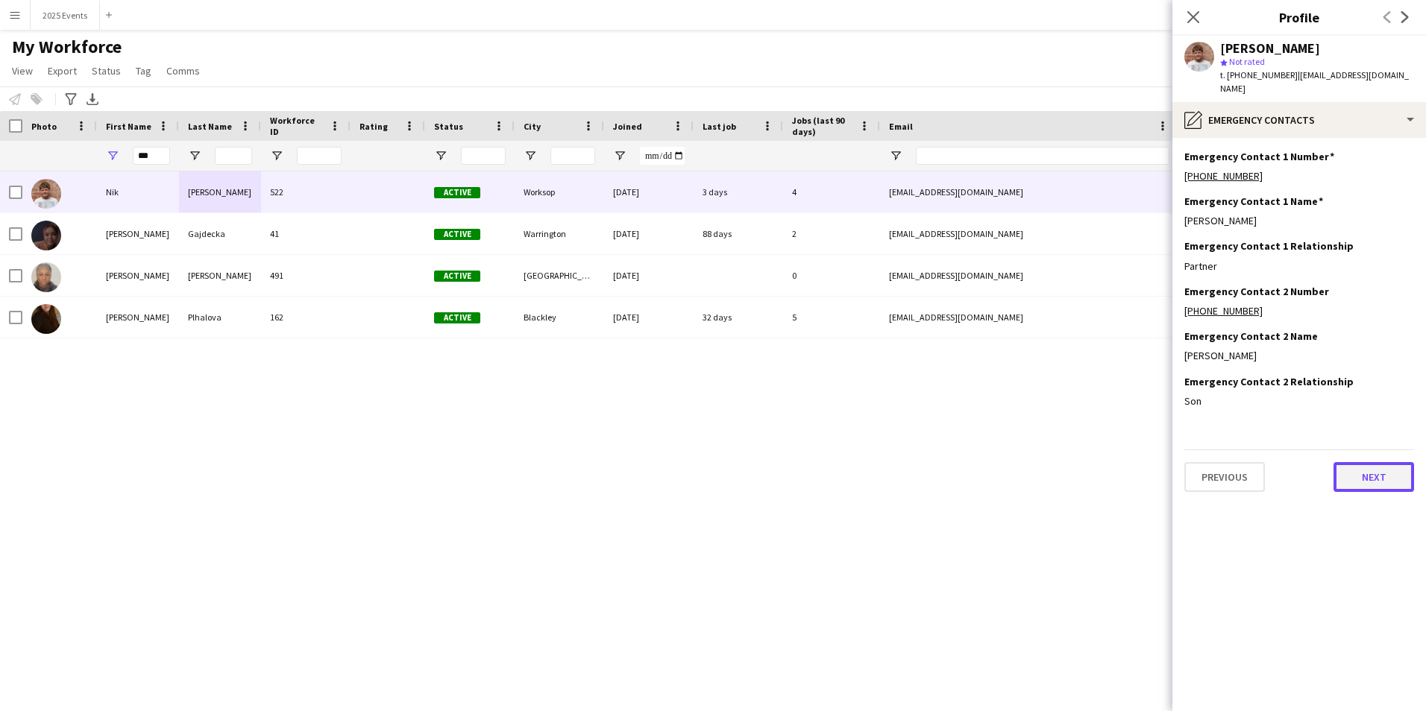
click at [1372, 469] on button "Next" at bounding box center [1373, 477] width 81 height 30
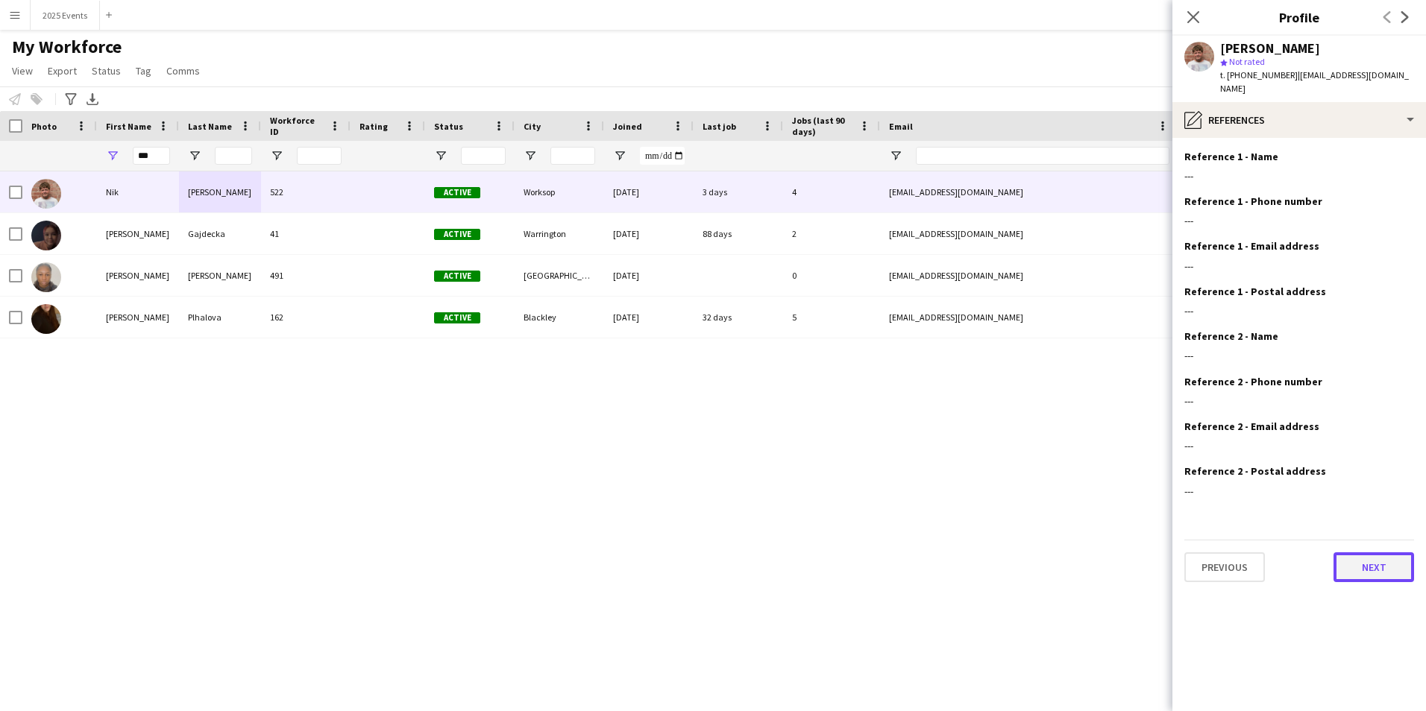
click at [1378, 553] on button "Next" at bounding box center [1373, 568] width 81 height 30
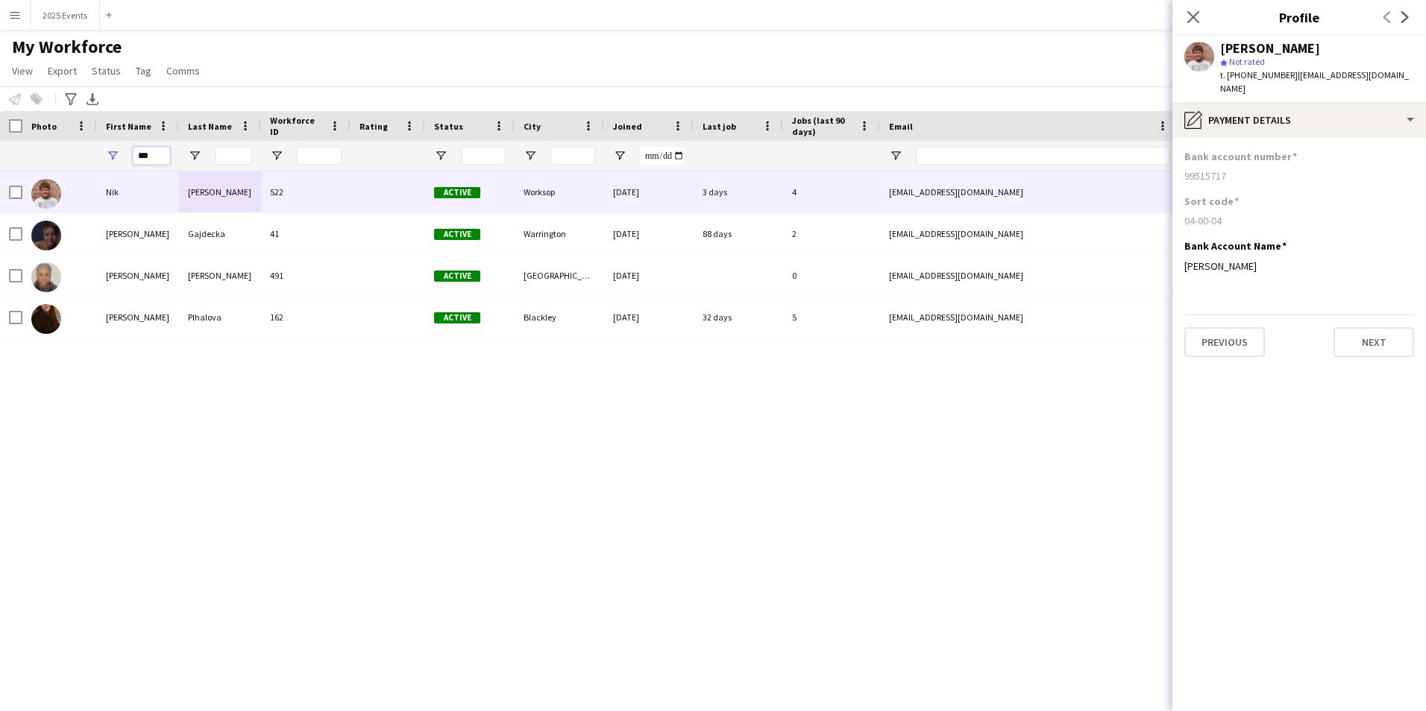
drag, startPoint x: 155, startPoint y: 158, endPoint x: 92, endPoint y: 155, distance: 62.7
click at [92, 155] on div "***" at bounding box center [808, 156] width 1617 height 30
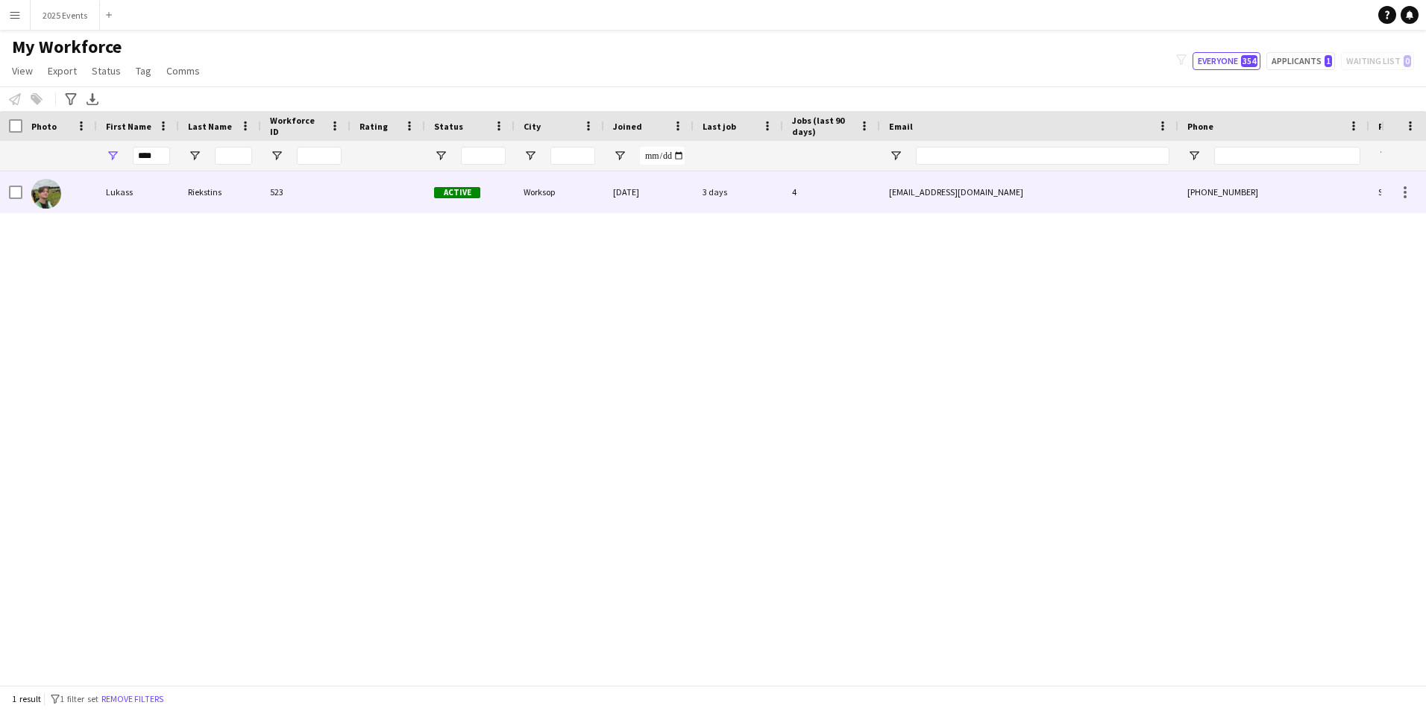
click at [273, 186] on div "523" at bounding box center [305, 192] width 89 height 41
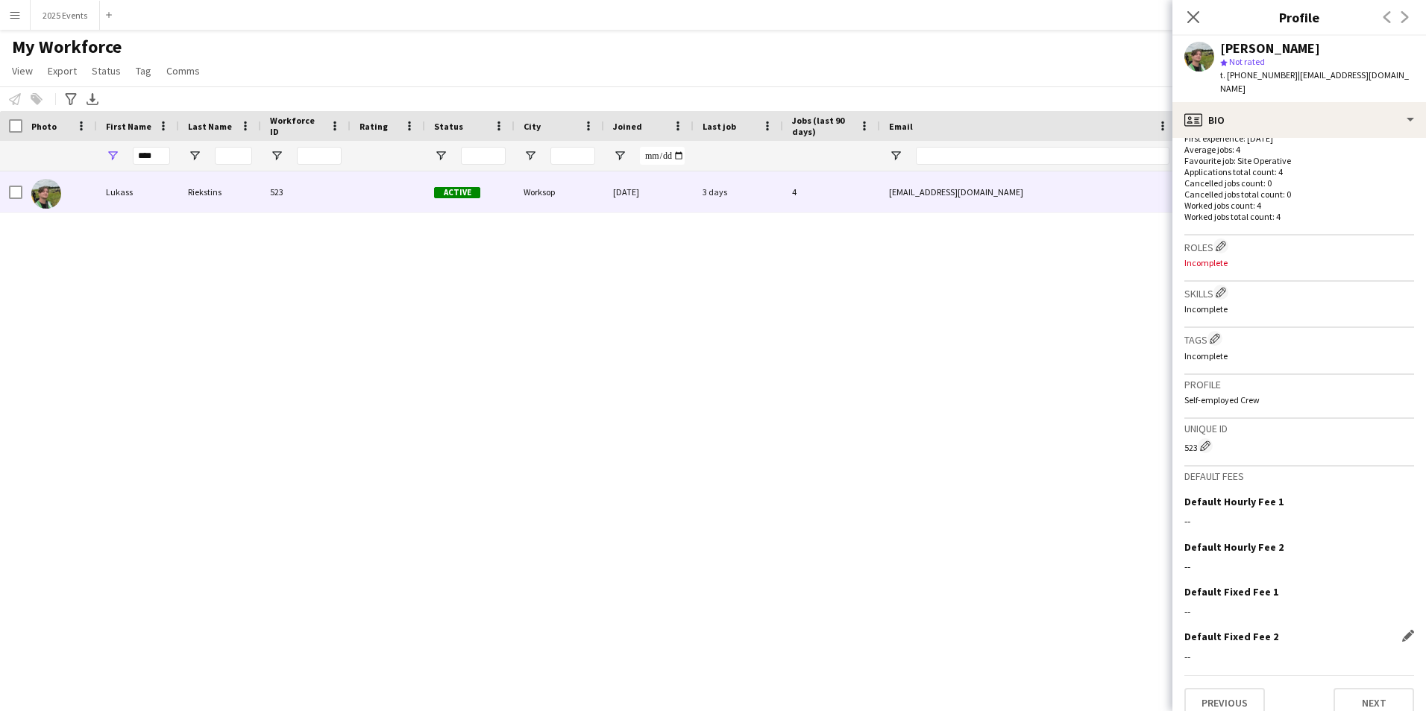
scroll to position [395, 0]
click at [1377, 698] on button "Next" at bounding box center [1373, 699] width 81 height 30
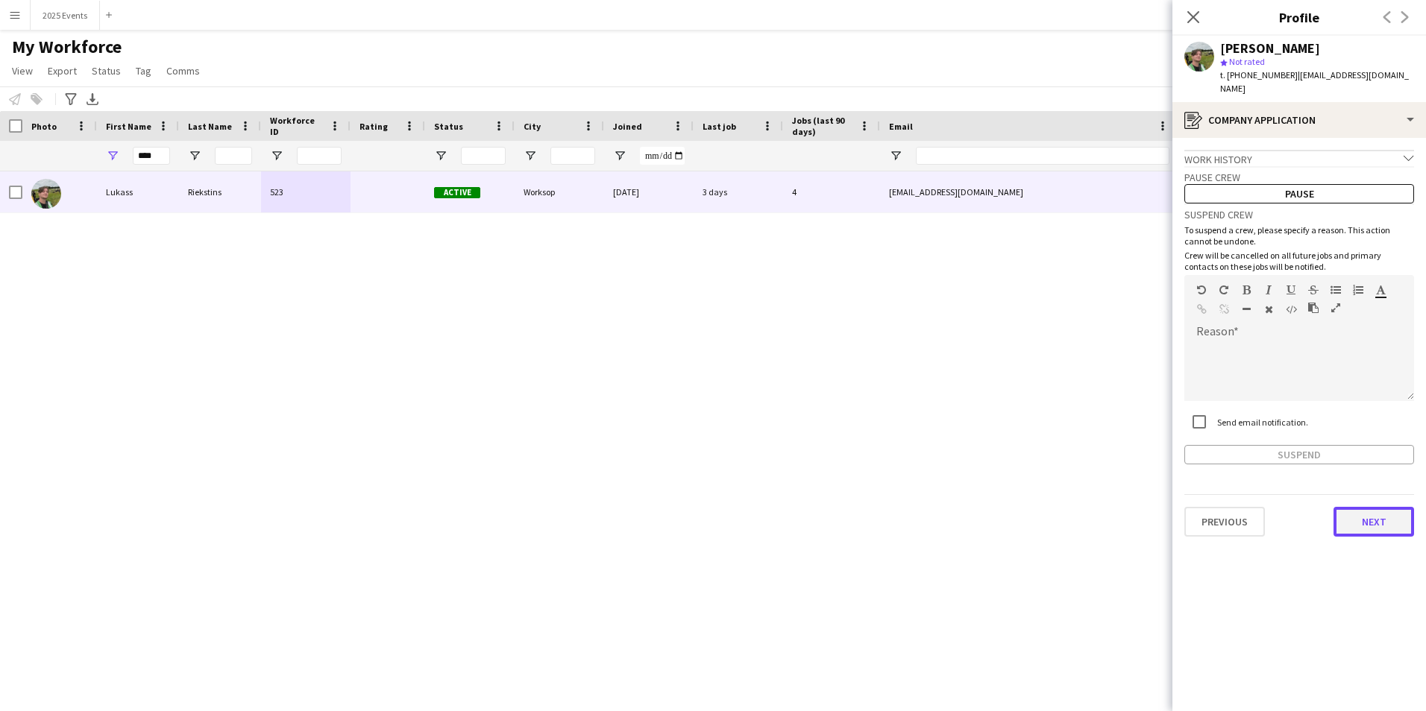
click at [1375, 516] on button "Next" at bounding box center [1373, 522] width 81 height 30
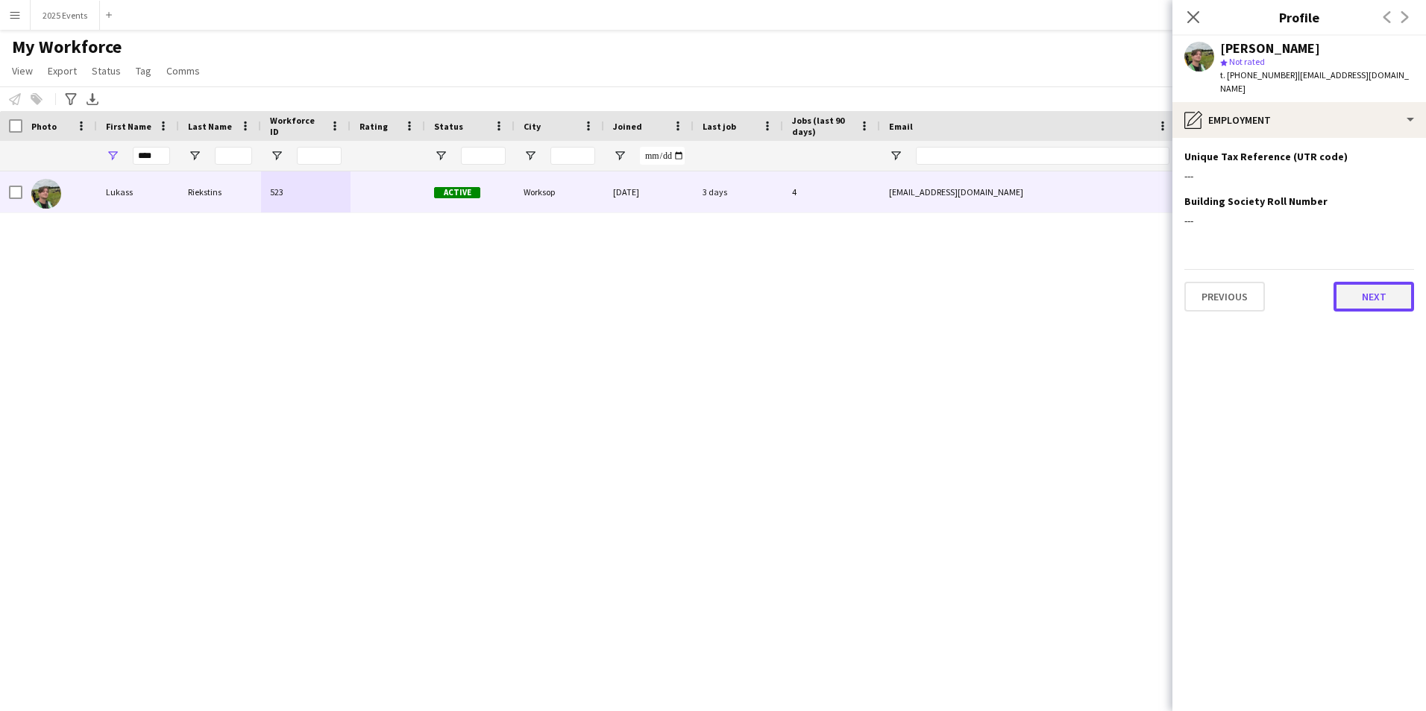
click at [1358, 282] on button "Next" at bounding box center [1373, 297] width 81 height 30
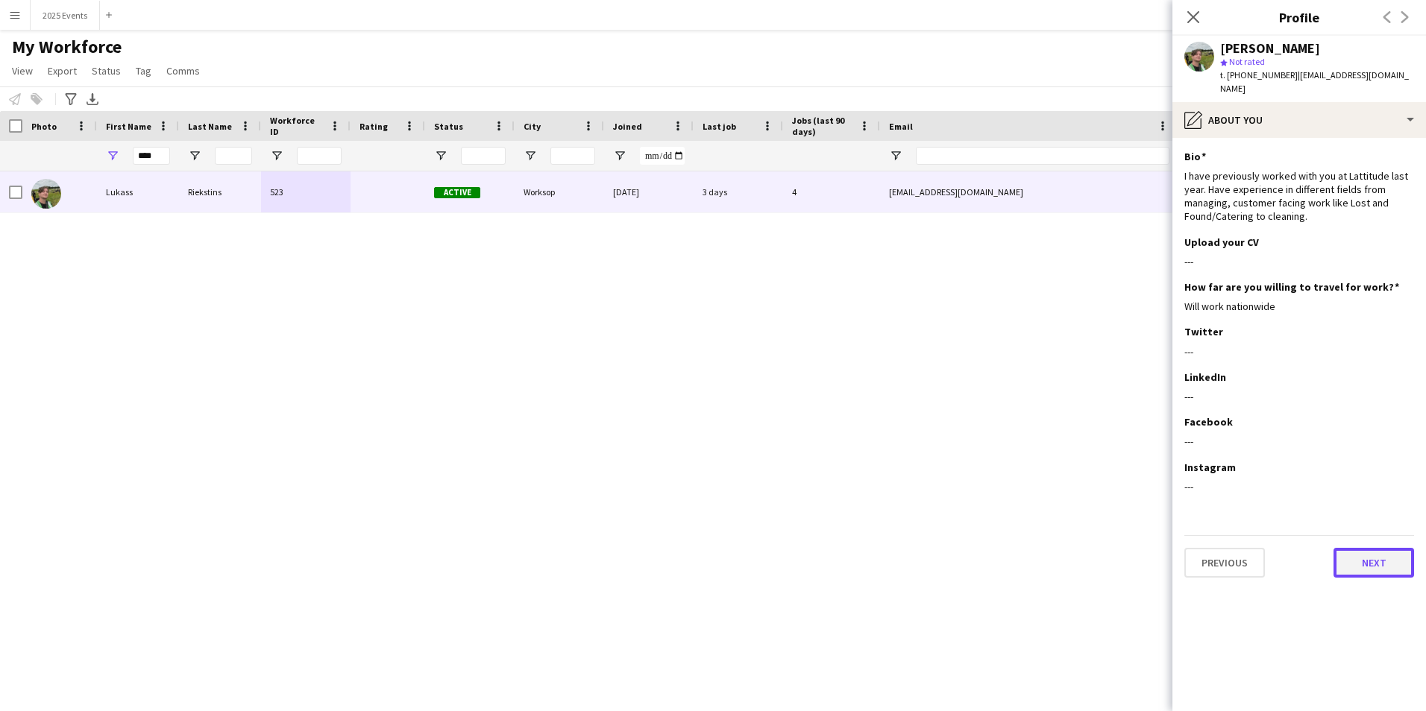
click at [1378, 557] on button "Next" at bounding box center [1373, 563] width 81 height 30
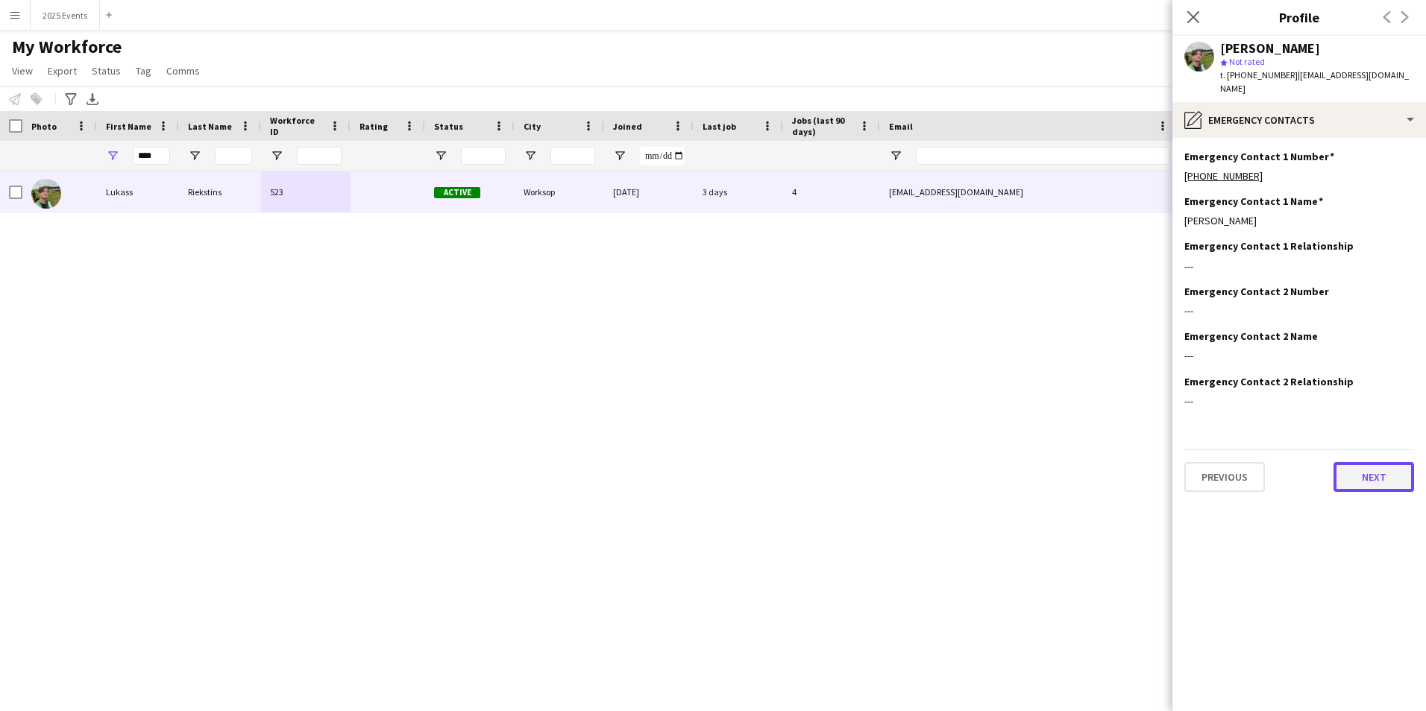
click at [1377, 462] on button "Next" at bounding box center [1373, 477] width 81 height 30
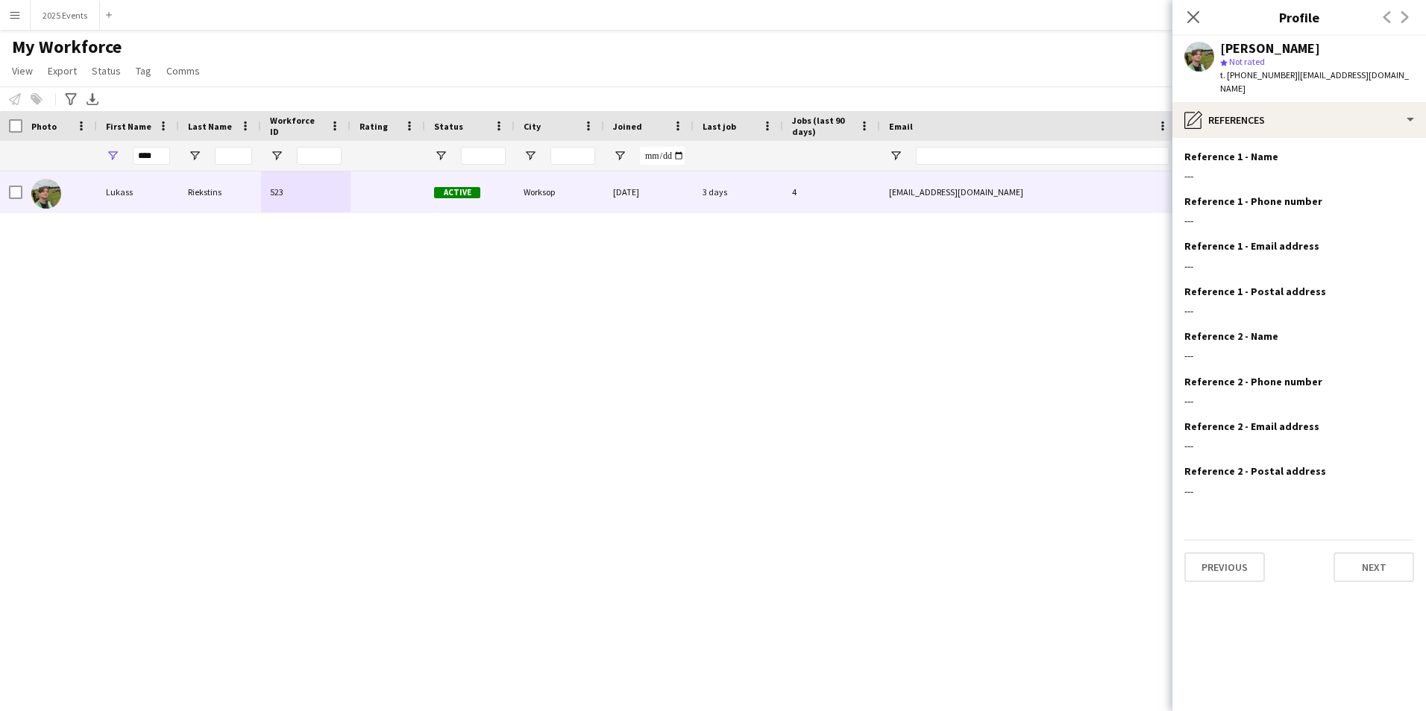
click at [1367, 540] on div "Previous Next" at bounding box center [1299, 561] width 230 height 43
click at [1368, 553] on button "Next" at bounding box center [1373, 568] width 81 height 30
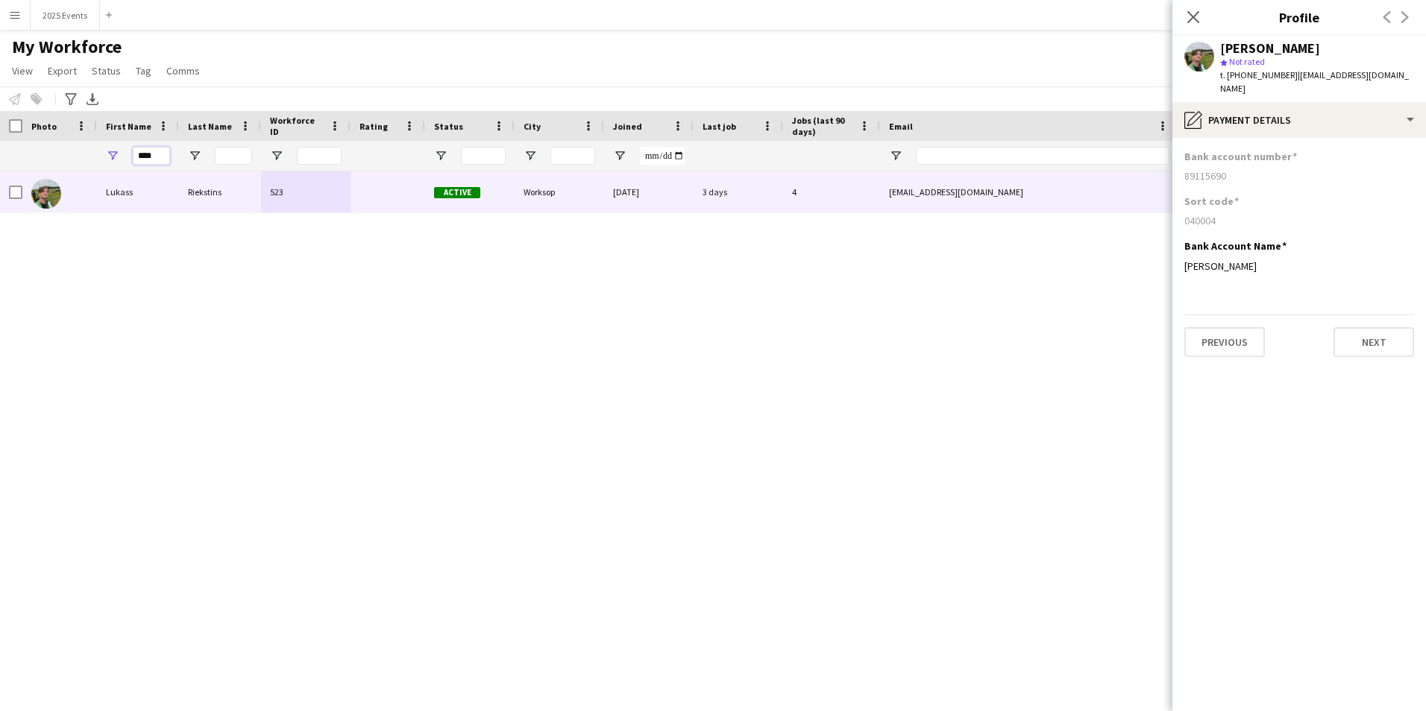
click at [163, 154] on input "****" at bounding box center [151, 156] width 37 height 18
type input "*"
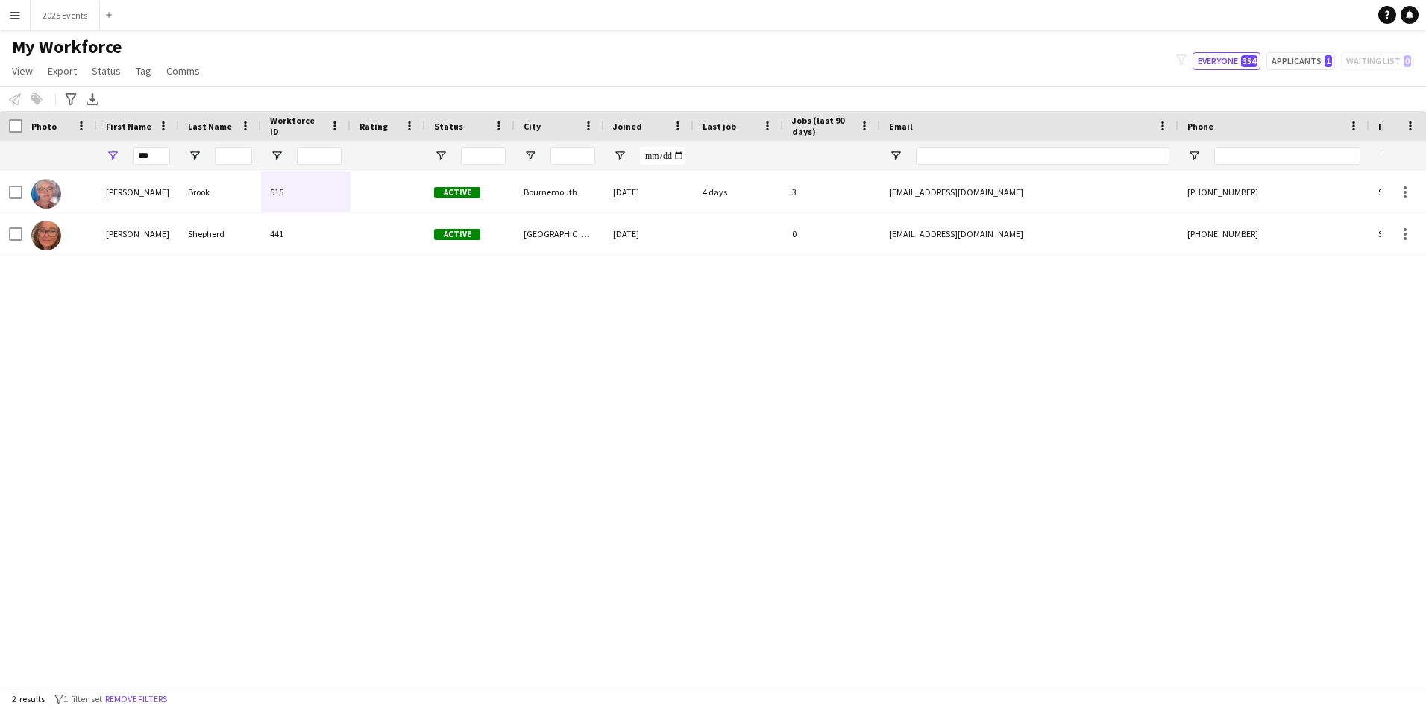
click at [504, 521] on div "[PERSON_NAME] 515 Active [GEOGRAPHIC_DATA] [DATE] 4 days 3 [EMAIL_ADDRESS][DOMA…" at bounding box center [690, 423] width 1381 height 503
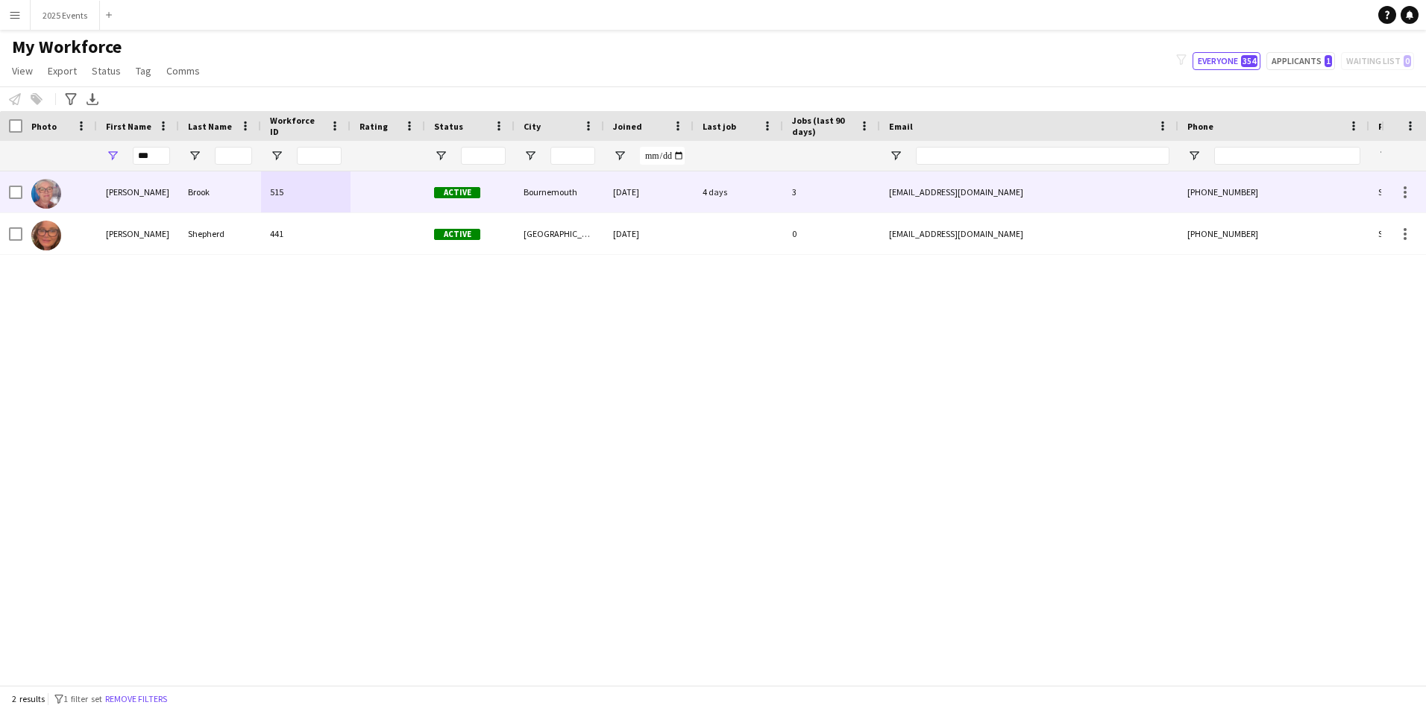
click at [132, 189] on div "[PERSON_NAME]" at bounding box center [138, 192] width 82 height 41
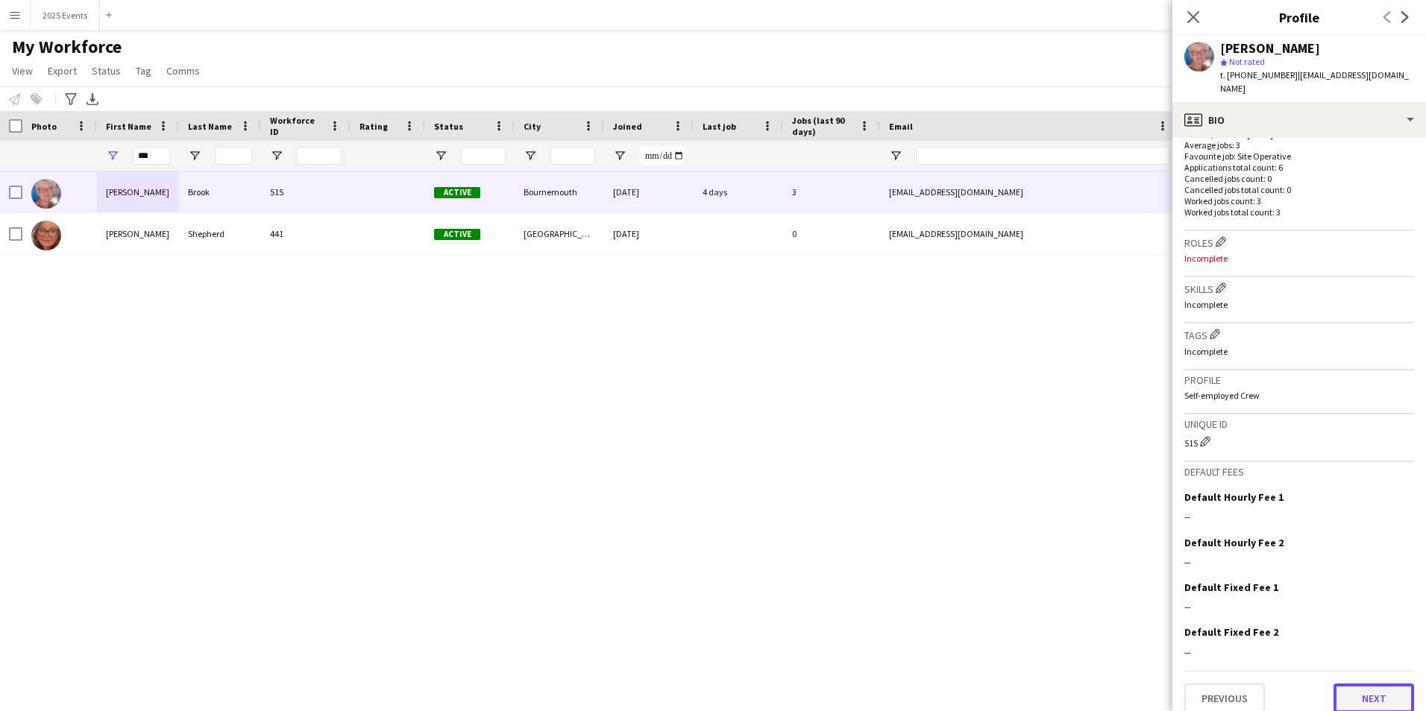
click at [1368, 684] on button "Next" at bounding box center [1373, 699] width 81 height 30
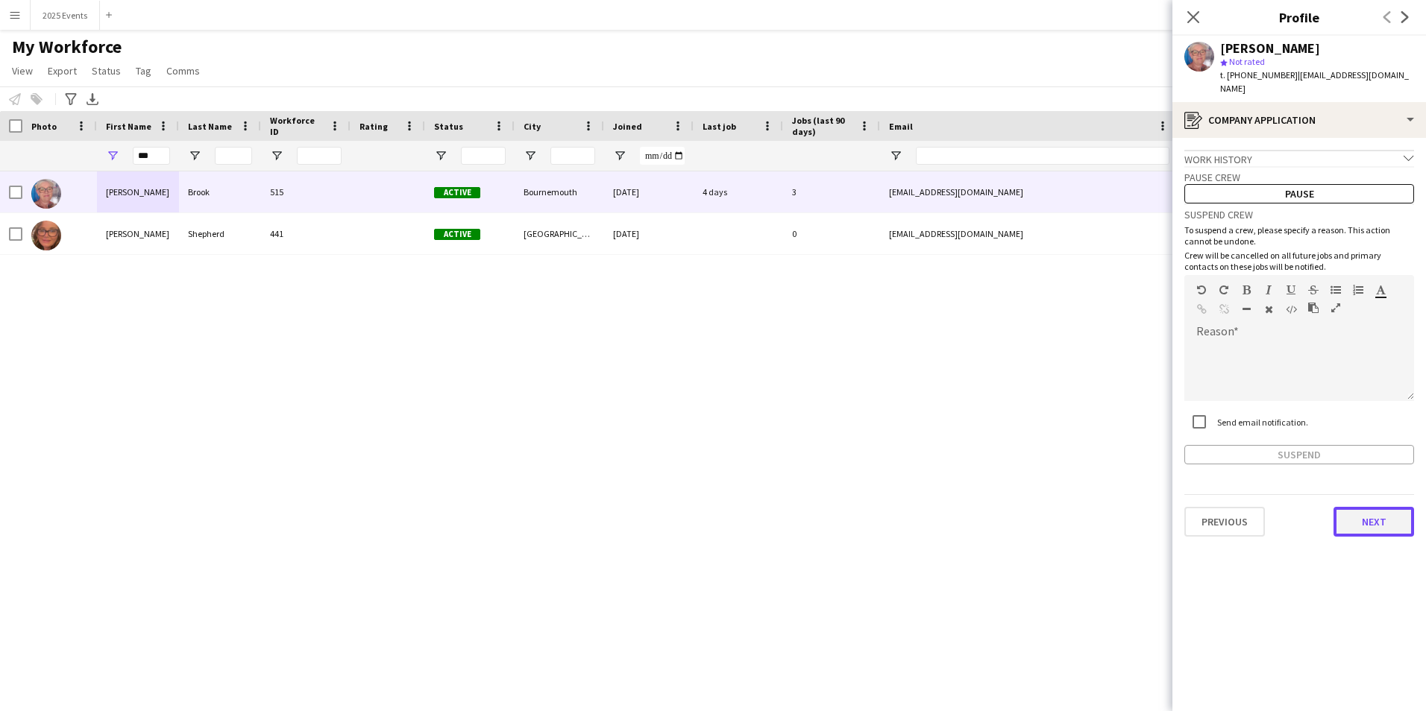
click at [1378, 509] on button "Next" at bounding box center [1373, 522] width 81 height 30
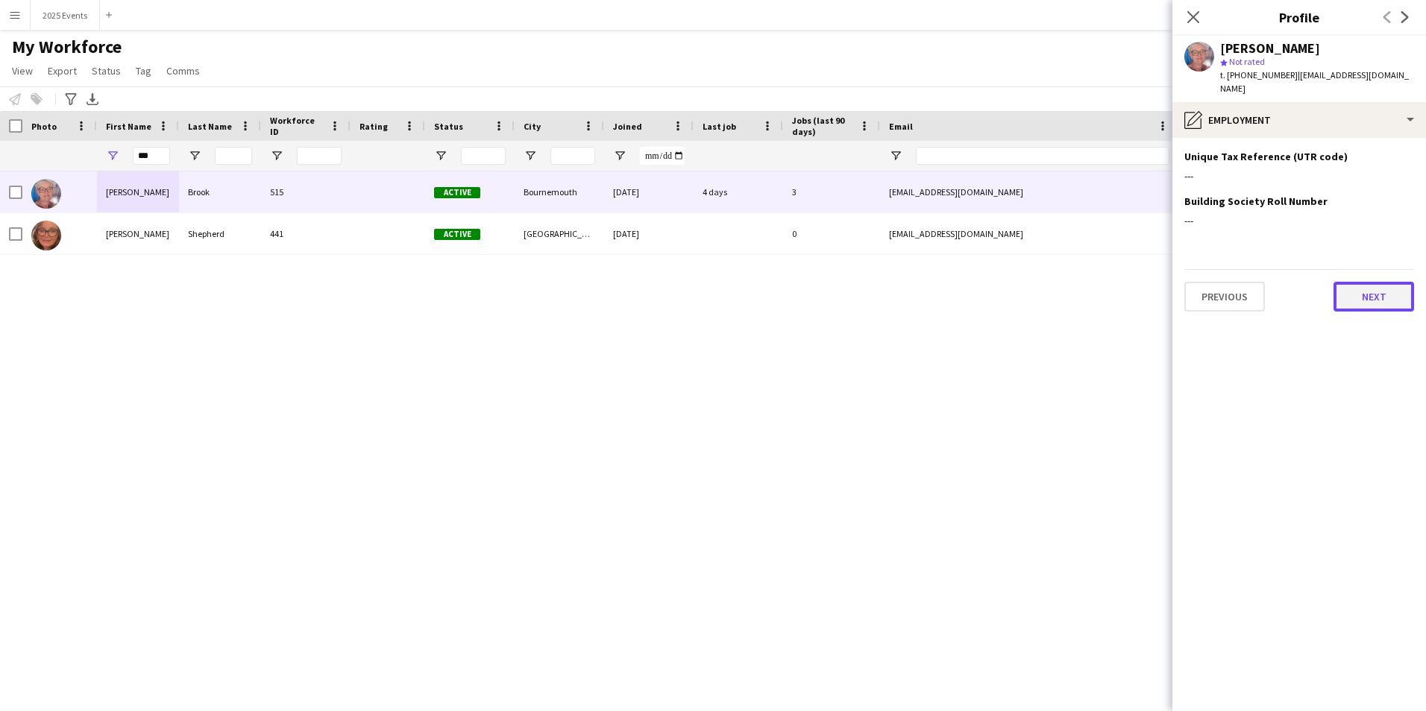
click at [1383, 298] on button "Next" at bounding box center [1373, 297] width 81 height 30
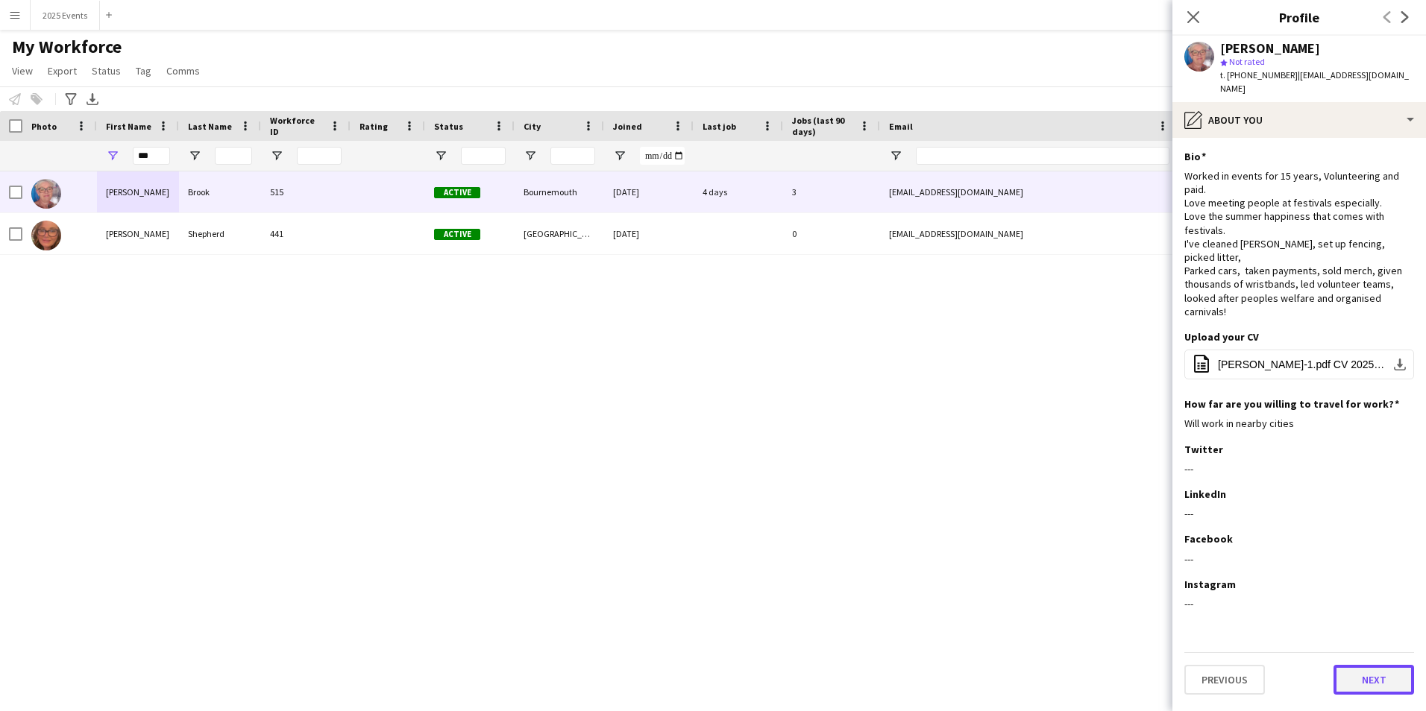
click at [1390, 665] on button "Next" at bounding box center [1373, 680] width 81 height 30
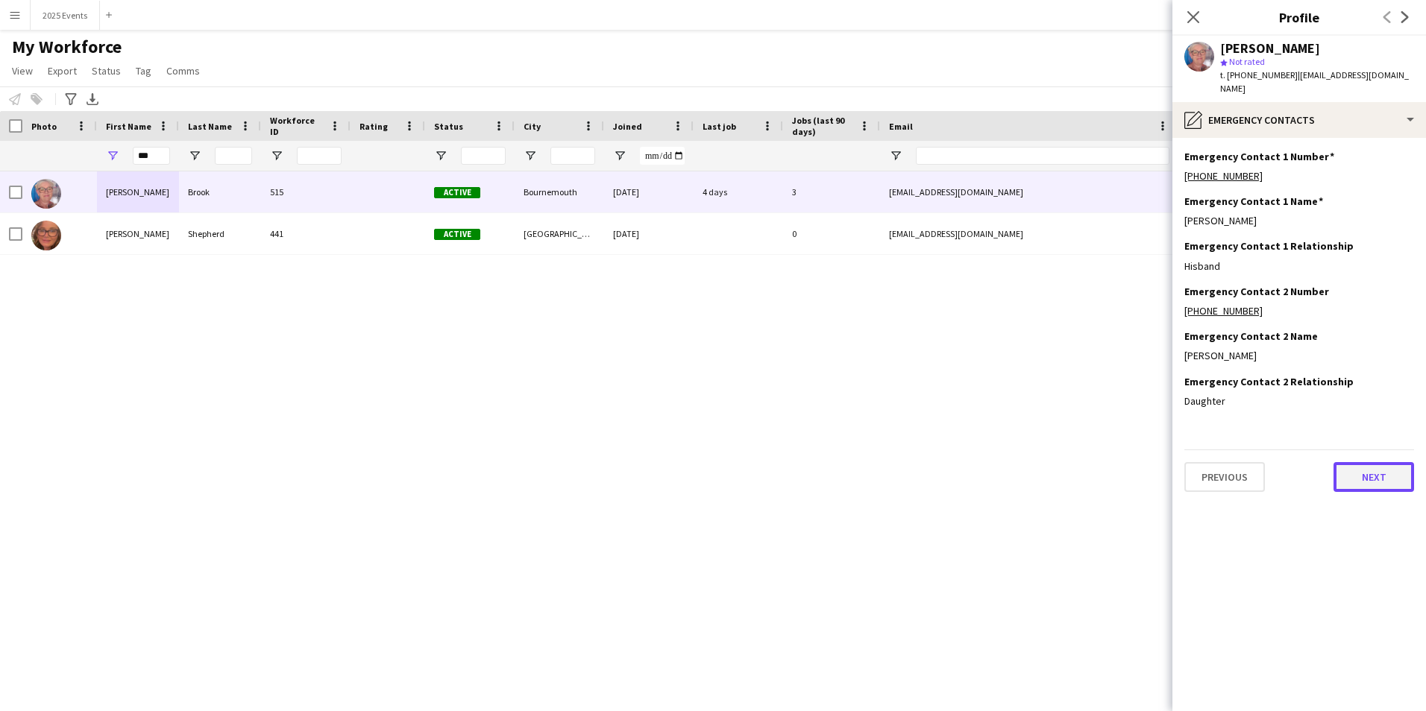
click at [1391, 474] on button "Next" at bounding box center [1373, 477] width 81 height 30
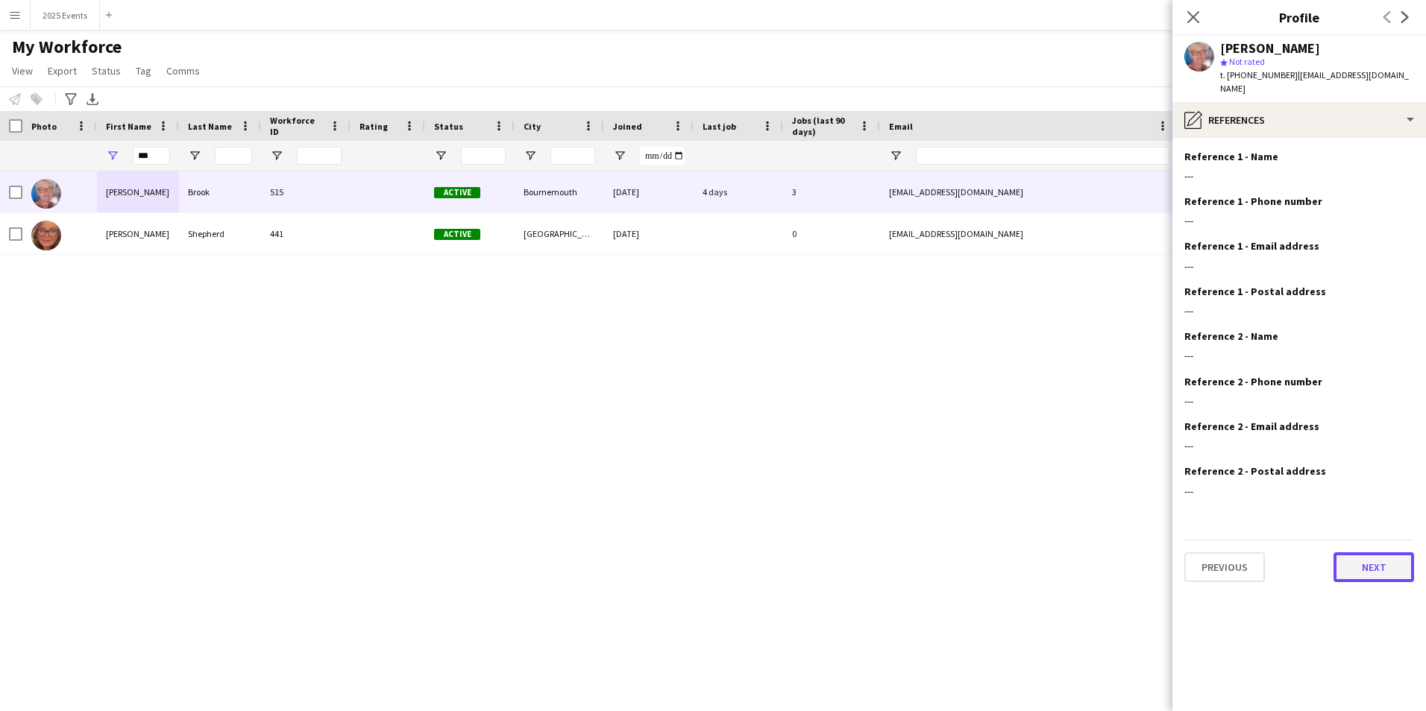
click at [1383, 553] on button "Next" at bounding box center [1373, 568] width 81 height 30
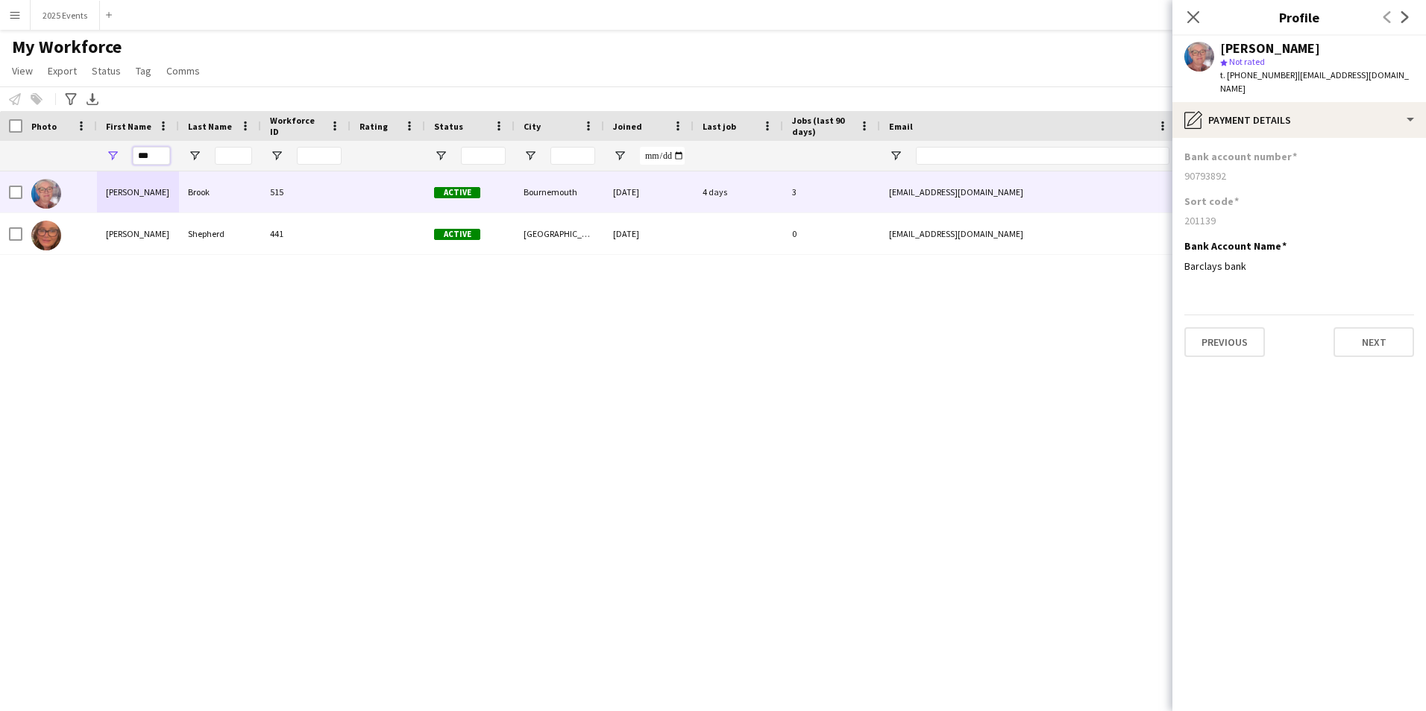
drag, startPoint x: 154, startPoint y: 154, endPoint x: 102, endPoint y: 153, distance: 51.5
click at [102, 153] on div "***" at bounding box center [138, 156] width 82 height 30
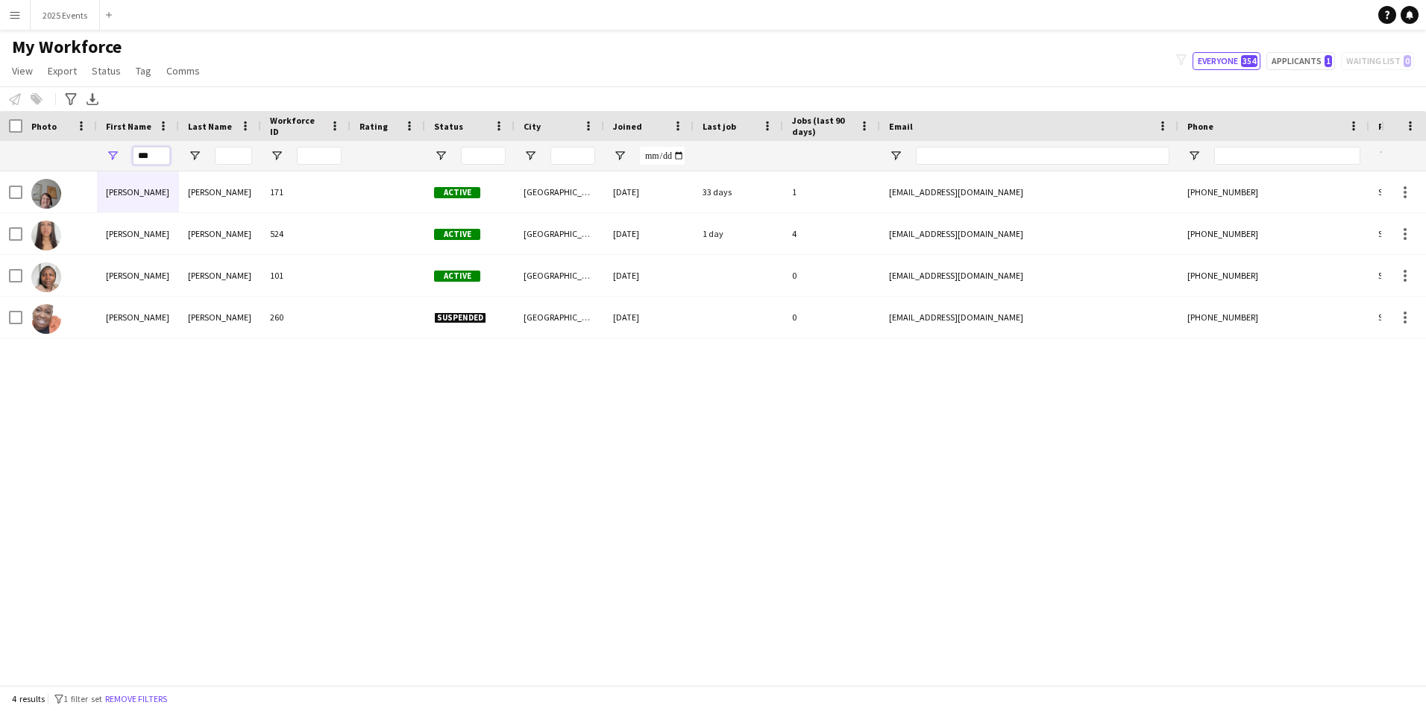
type input "***"
click at [377, 541] on div "[PERSON_NAME] 171 Active Manchester [DATE] 33 days 1 [EMAIL_ADDRESS][DOMAIN_NAM…" at bounding box center [690, 423] width 1381 height 503
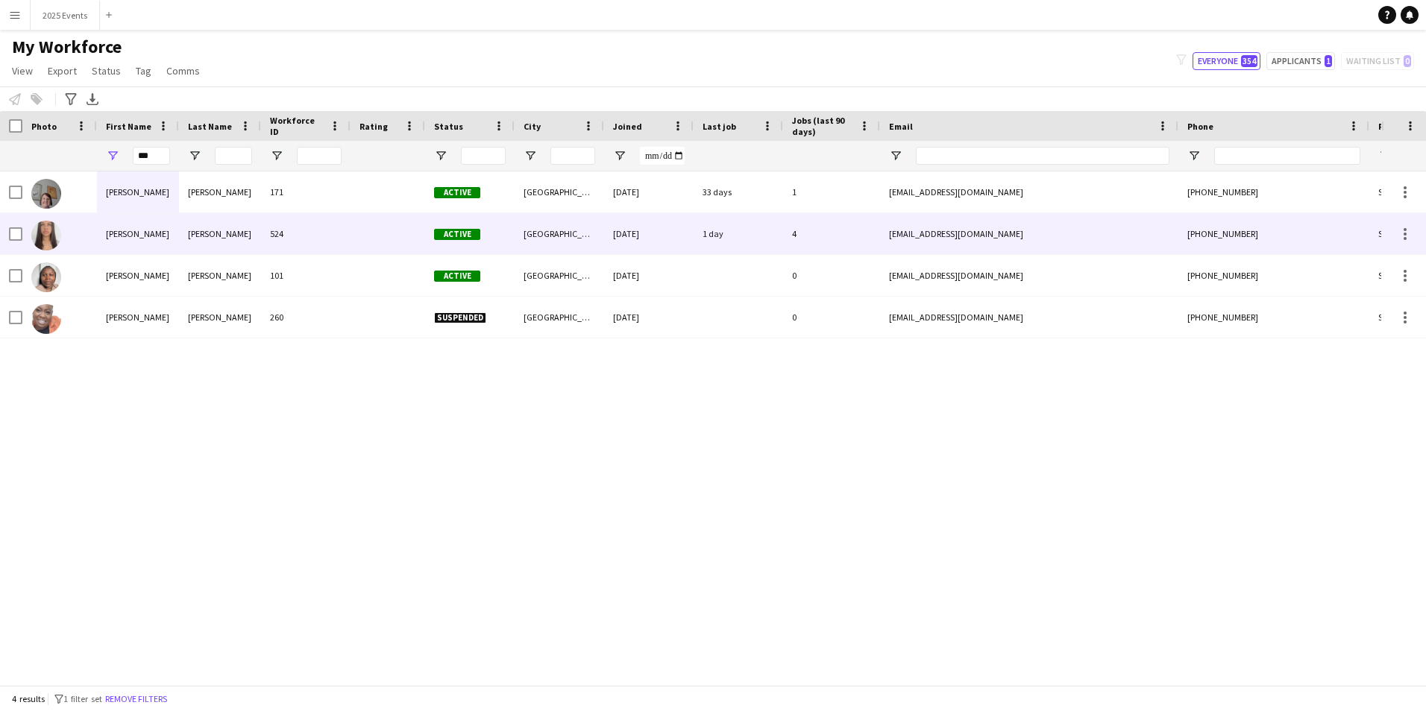
click at [166, 235] on div "[PERSON_NAME]" at bounding box center [138, 233] width 82 height 41
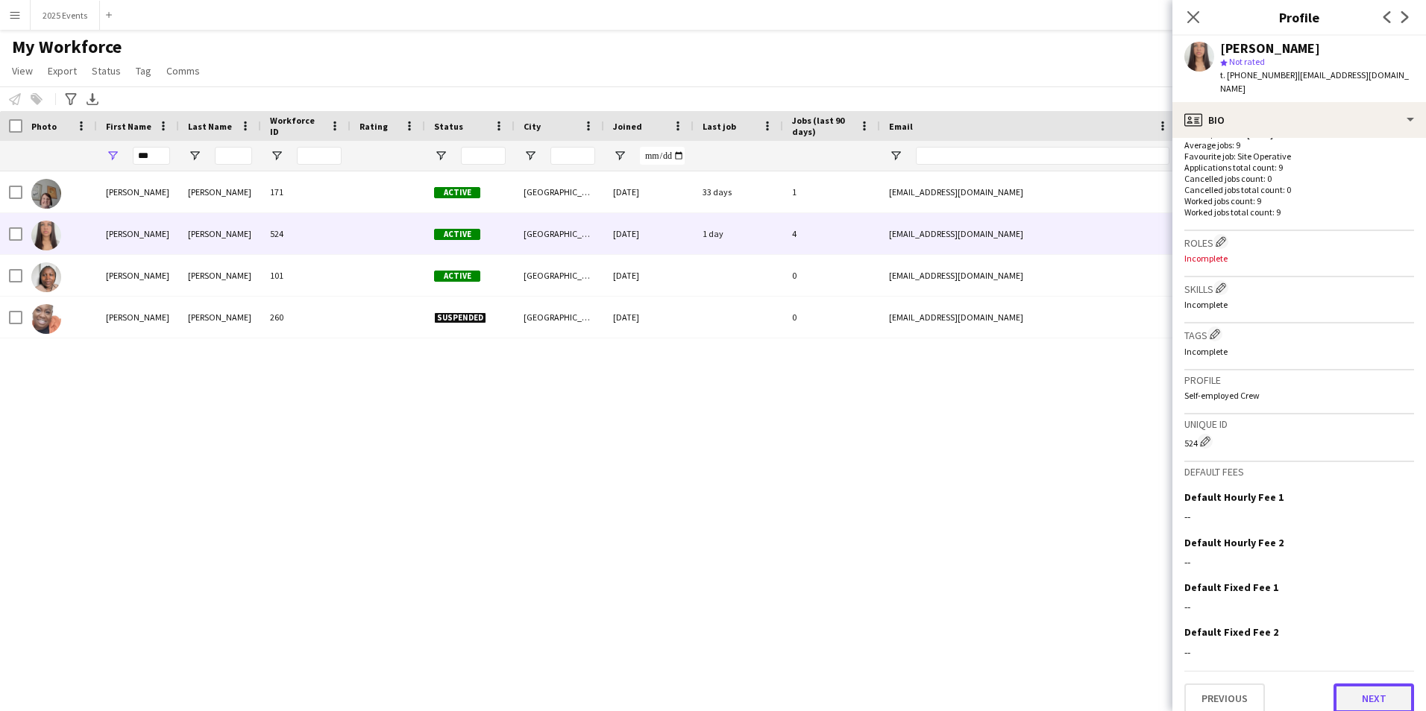
click at [1380, 684] on button "Next" at bounding box center [1373, 699] width 81 height 30
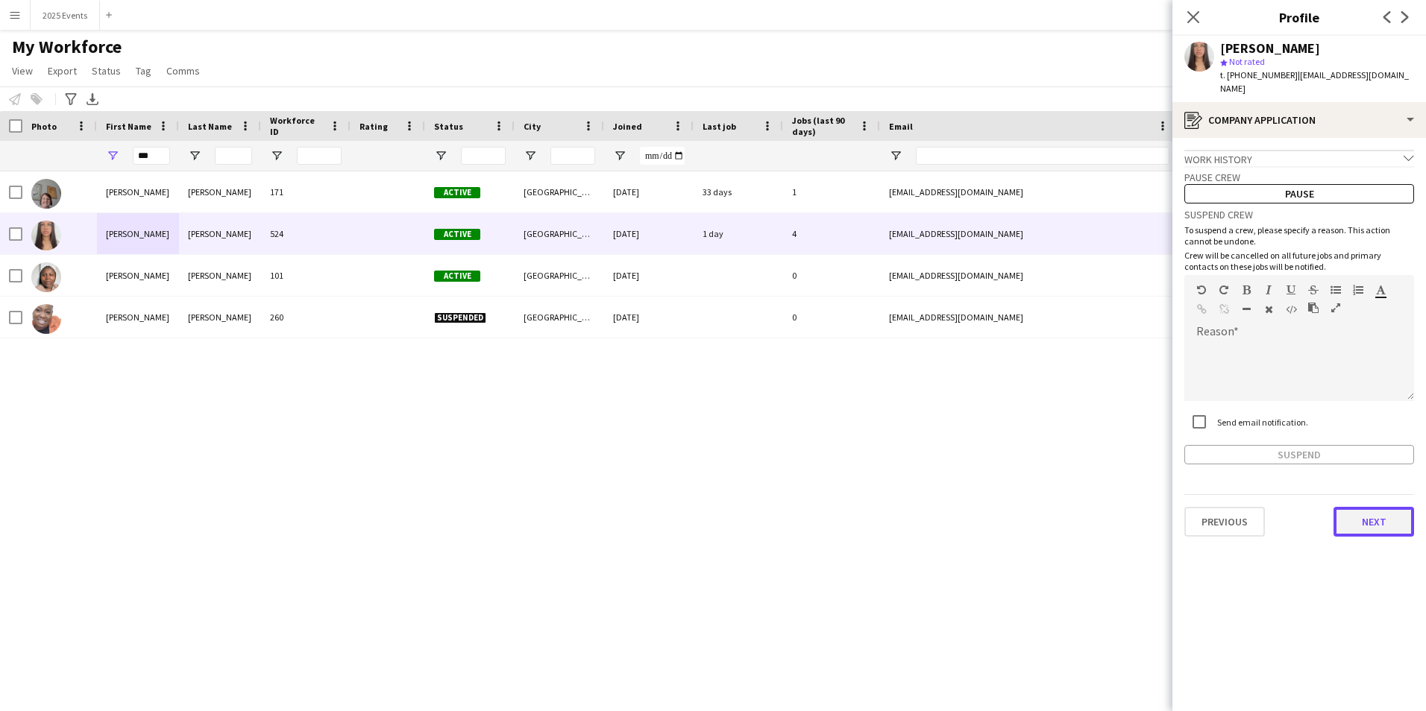
click at [1375, 514] on button "Next" at bounding box center [1373, 522] width 81 height 30
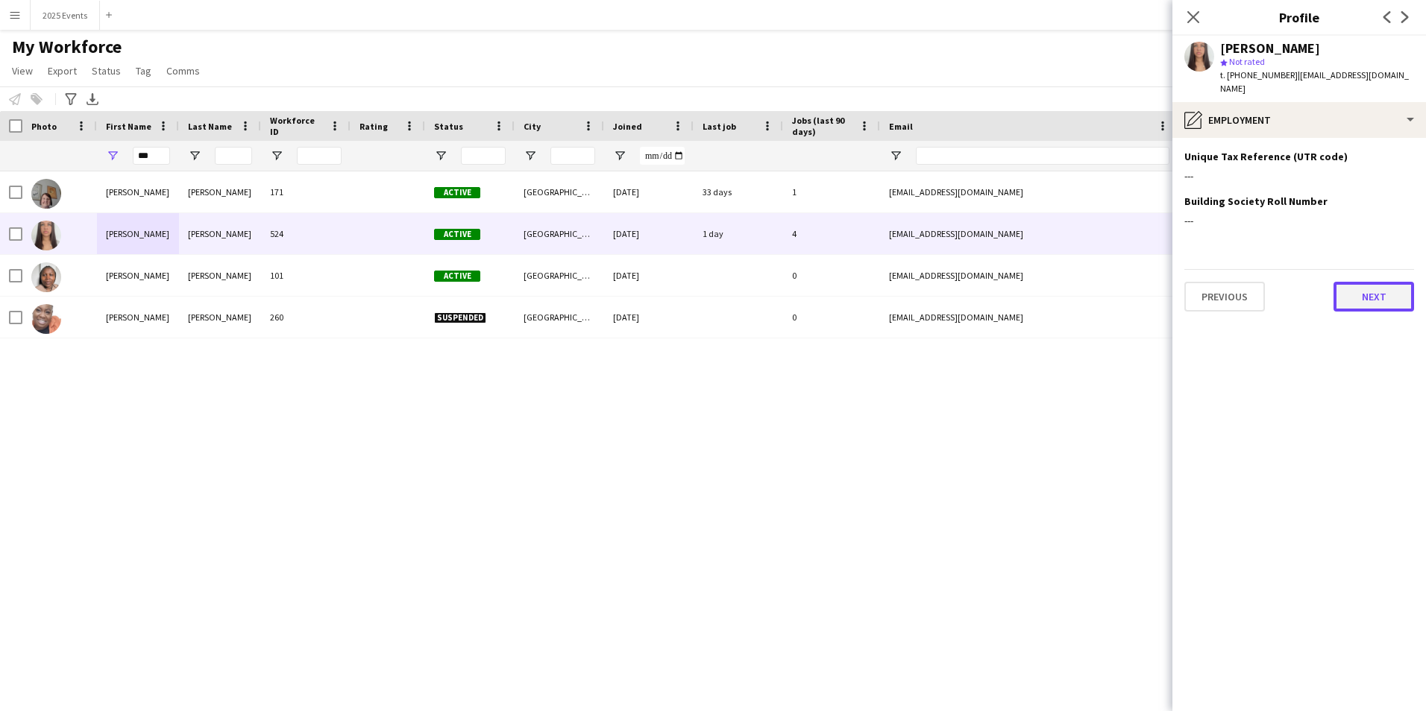
click at [1351, 282] on button "Next" at bounding box center [1373, 297] width 81 height 30
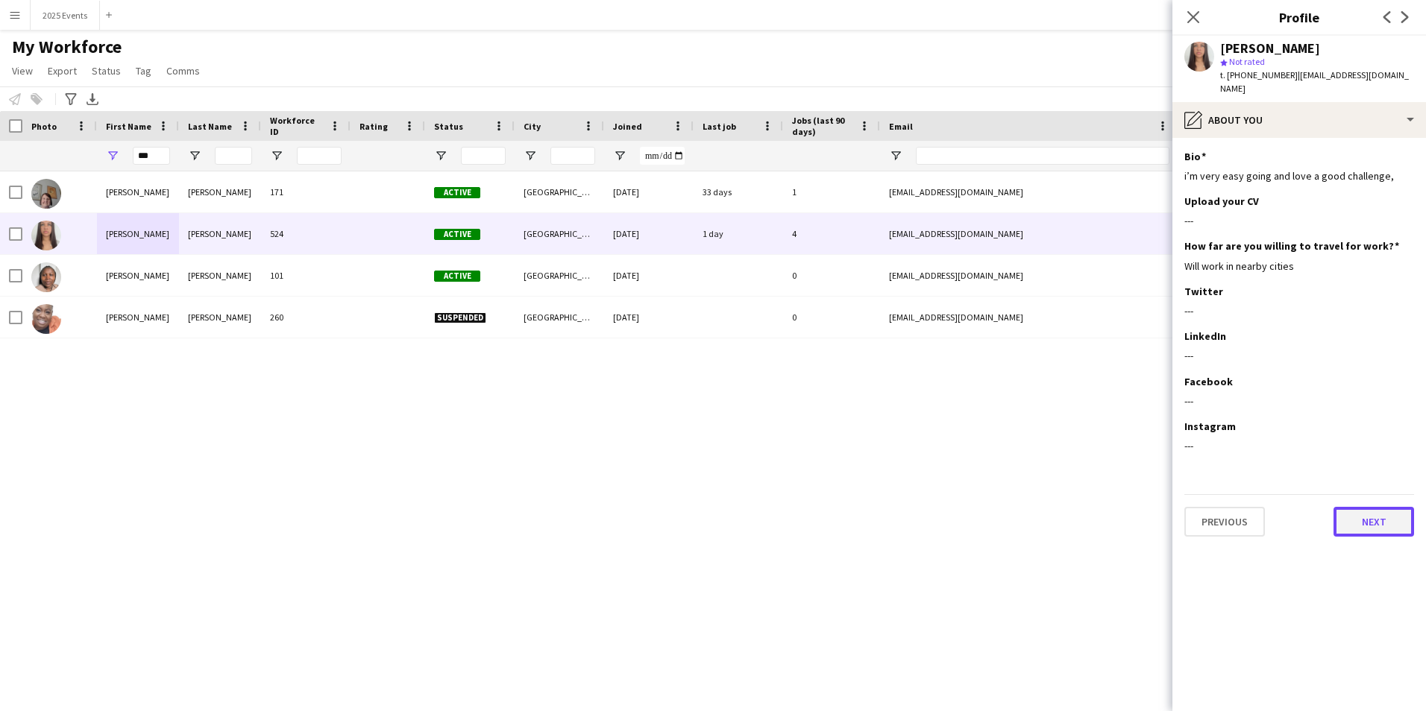
click at [1371, 509] on button "Next" at bounding box center [1373, 522] width 81 height 30
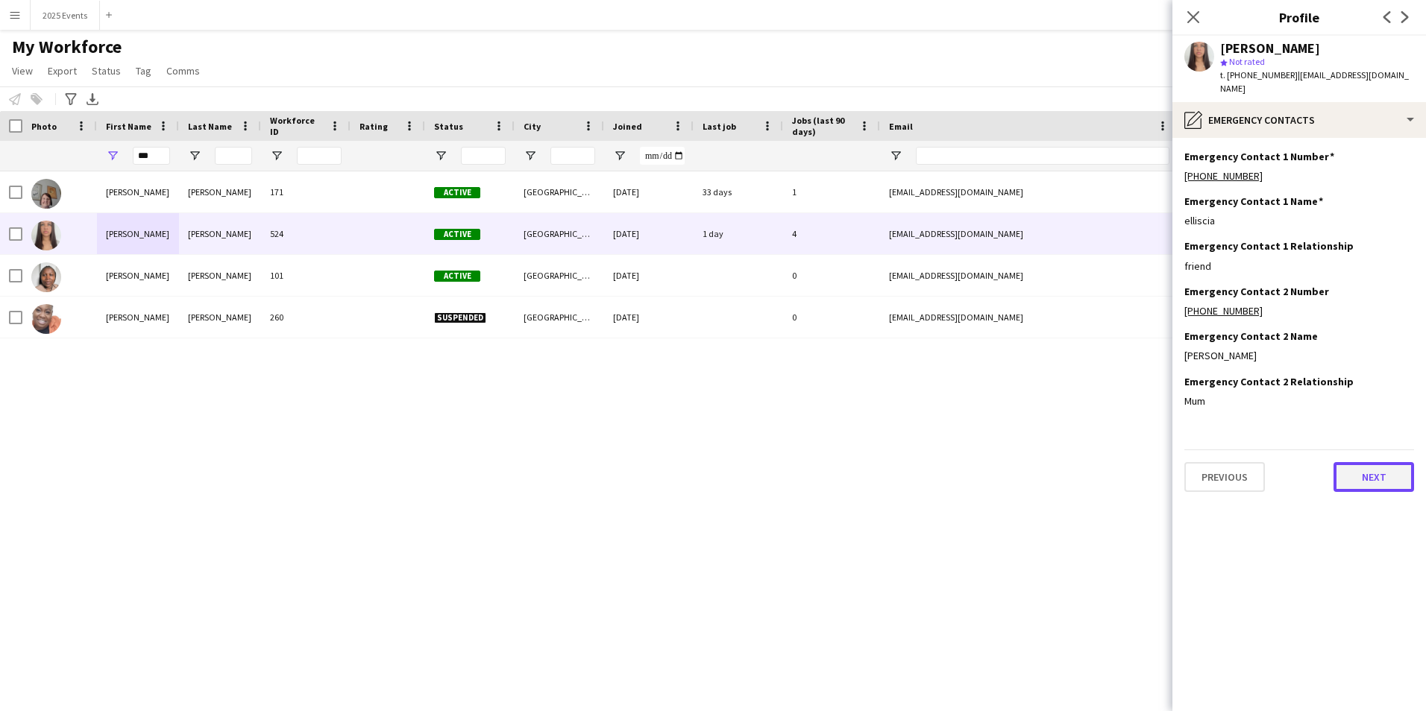
click at [1375, 467] on button "Next" at bounding box center [1373, 477] width 81 height 30
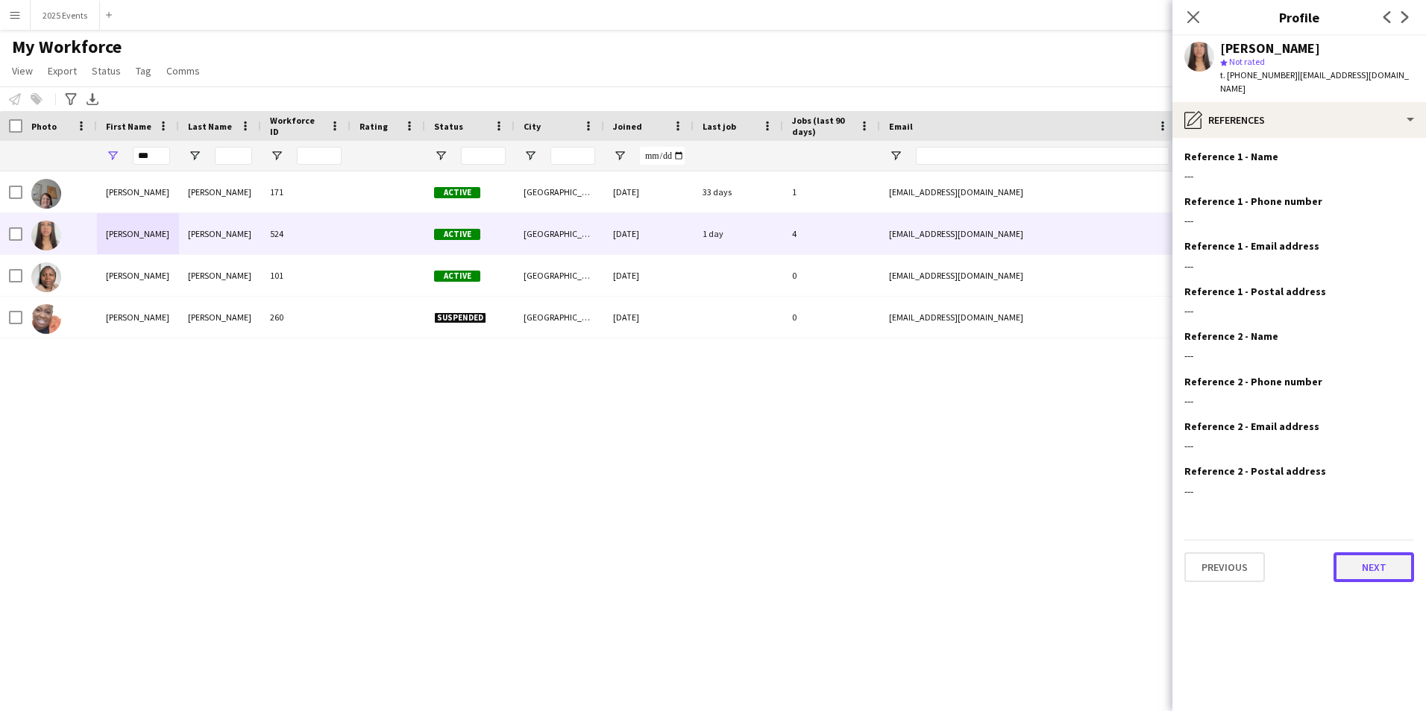
click at [1375, 554] on button "Next" at bounding box center [1373, 568] width 81 height 30
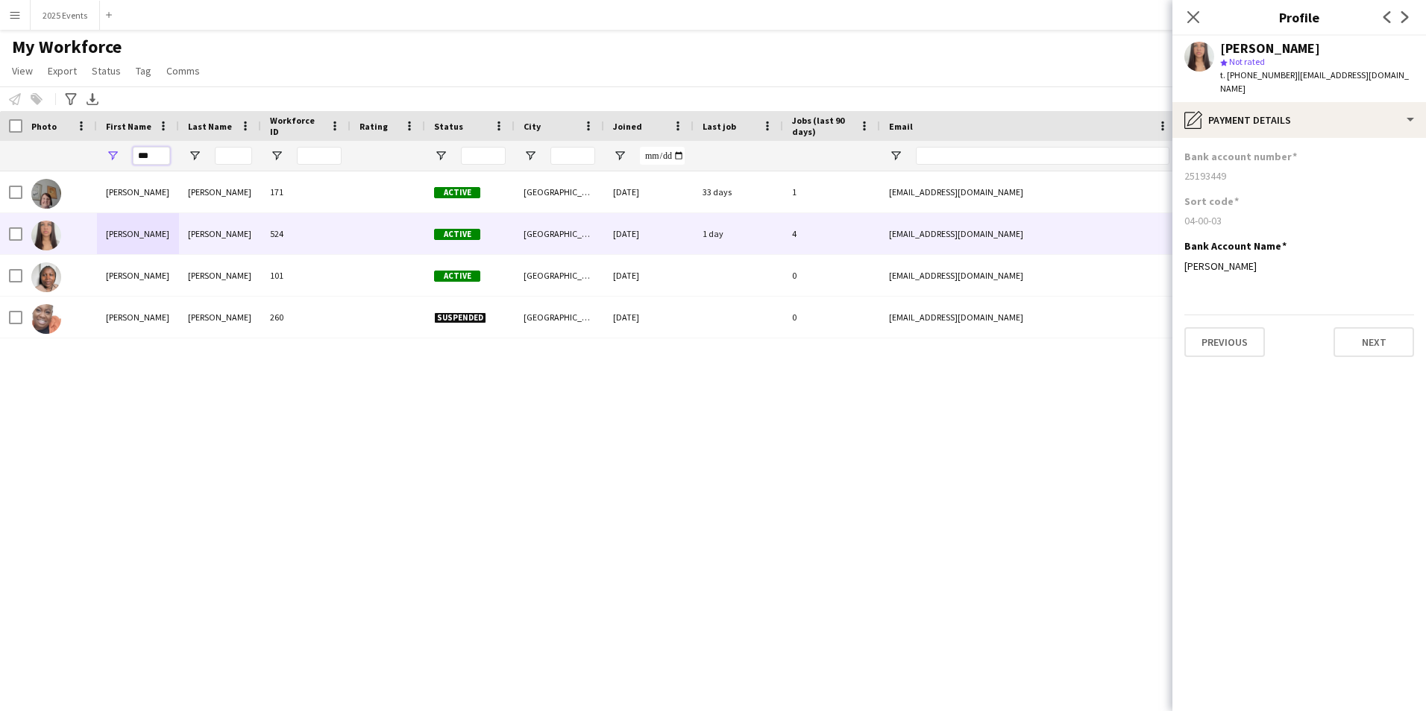
drag, startPoint x: 119, startPoint y: 153, endPoint x: 96, endPoint y: 153, distance: 22.4
click at [96, 153] on div "***" at bounding box center [808, 156] width 1617 height 30
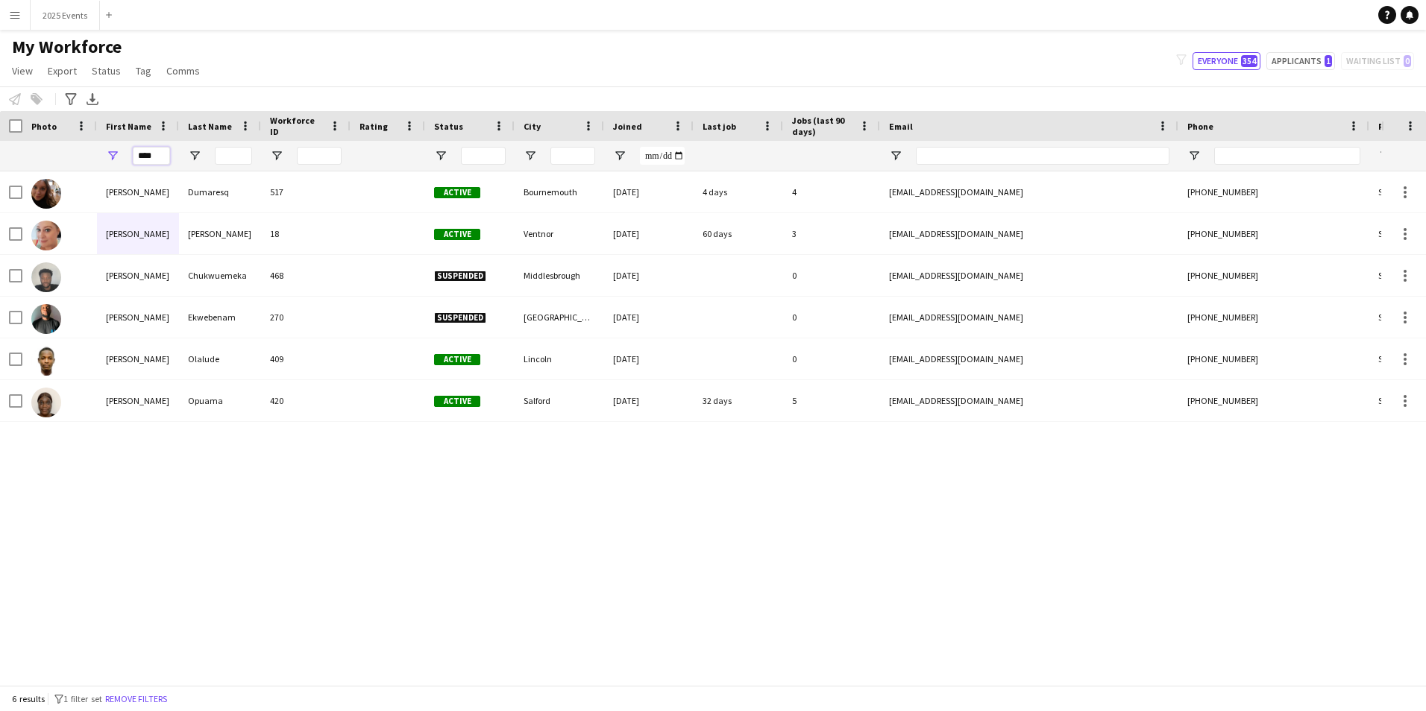
type input "****"
click at [271, 542] on div "[PERSON_NAME] 517 Active [GEOGRAPHIC_DATA] [DATE] 4 days 4 [EMAIL_ADDRESS][DOMA…" at bounding box center [690, 423] width 1381 height 503
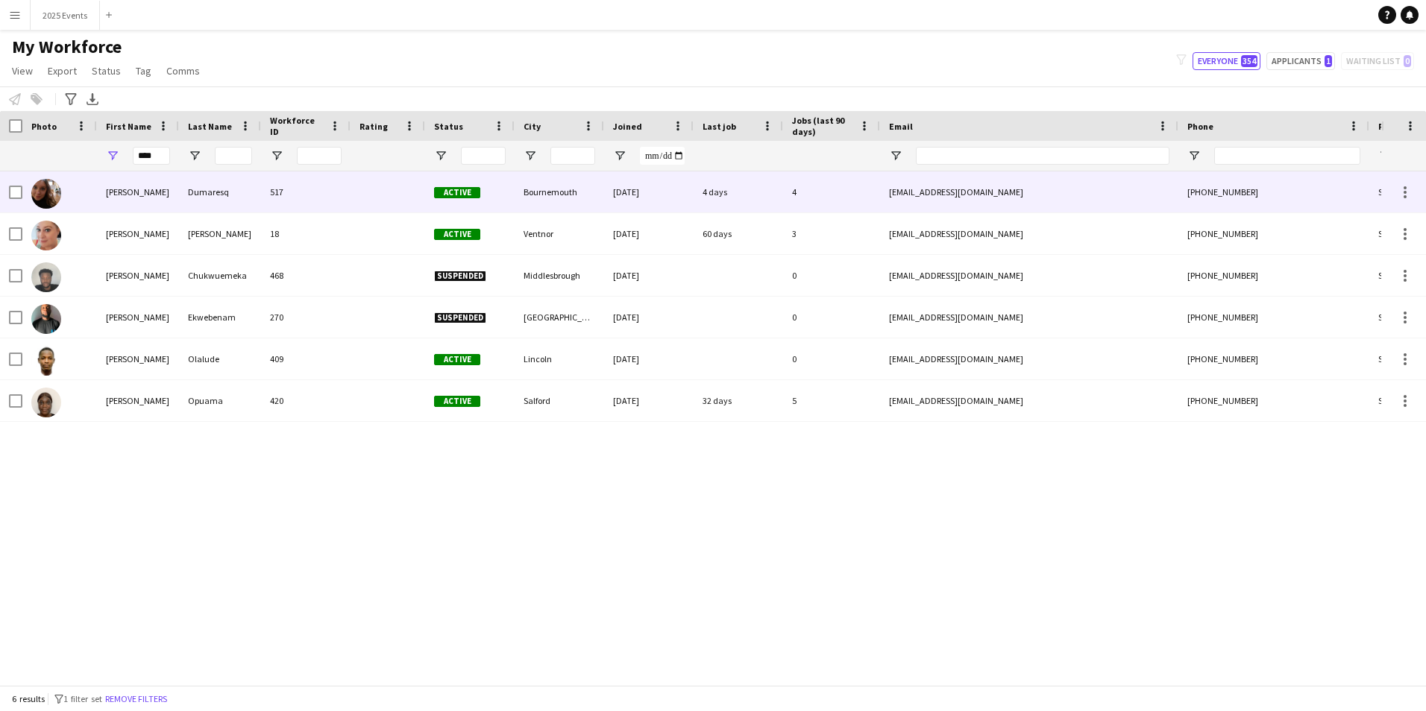
click at [201, 184] on div "Dumaresq" at bounding box center [220, 192] width 82 height 41
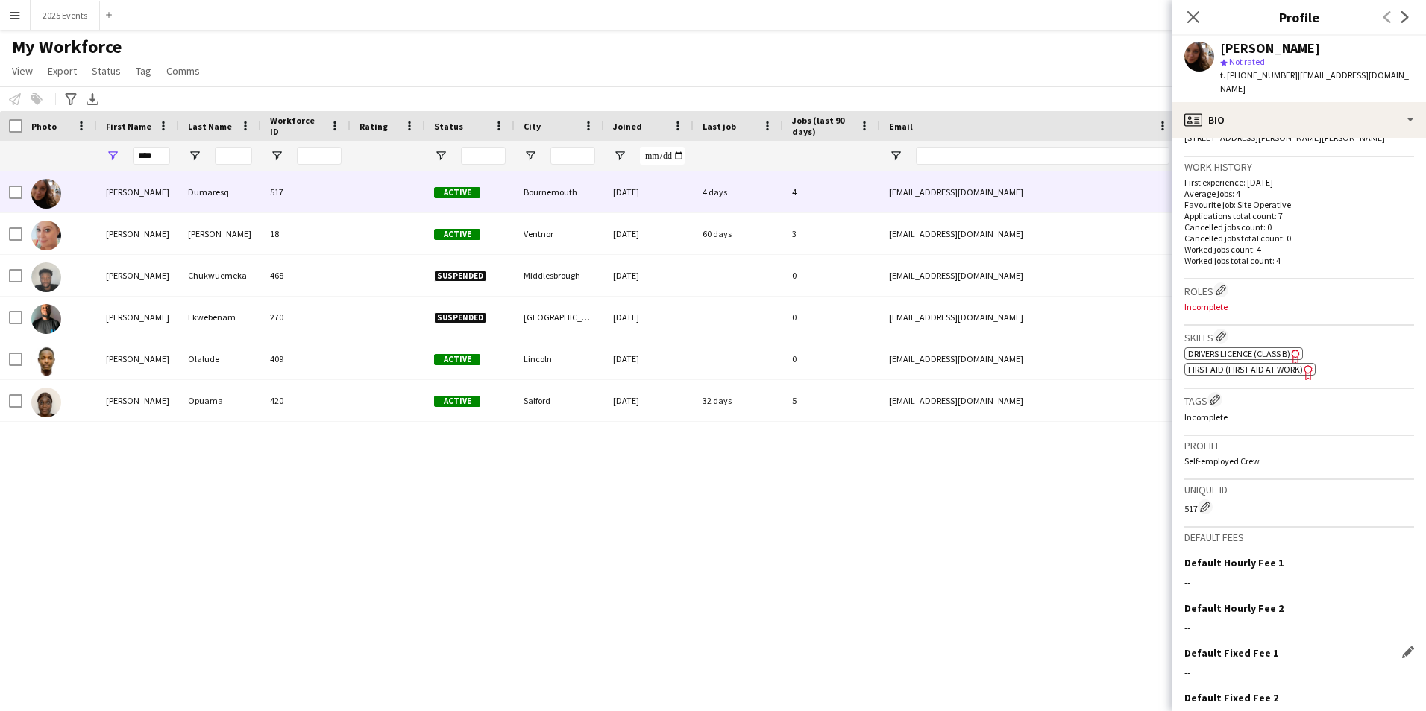
scroll to position [426, 0]
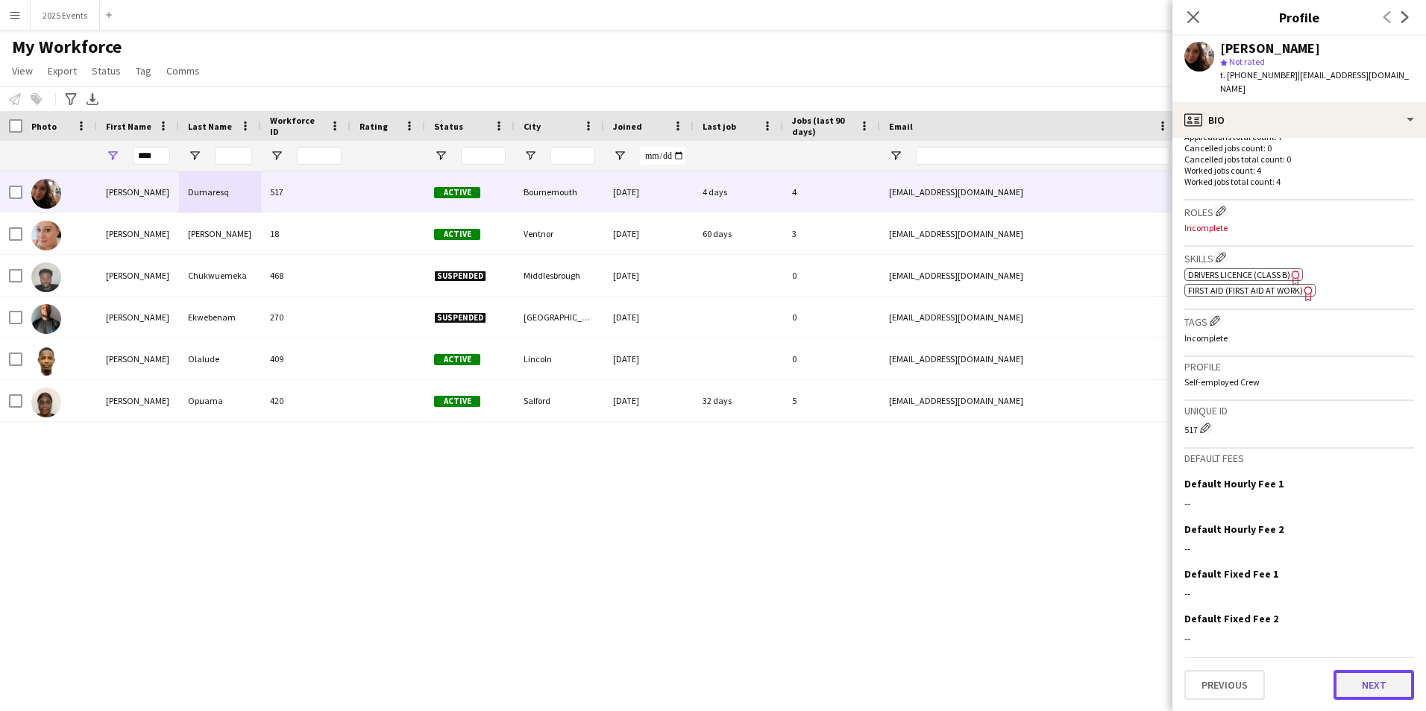
click at [1380, 695] on button "Next" at bounding box center [1373, 685] width 81 height 30
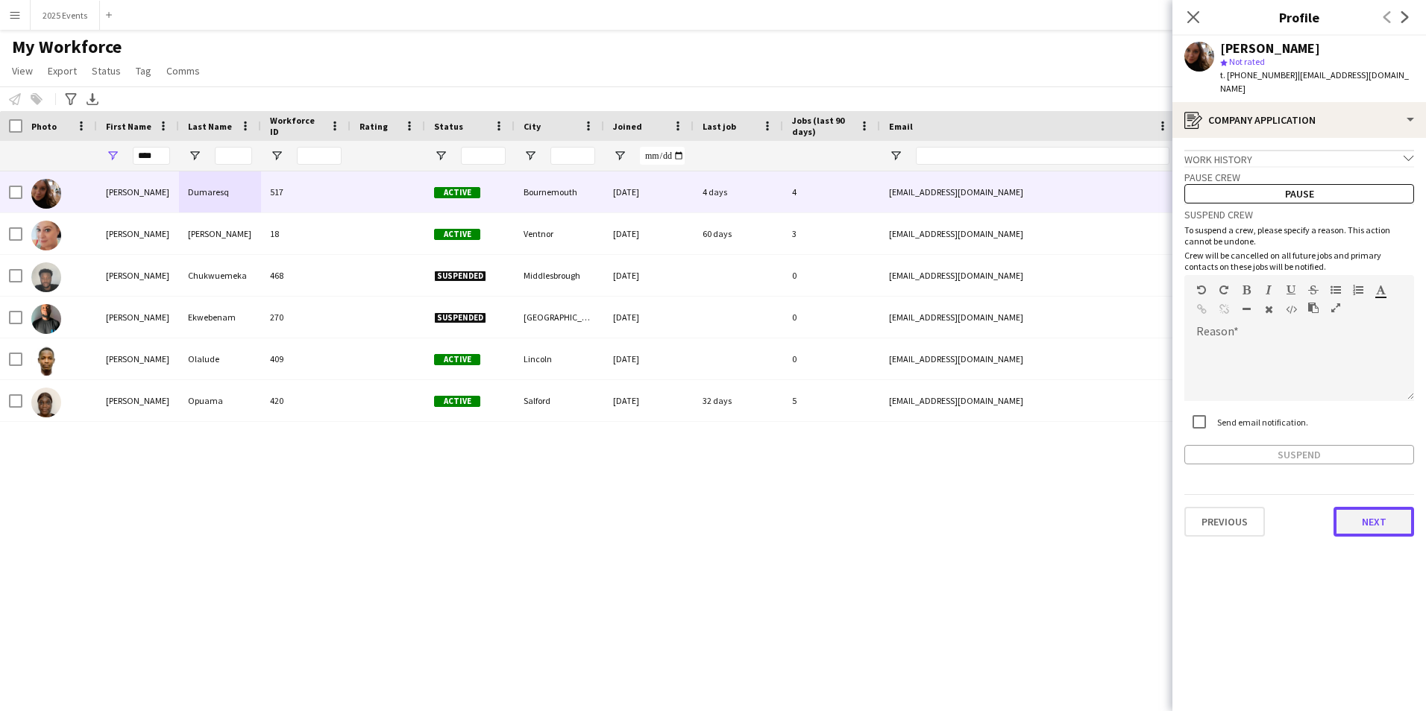
click at [1386, 507] on button "Next" at bounding box center [1373, 522] width 81 height 30
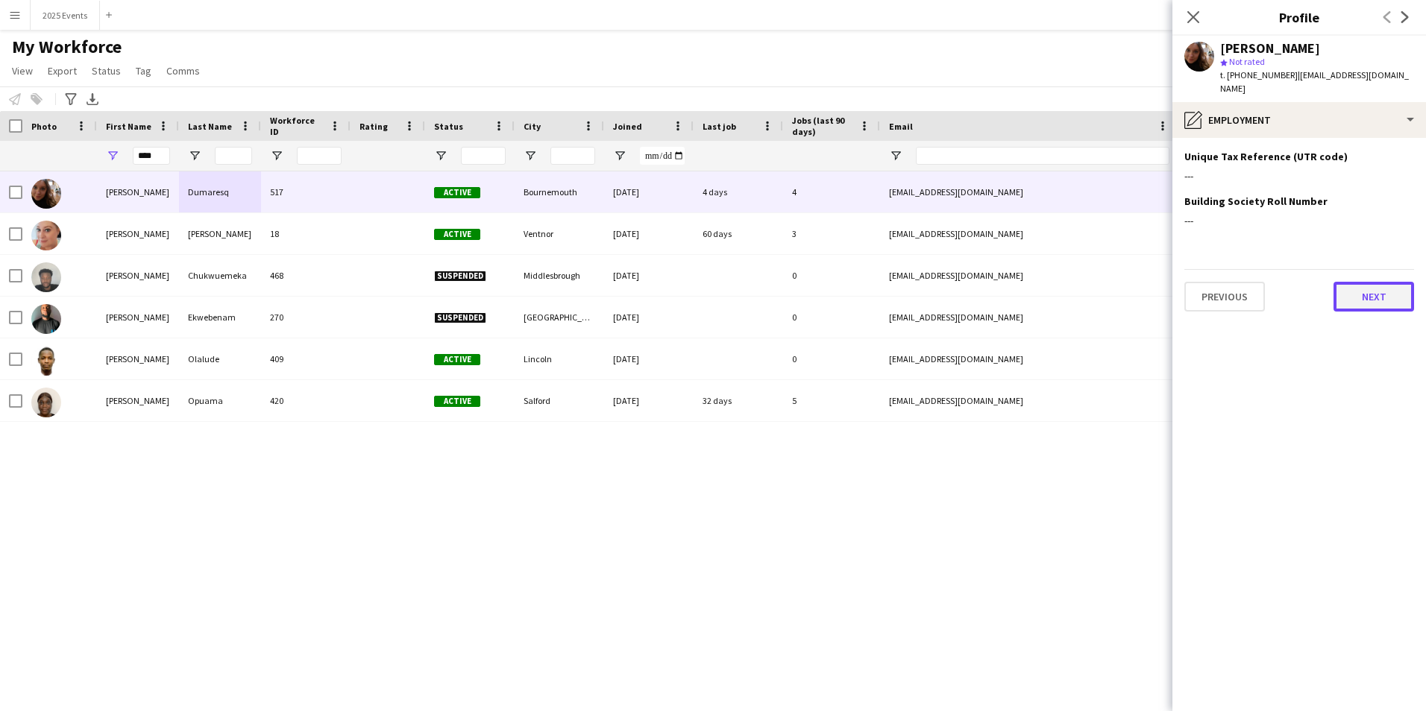
click at [1374, 289] on button "Next" at bounding box center [1373, 297] width 81 height 30
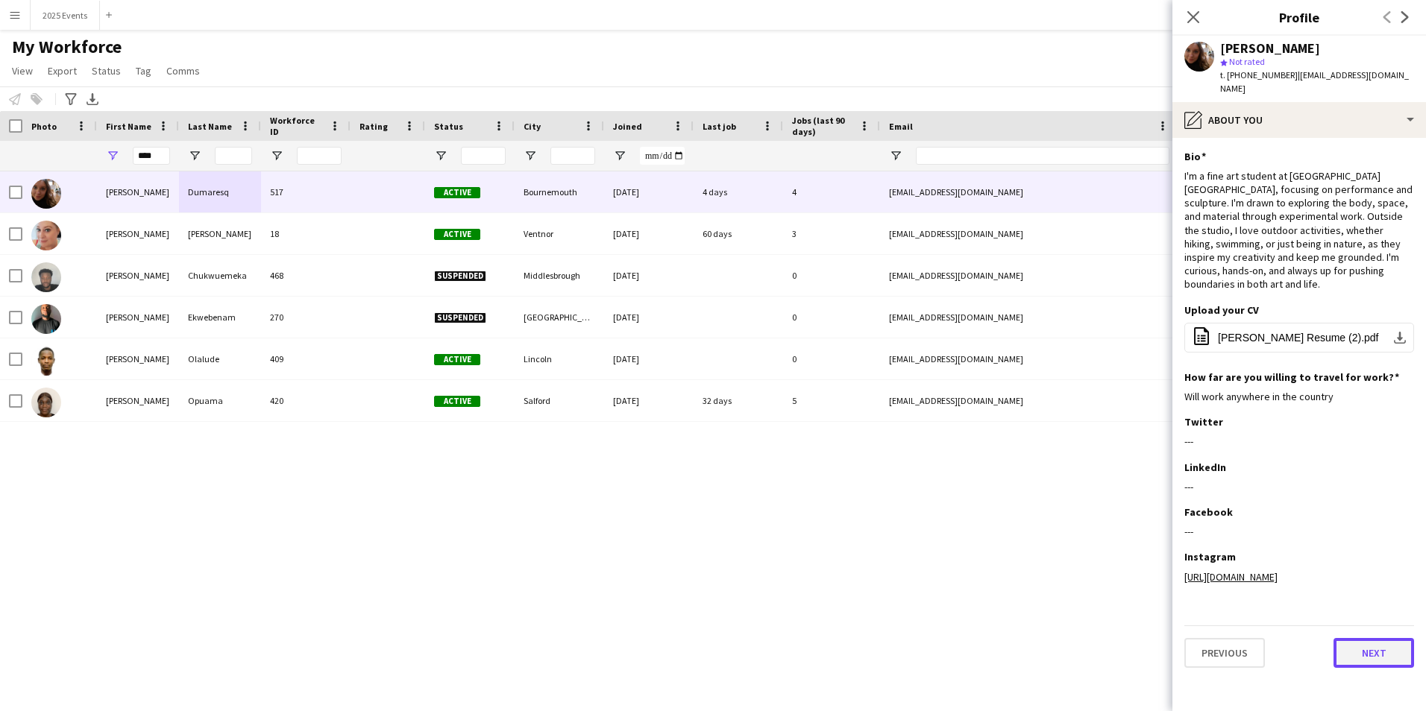
click at [1366, 641] on button "Next" at bounding box center [1373, 653] width 81 height 30
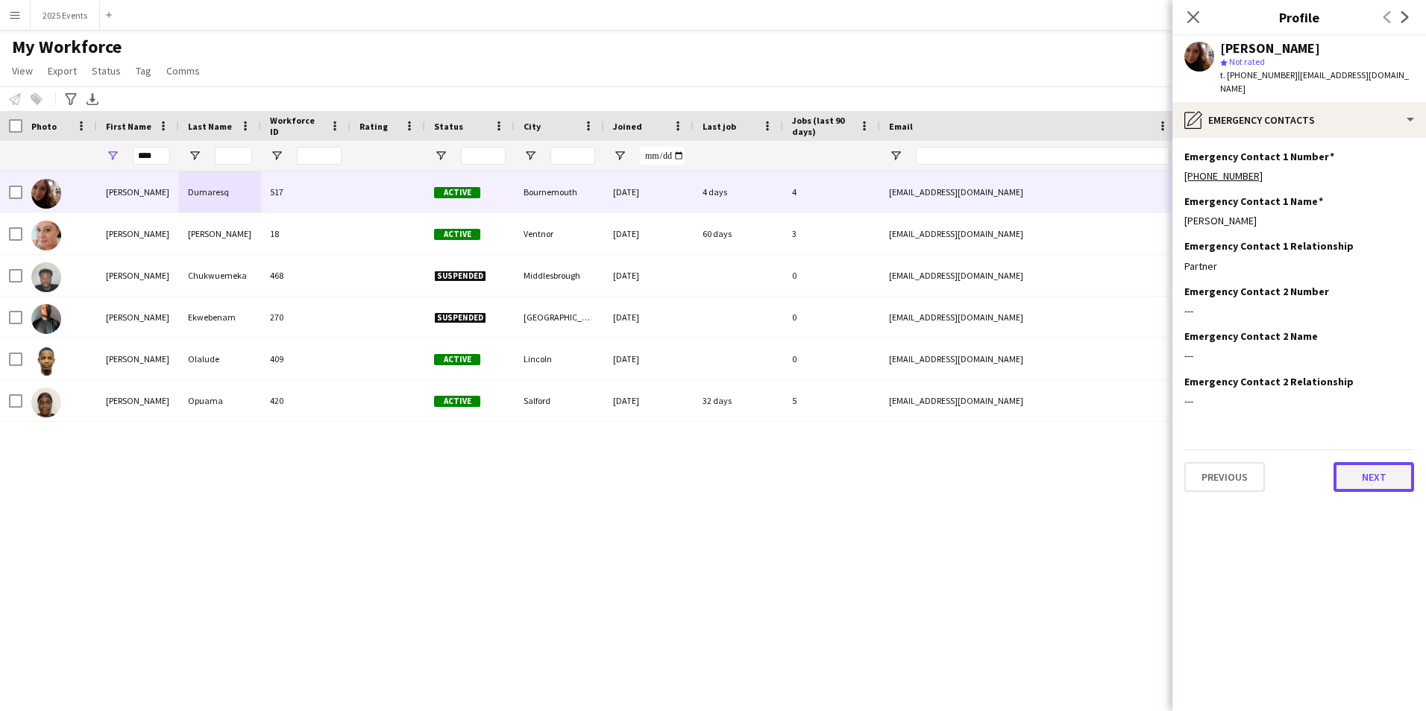
click at [1383, 462] on button "Next" at bounding box center [1373, 477] width 81 height 30
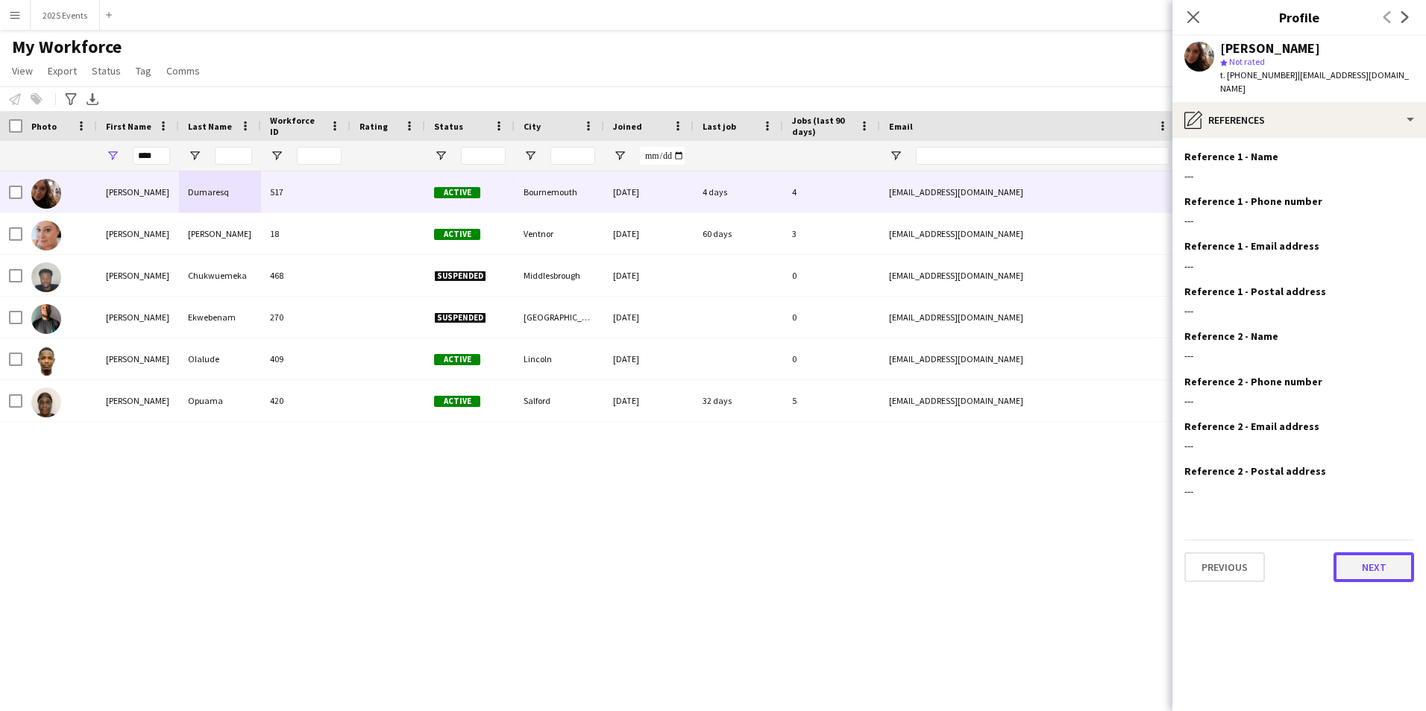
click at [1395, 553] on button "Next" at bounding box center [1373, 568] width 81 height 30
